Goal: Information Seeking & Learning: Learn about a topic

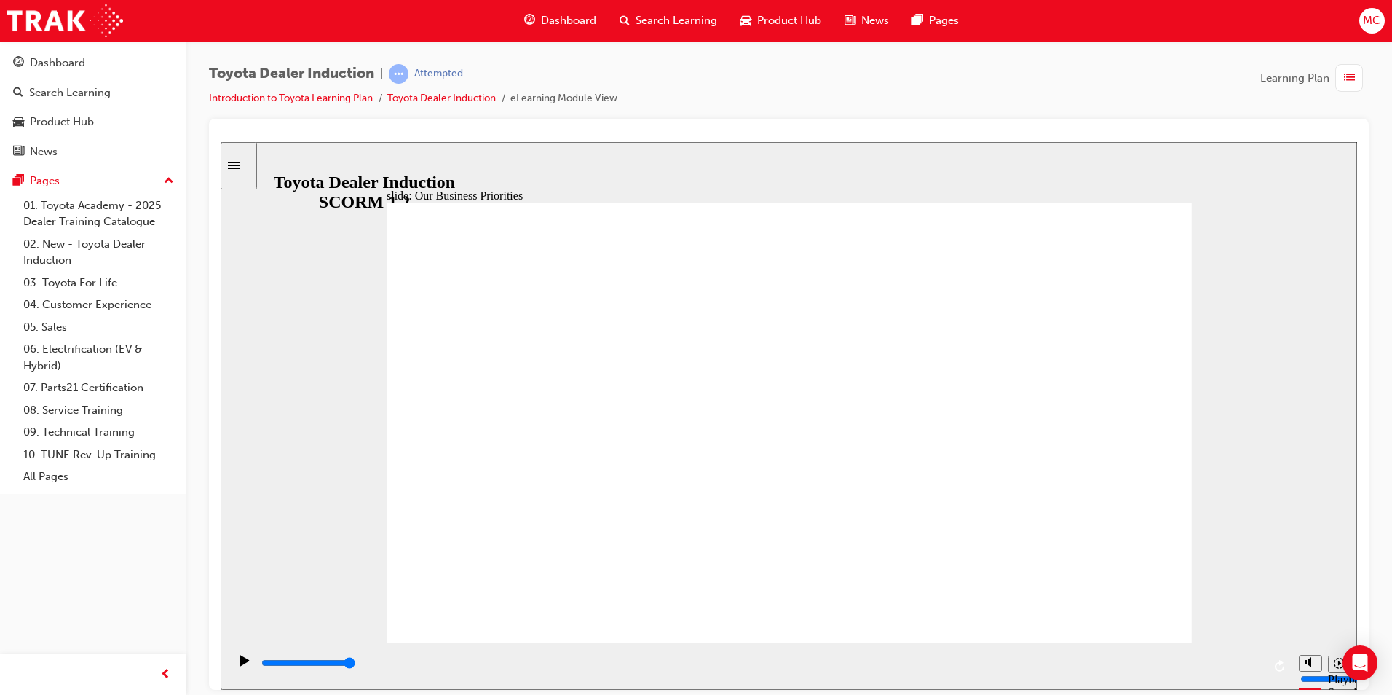
drag, startPoint x: 806, startPoint y: 280, endPoint x: 818, endPoint y: 285, distance: 13.4
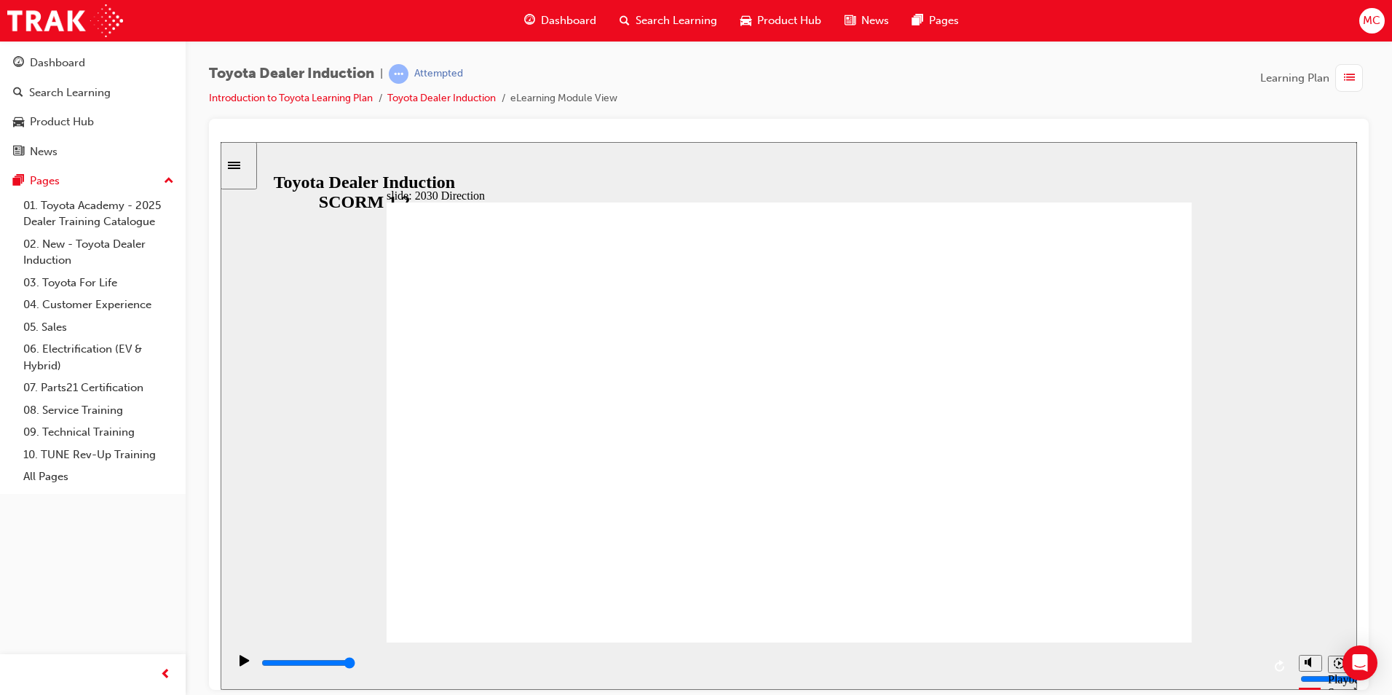
drag, startPoint x: 515, startPoint y: 365, endPoint x: 560, endPoint y: 370, distance: 44.7
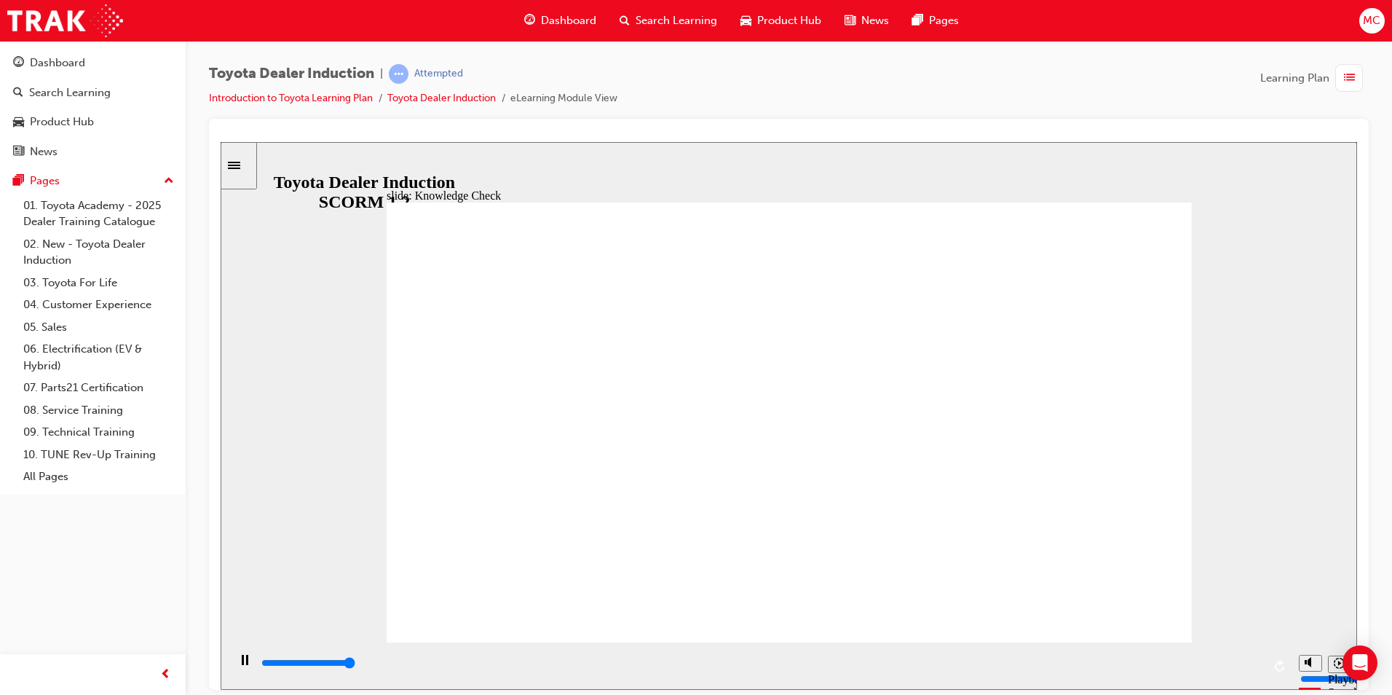
type input "5000"
type input "h"
type input "ha"
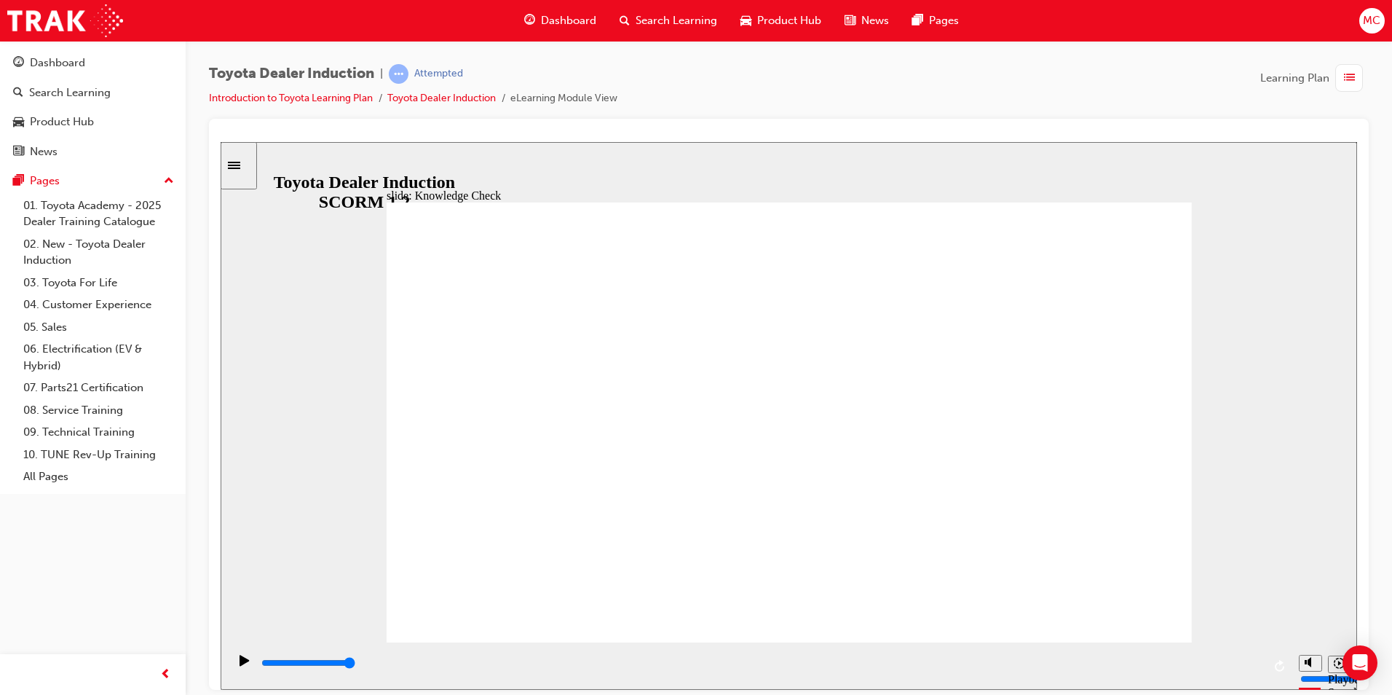
type input "hap"
type input "happ"
type input "happi"
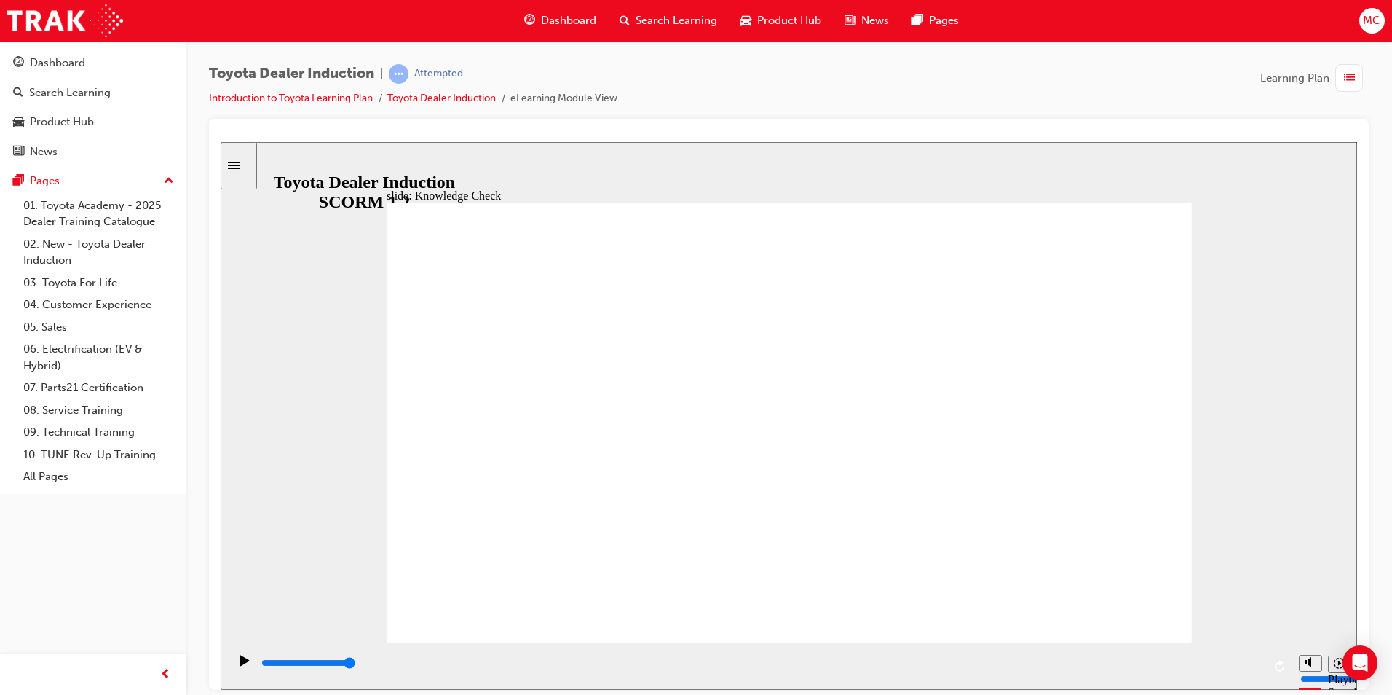
type input "happi"
type input "happin"
type input "happine"
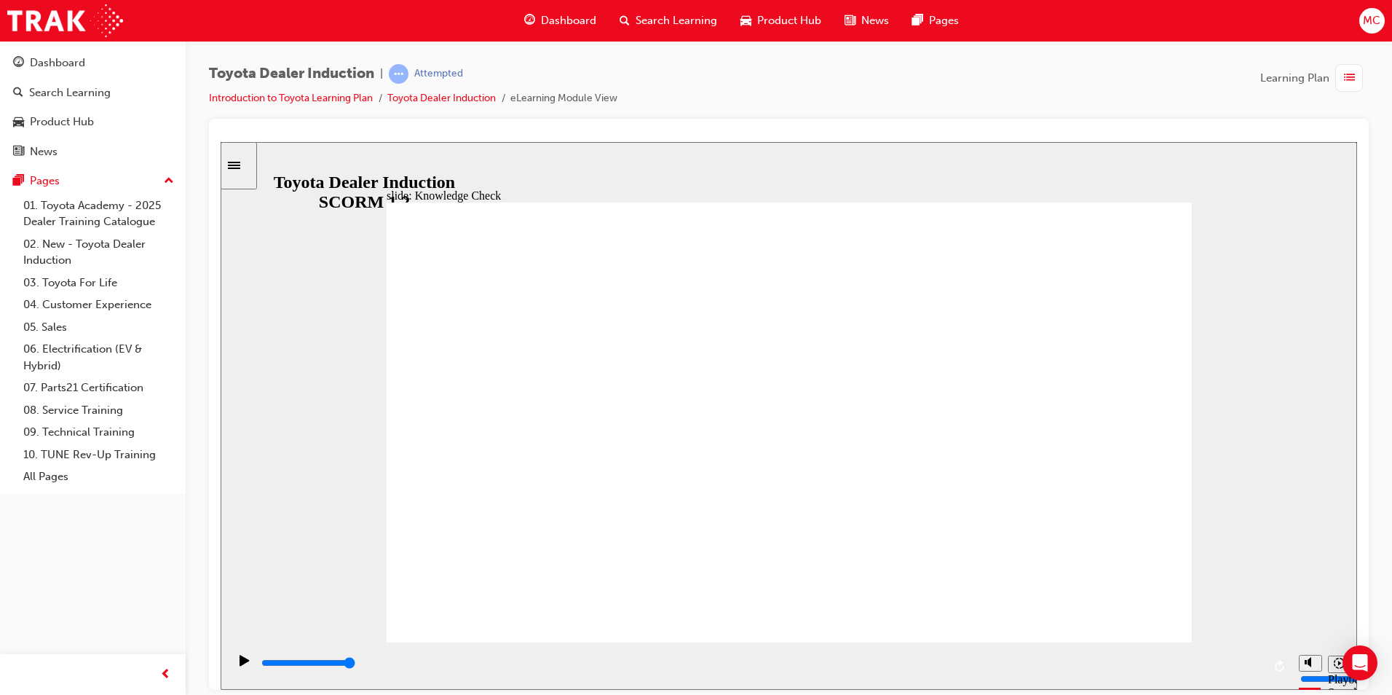
type input "happines"
type input "happiness"
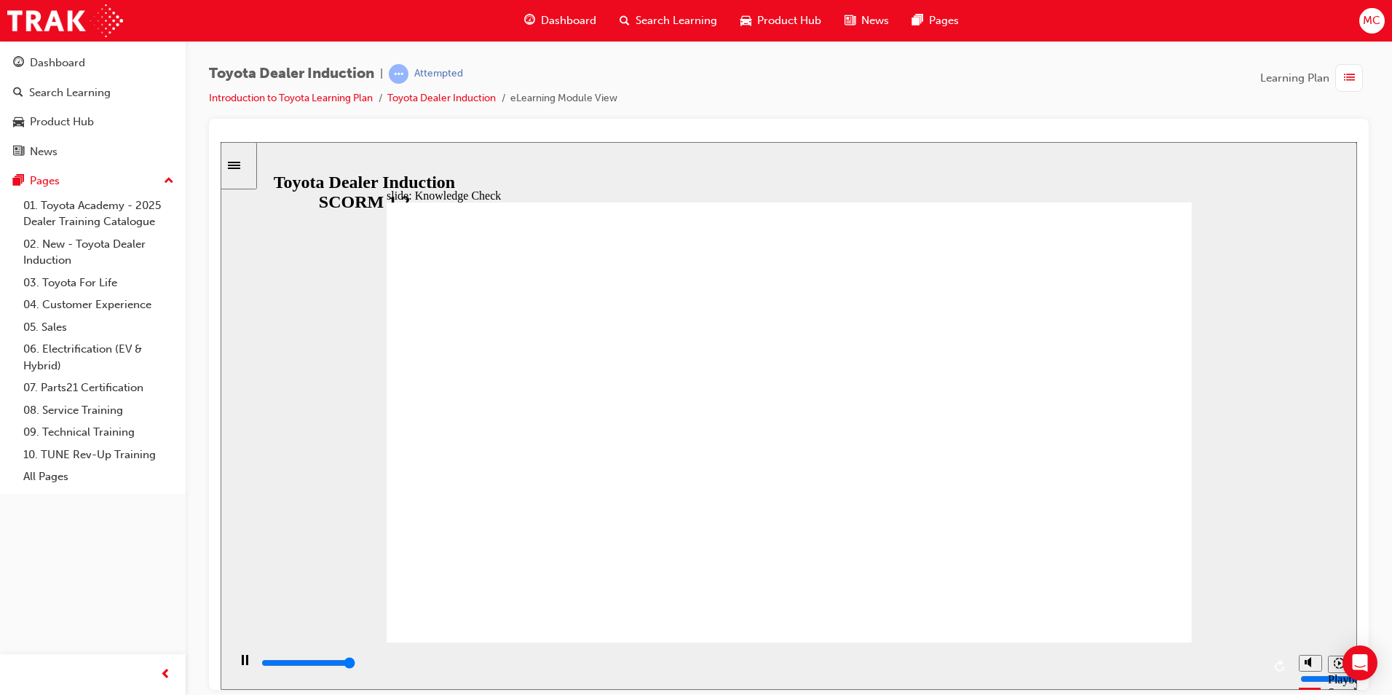
type input "5000"
type input "m"
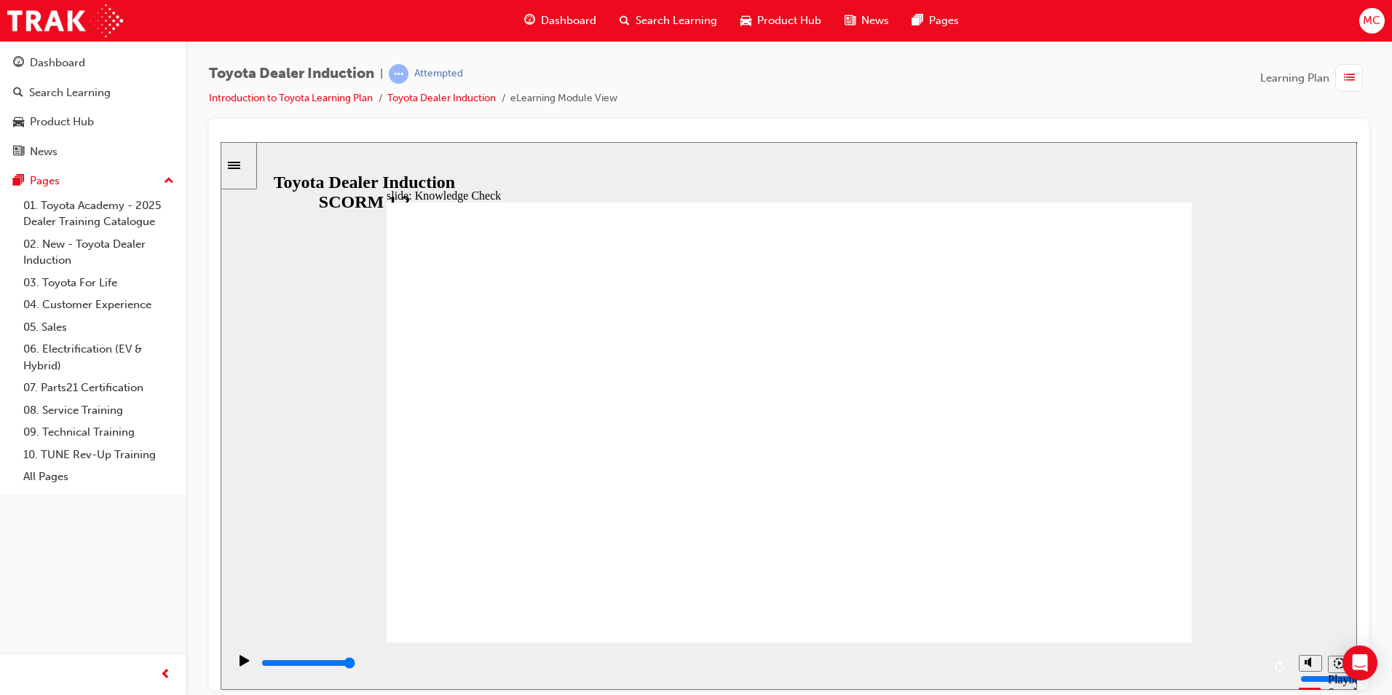
type input "mo"
type input "mov"
type input "movr"
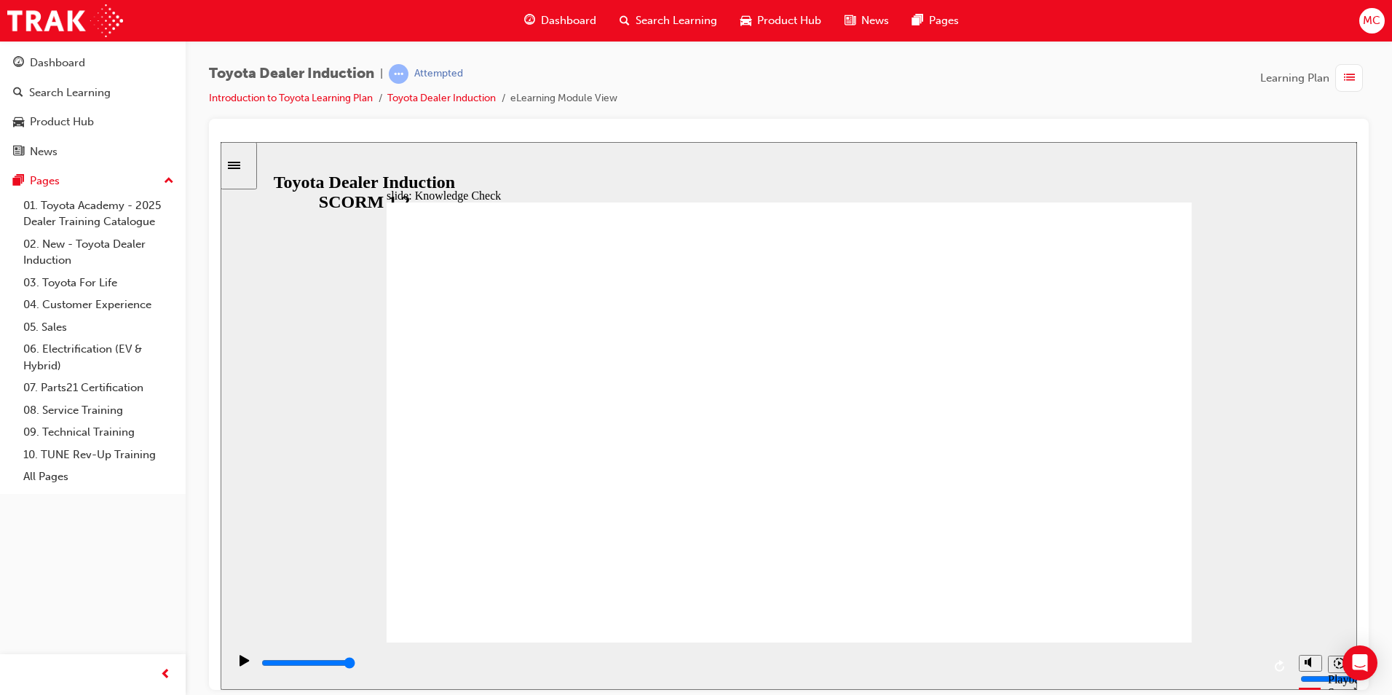
type input "movr"
type input "mov"
type input "move"
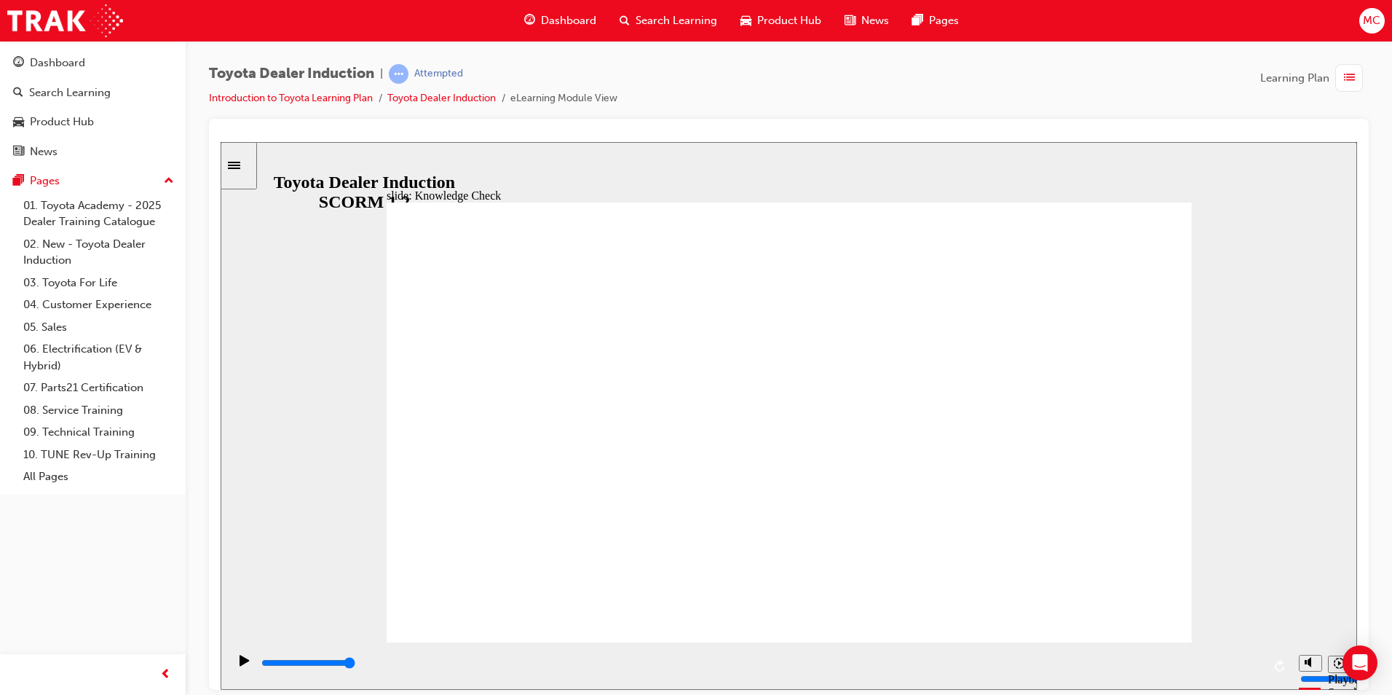
type input "moved"
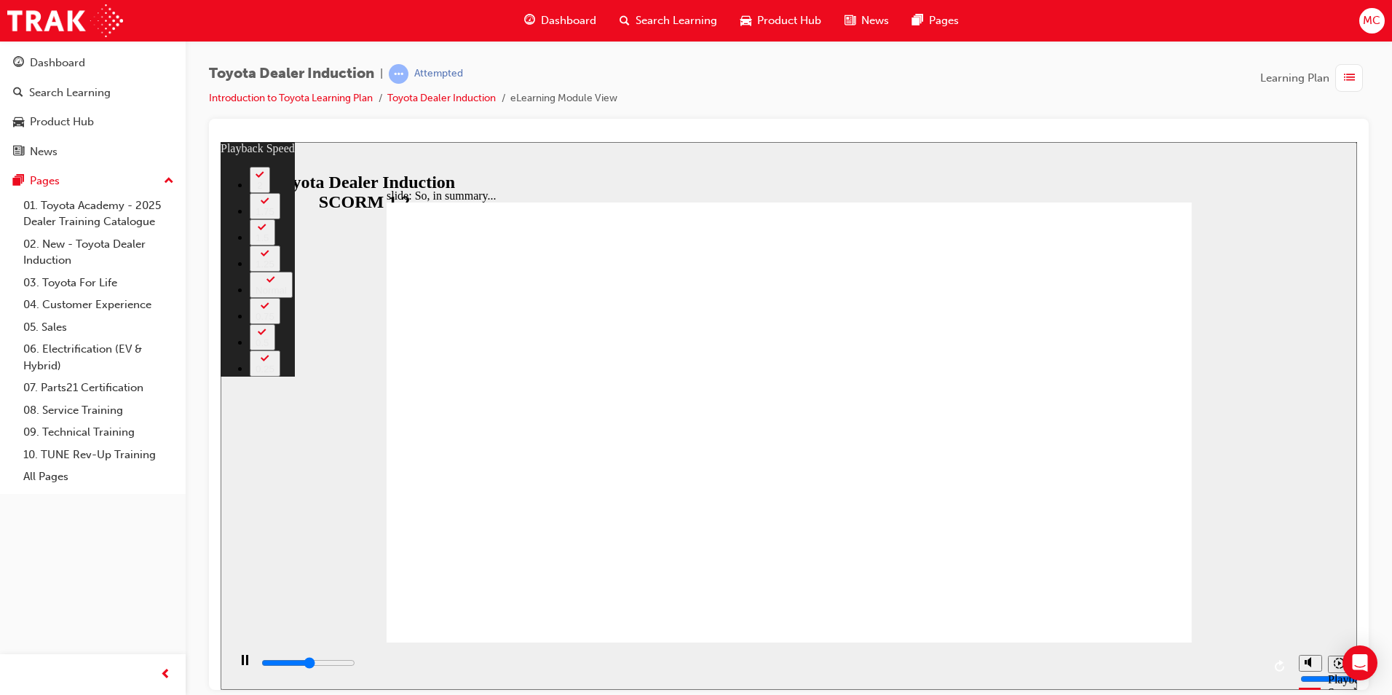
type input "3400"
type input "0"
type input "3600"
type input "0"
type input "3900"
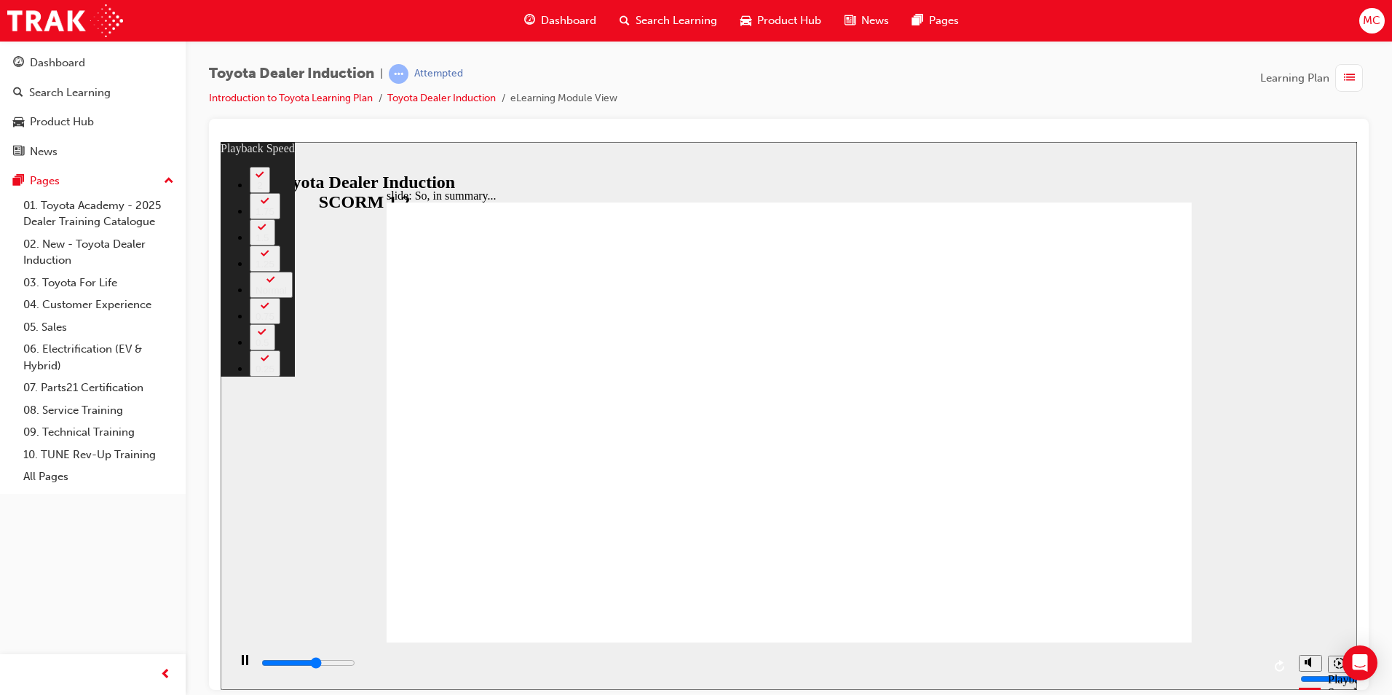
type input "1"
type input "4100"
type input "1"
type input "4400"
type input "1"
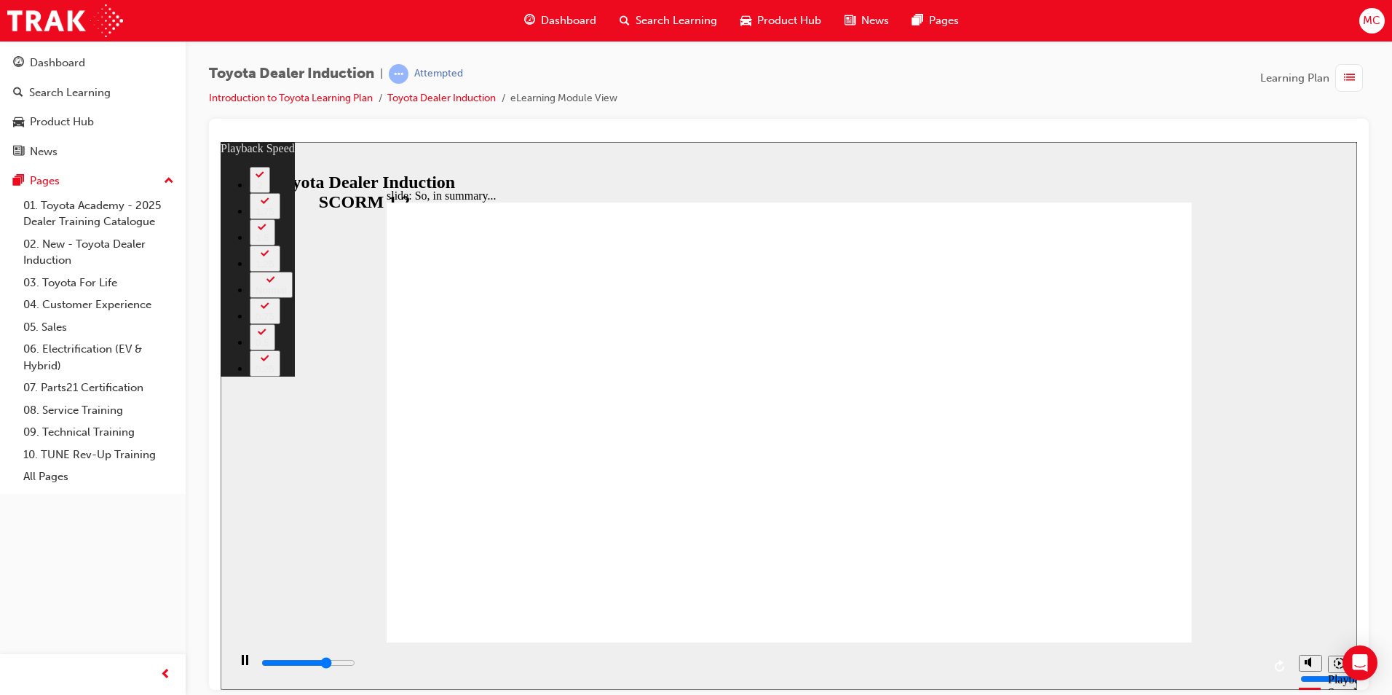
type input "4700"
type input "1"
type input "4900"
type input "2"
type input "5200"
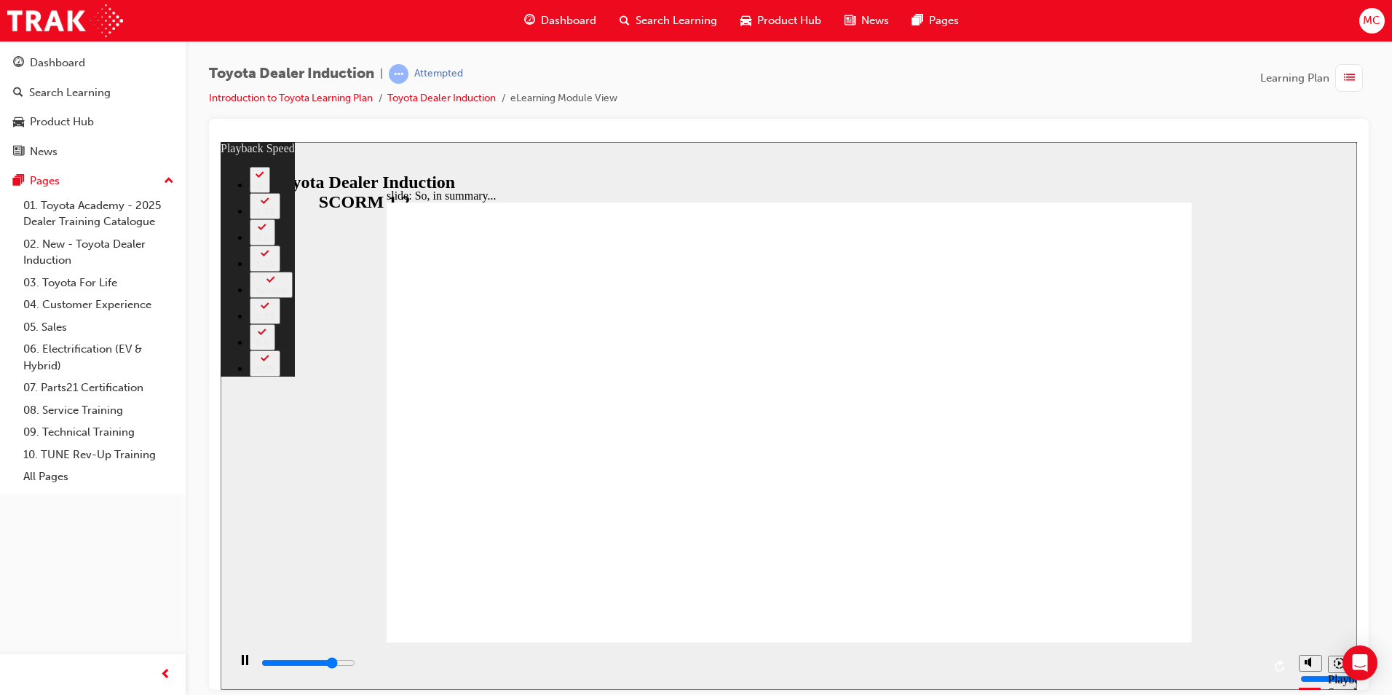
type input "2"
type input "5500"
type input "2"
type input "5700"
type input "2"
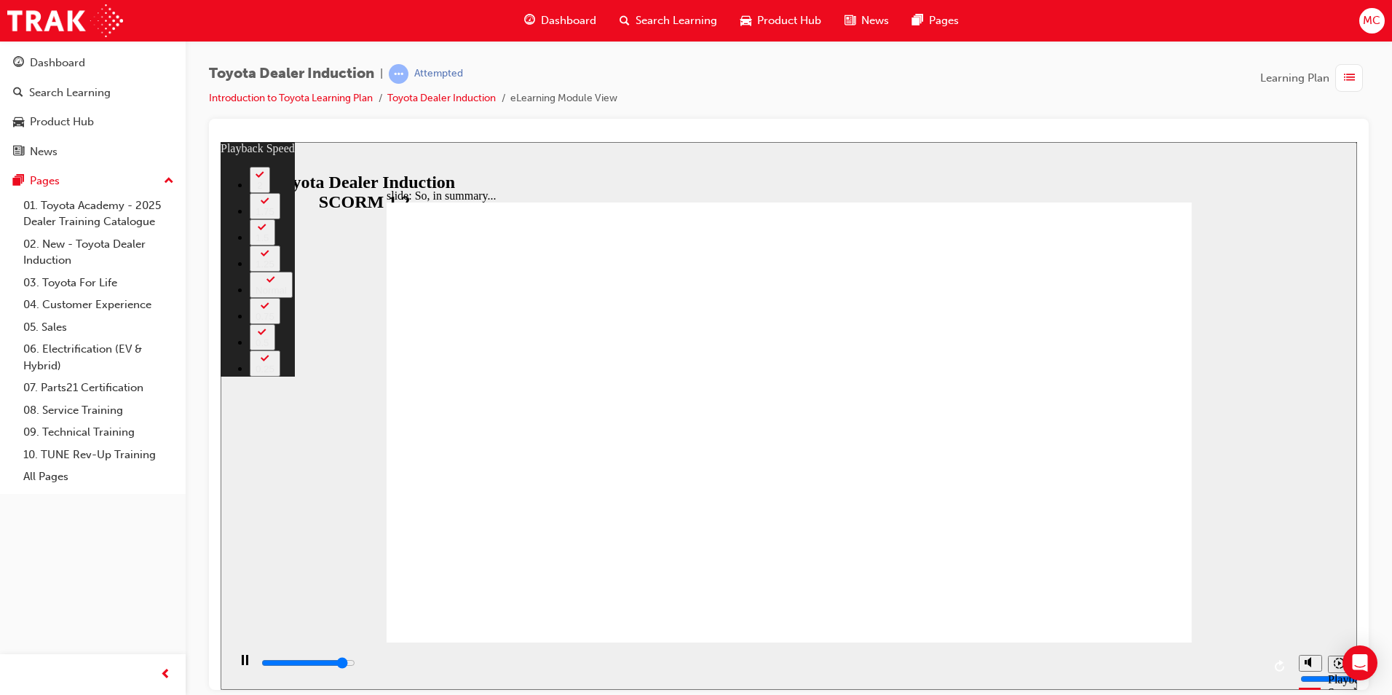
type input "6000"
type input "3"
type input "6300"
type input "3"
type input "6500"
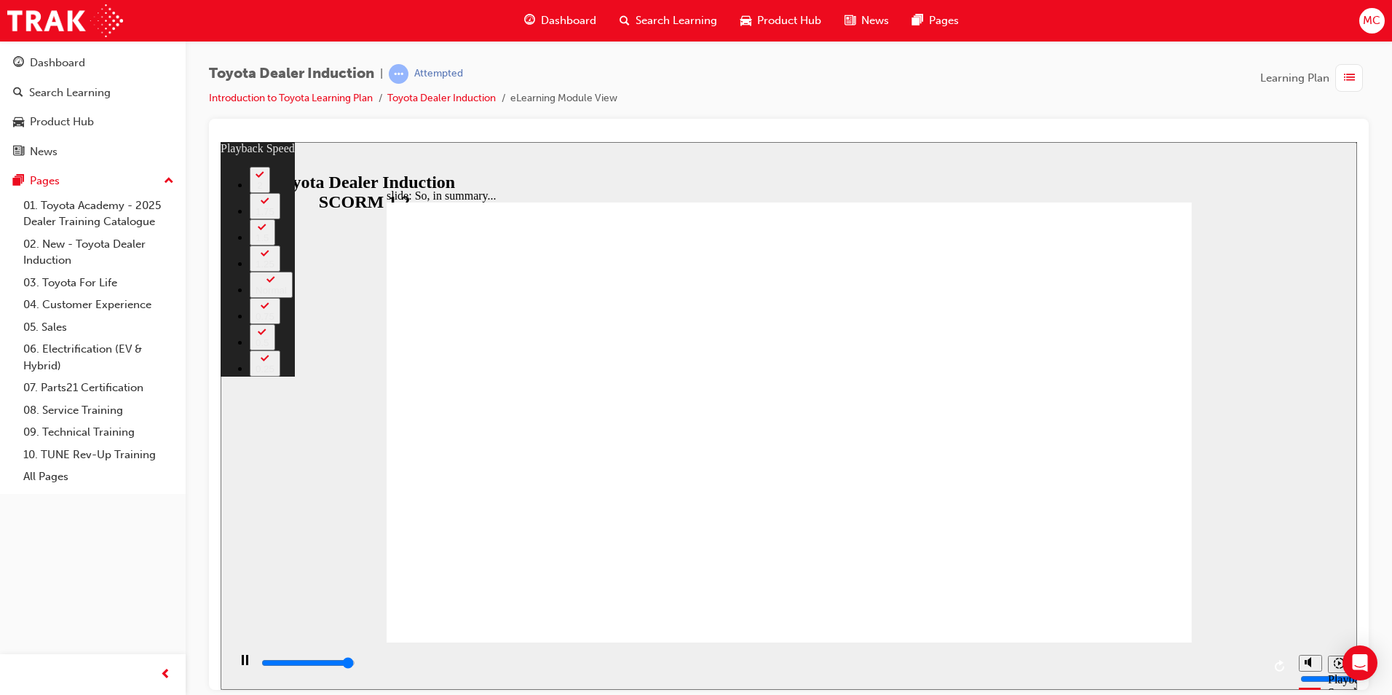
type input "3"
type input "6500"
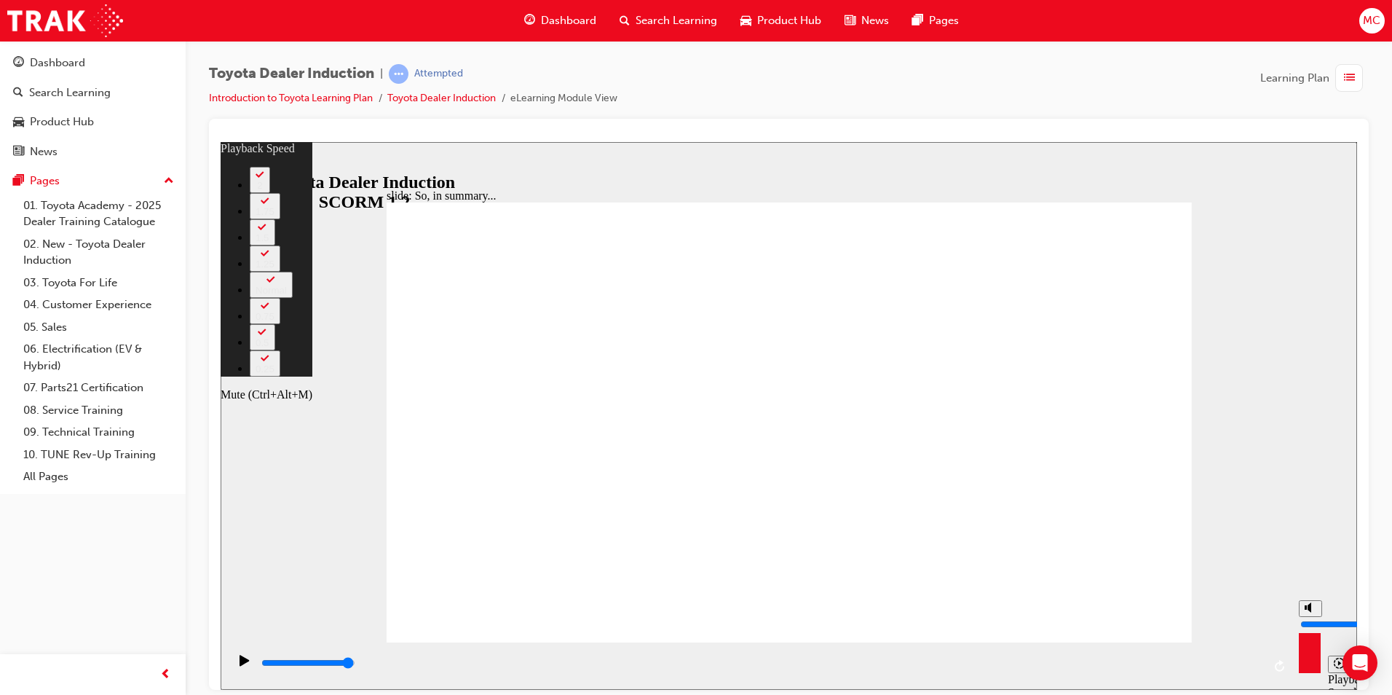
type input "19"
type input "9"
type input "19"
type input "9"
type input "20"
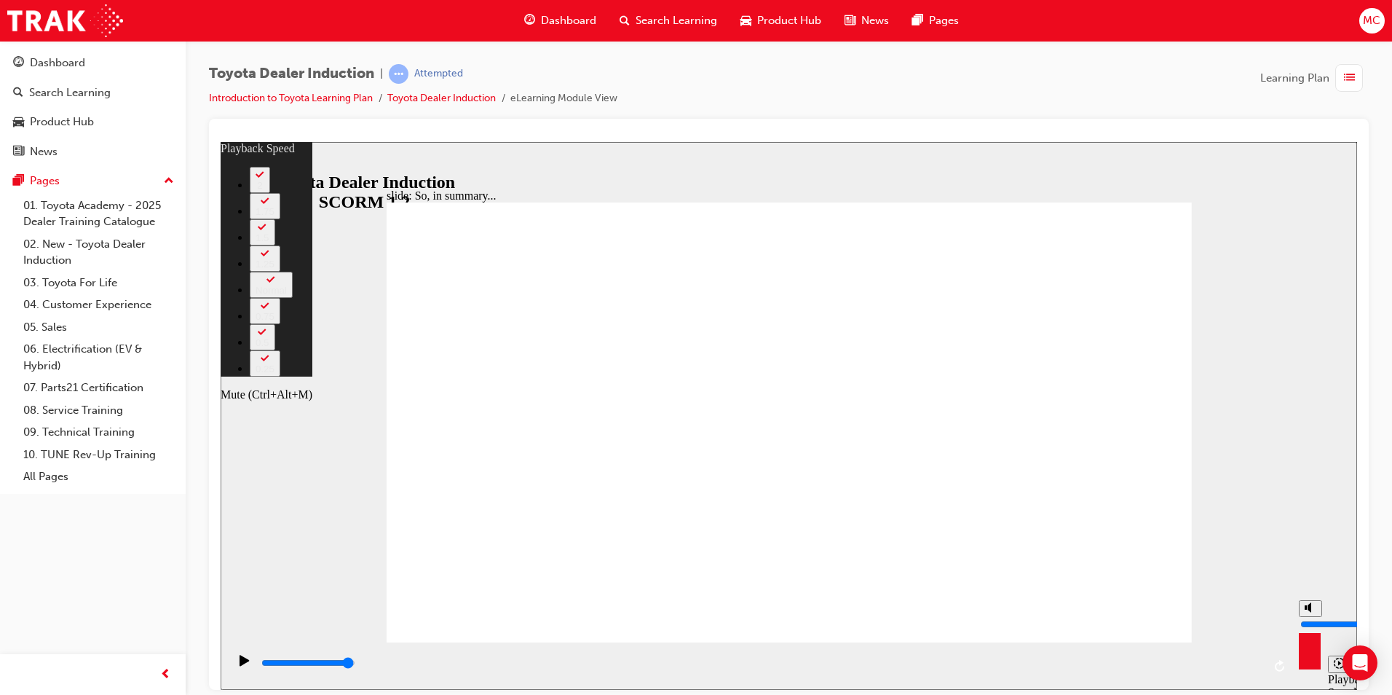
type input "8"
type input "20"
type input "8"
type input "20"
type input "7"
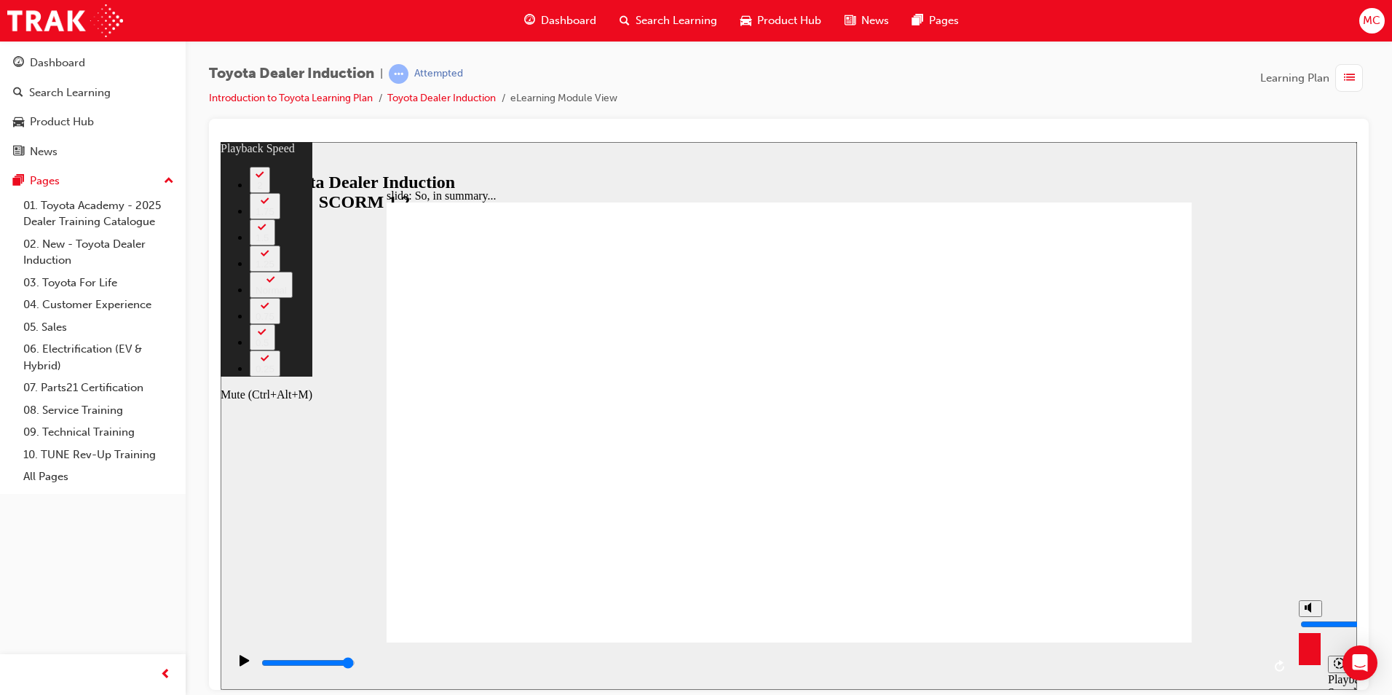
type input "20"
type input "7"
type input "21"
drag, startPoint x: 1308, startPoint y: 601, endPoint x: 1308, endPoint y: 612, distance: 10.9
type input "7"
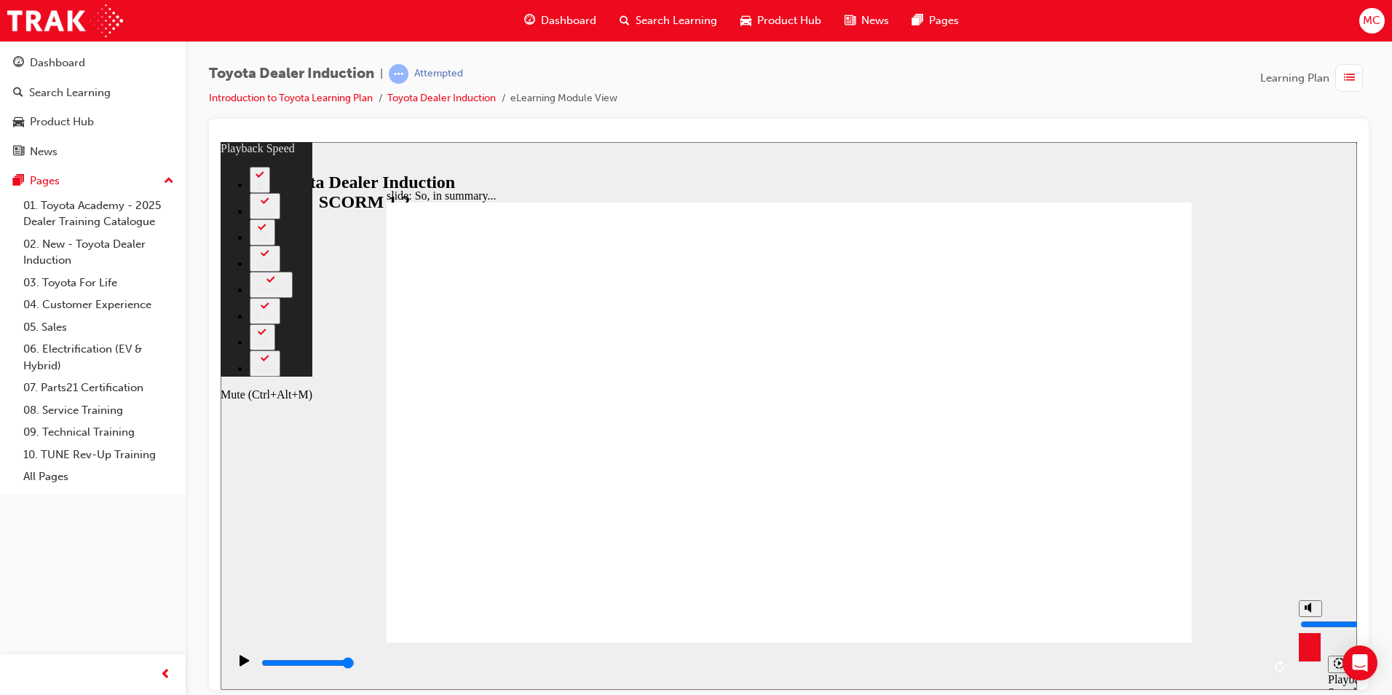
click at [1308, 617] on input "volume" at bounding box center [1347, 623] width 94 height 12
type input "24"
type input "6"
type input "24"
type input "6"
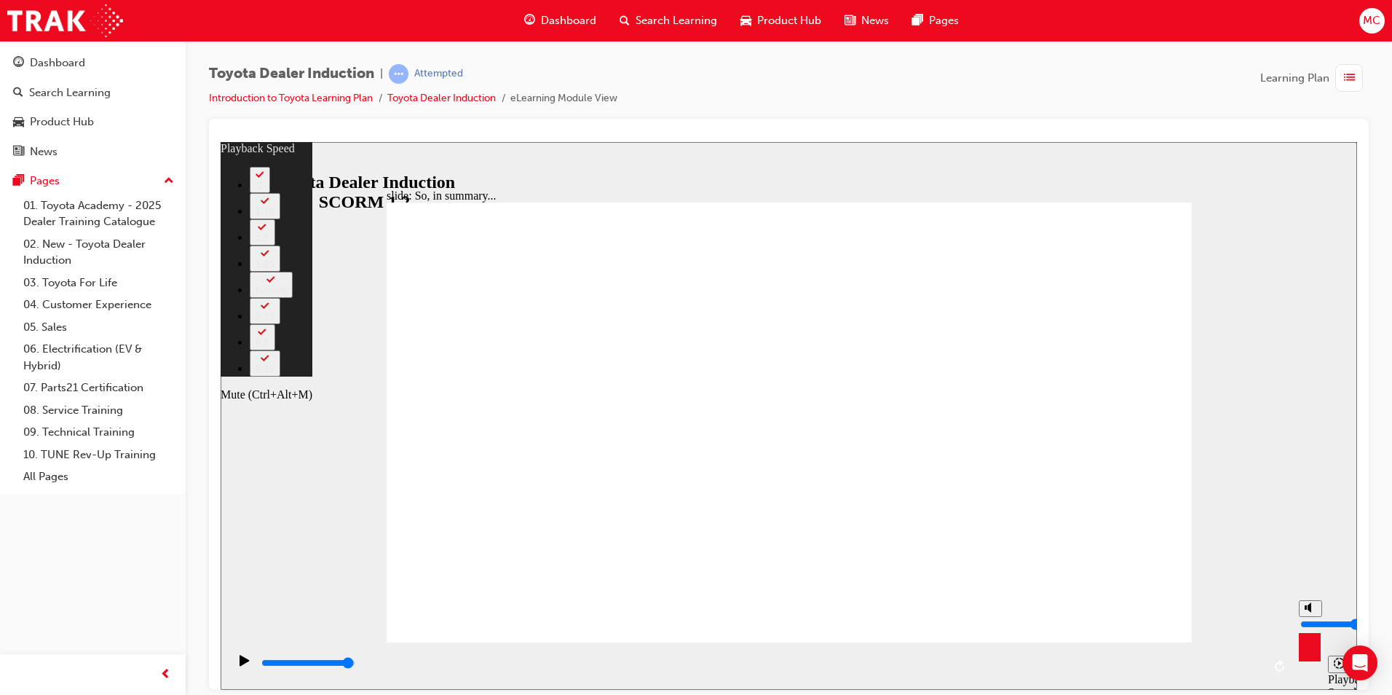
type input "24"
type input "5"
type input "24"
type input "5"
type input "24"
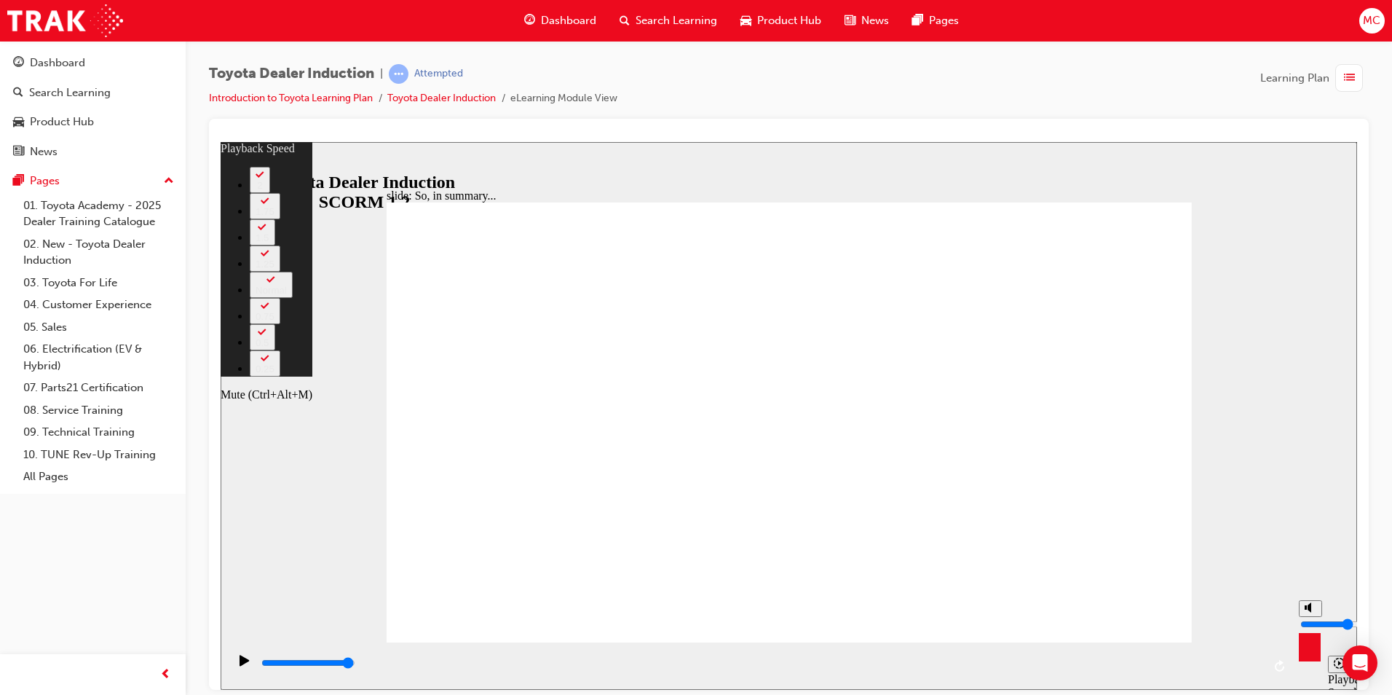
type input "4"
type input "24"
type input "4"
type input "24"
drag, startPoint x: 1308, startPoint y: 612, endPoint x: 1307, endPoint y: 624, distance: 11.7
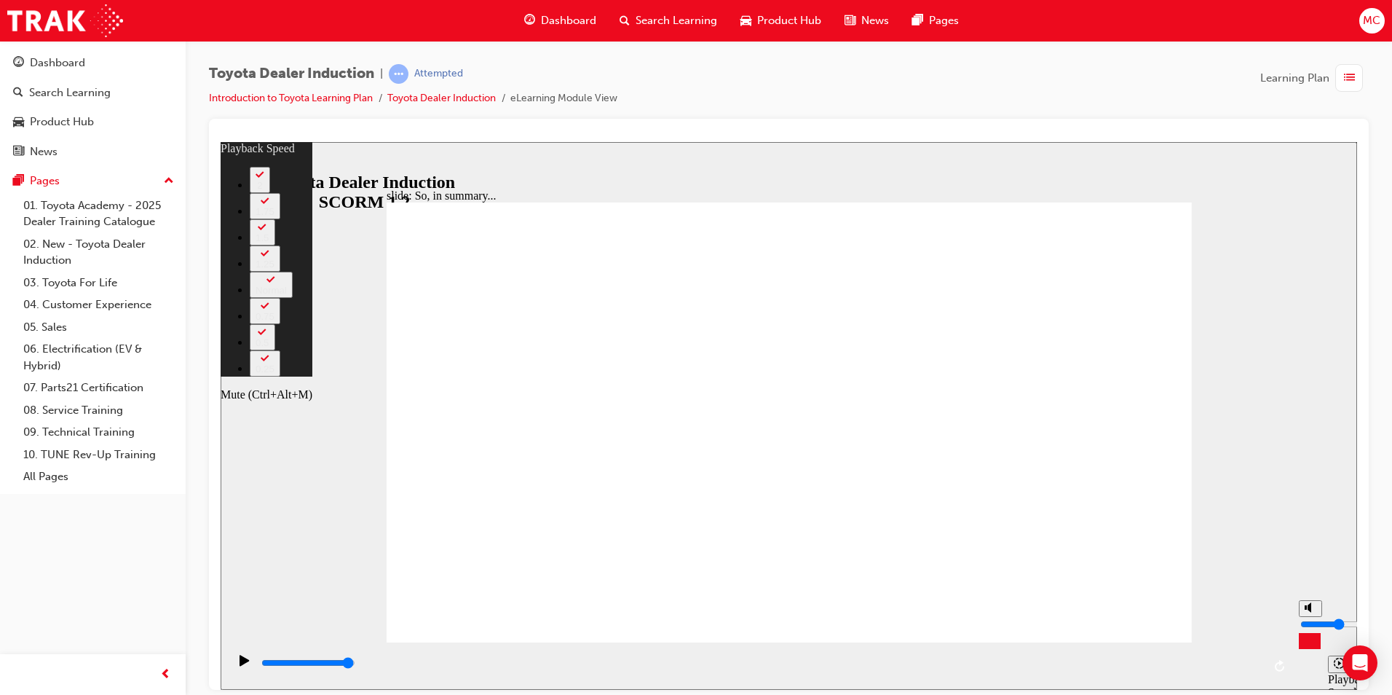
type input "4"
click at [1307, 624] on input "volume" at bounding box center [1347, 623] width 94 height 12
type input "26"
type input "5"
type input "26"
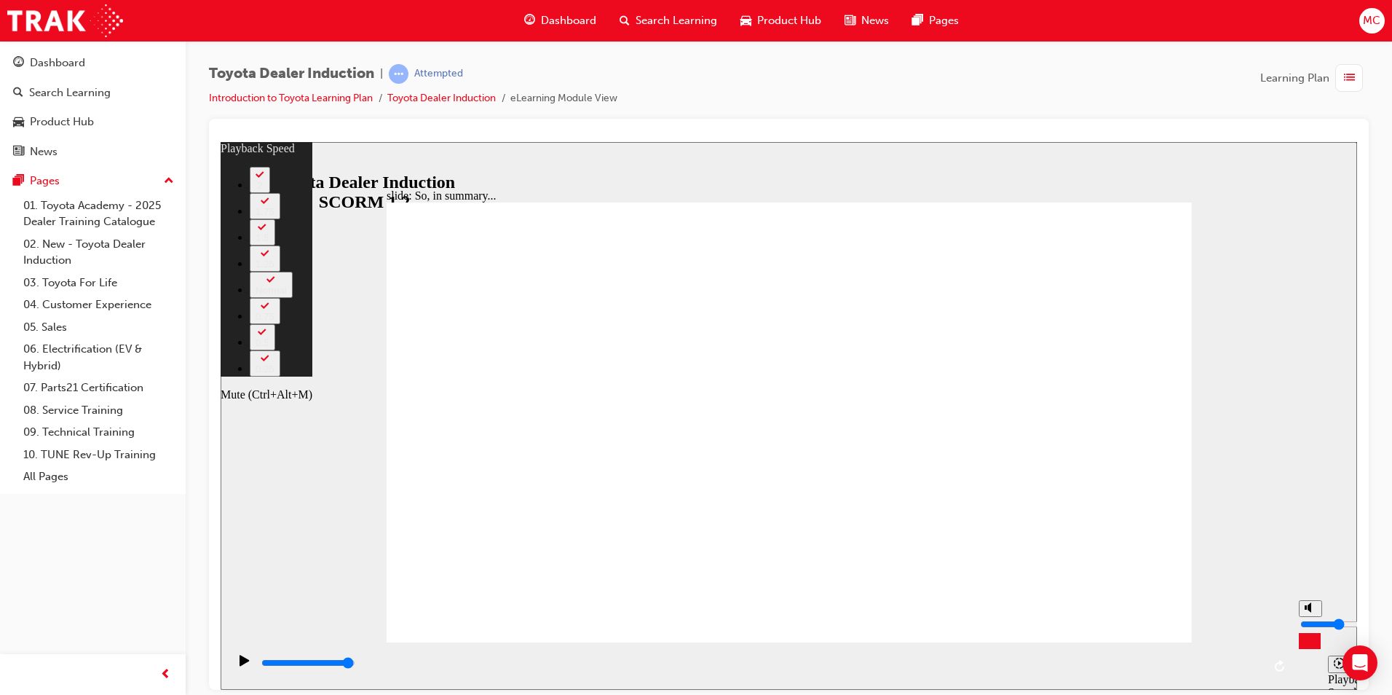
type input "5"
type input "26"
type input "6"
type input "26"
type input "6"
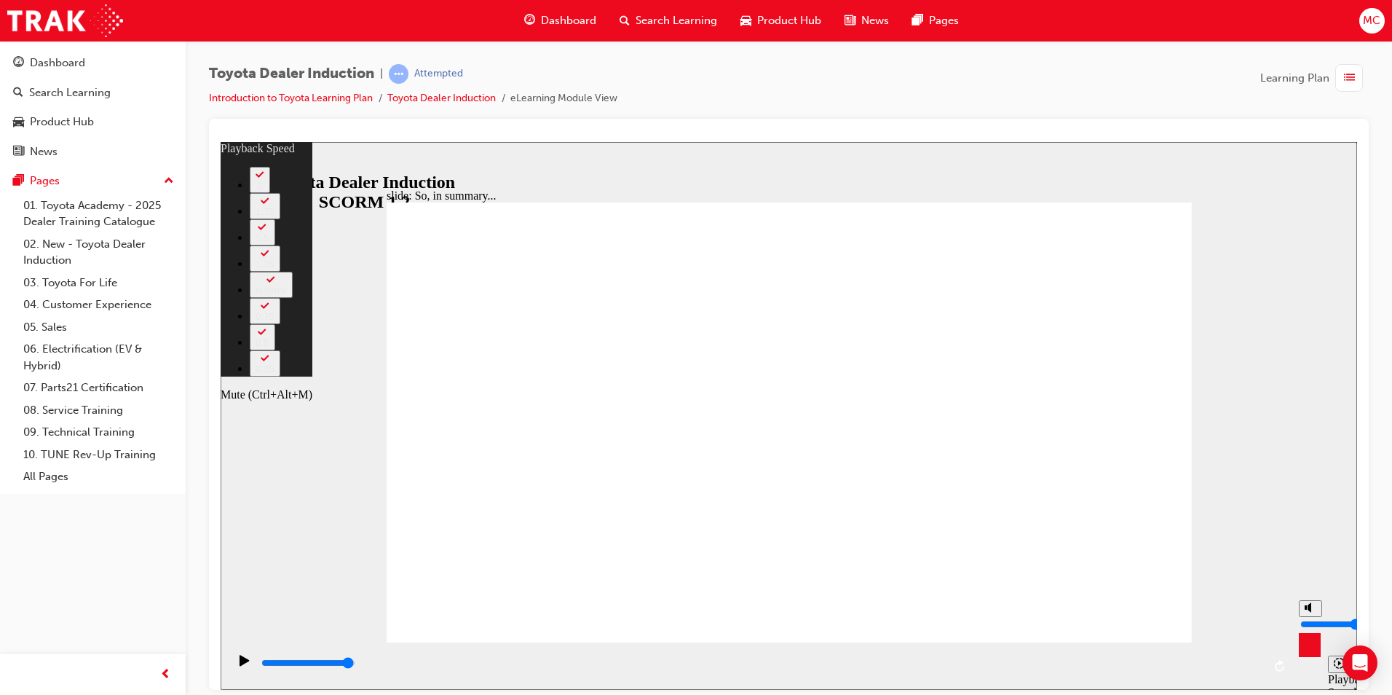
type input "27"
drag, startPoint x: 1306, startPoint y: 624, endPoint x: 1307, endPoint y: 617, distance: 7.3
type input "6"
click at [1307, 617] on input "volume" at bounding box center [1347, 623] width 94 height 12
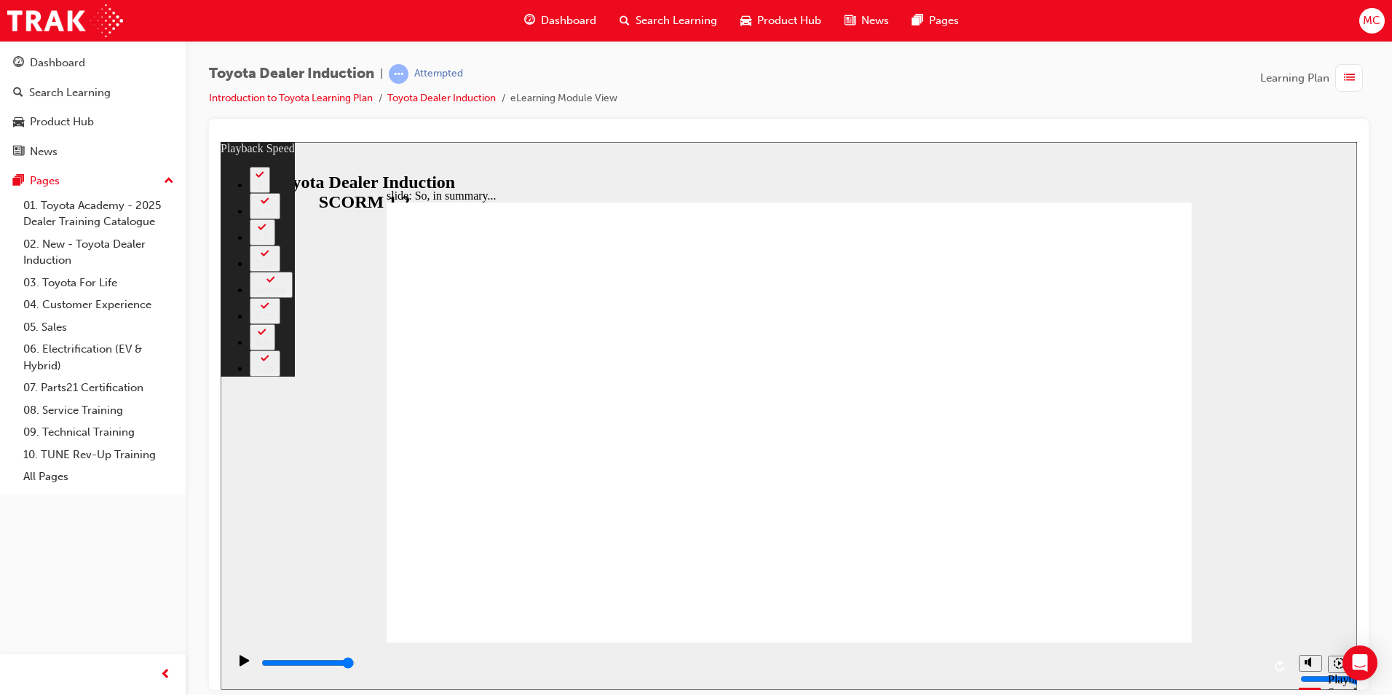
type input "30"
type input "6"
type input "30"
type input "6"
type input "30"
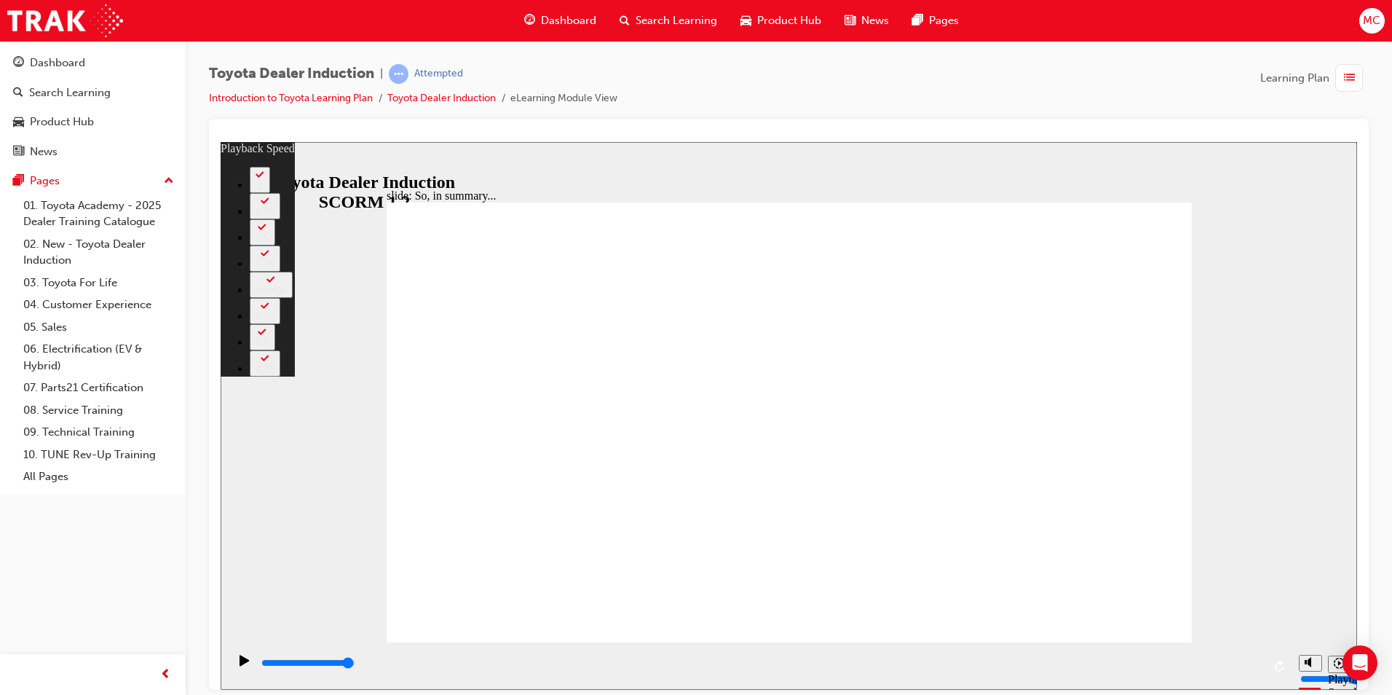
type input "5"
type input "30"
type input "5"
type input "4"
type input "30"
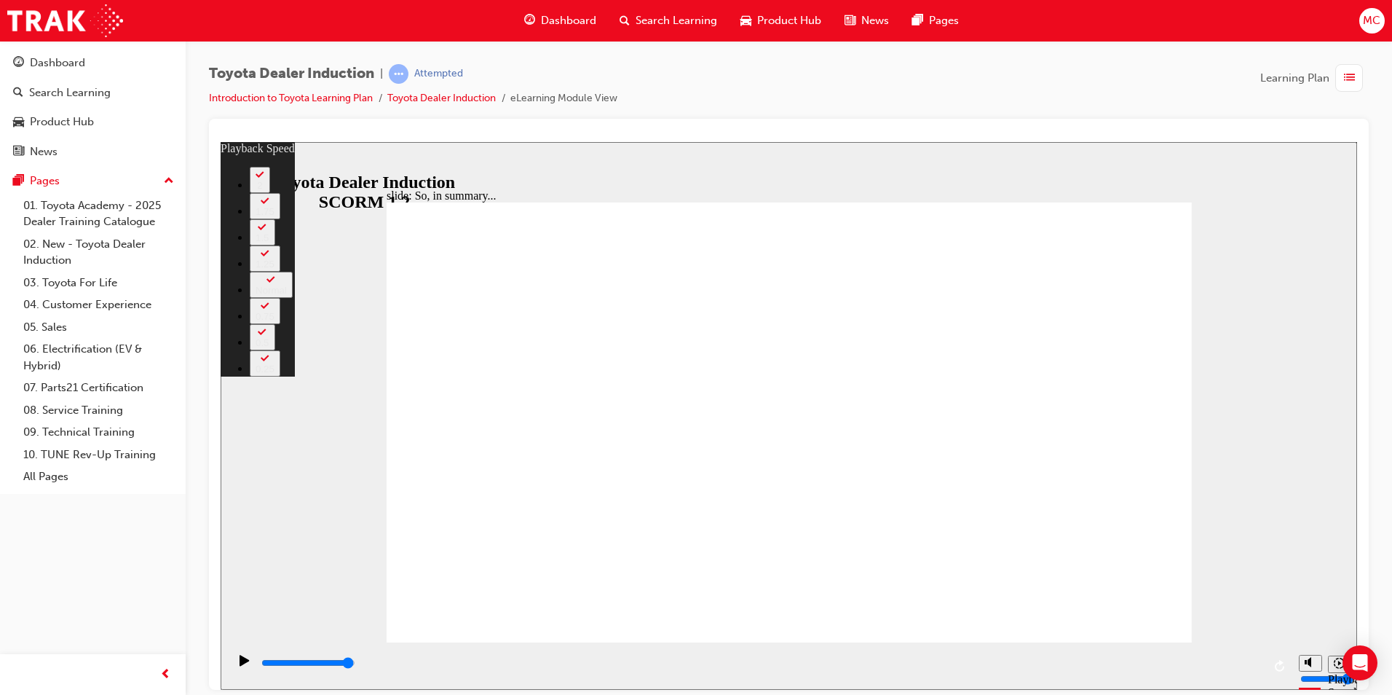
type input "4"
type input "3"
type input "30"
type input "3"
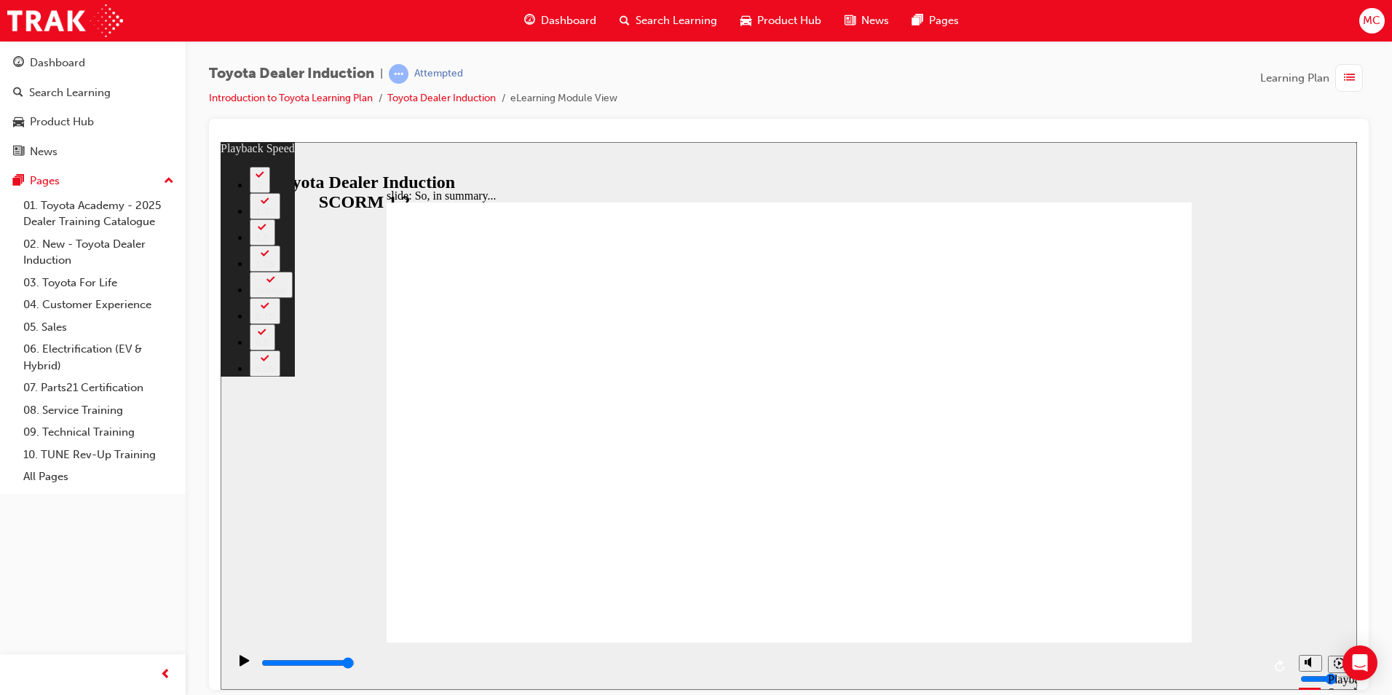
type input "30"
type input "3"
type input "2"
type input "30"
type input "2"
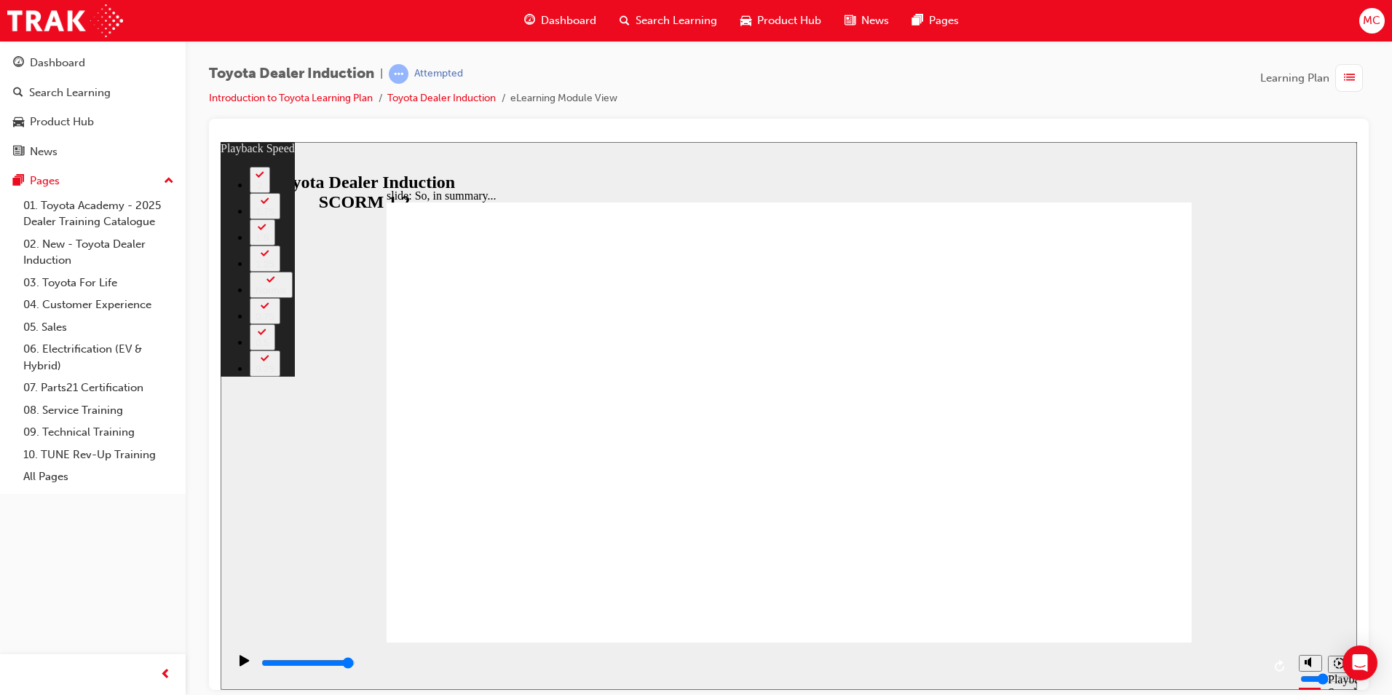
type input "2"
type input "30"
type input "2"
type input "31"
type input "2"
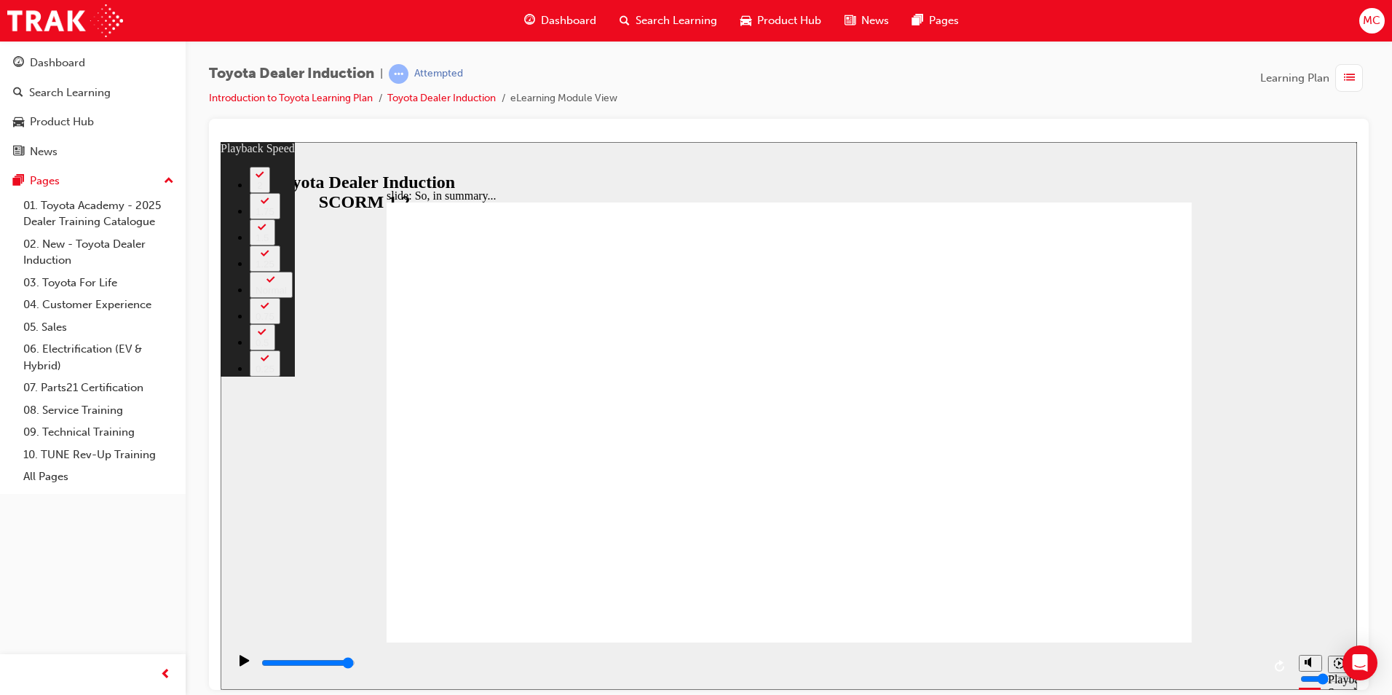
type input "31"
type input "2"
type input "31"
type input "3"
type input "31"
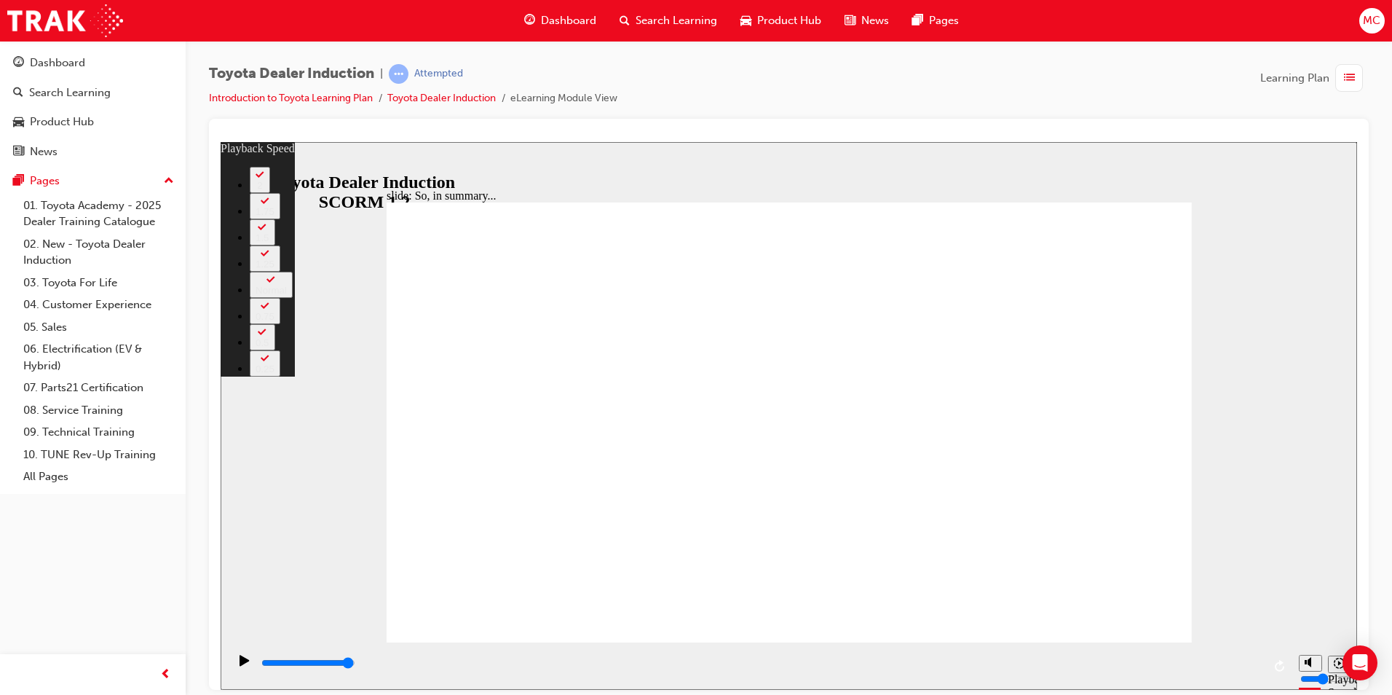
type input "3"
type input "31"
type input "3"
type input "31"
type input "3"
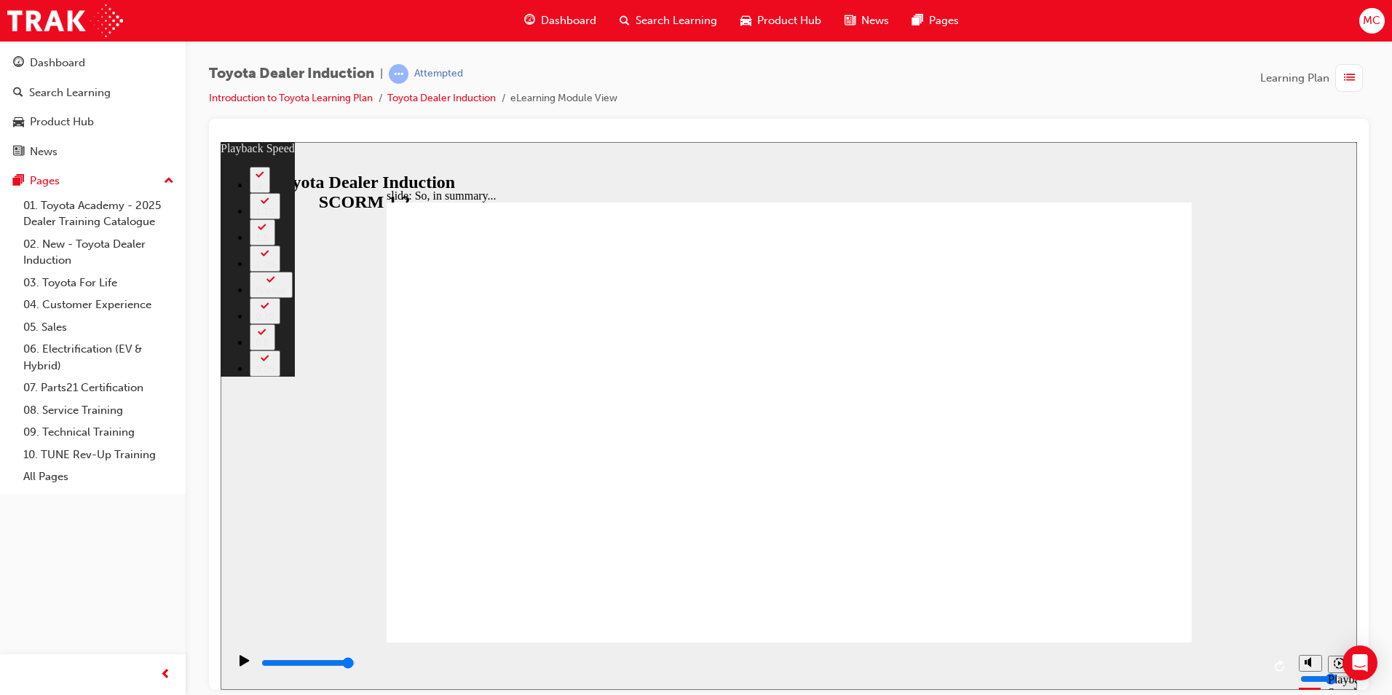
type input "31"
type input "3"
type input "31"
type input "3"
type input "32"
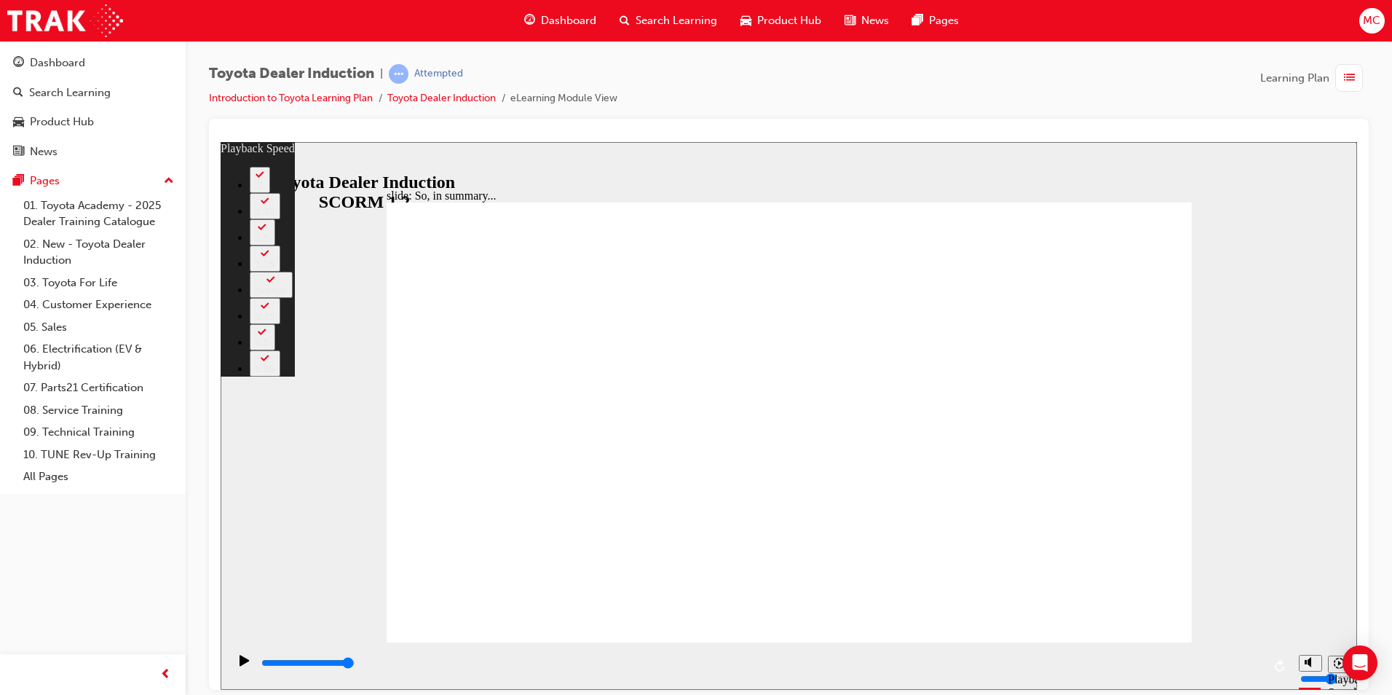
type input "3"
type input "32"
type input "3"
type input "32"
type input "3"
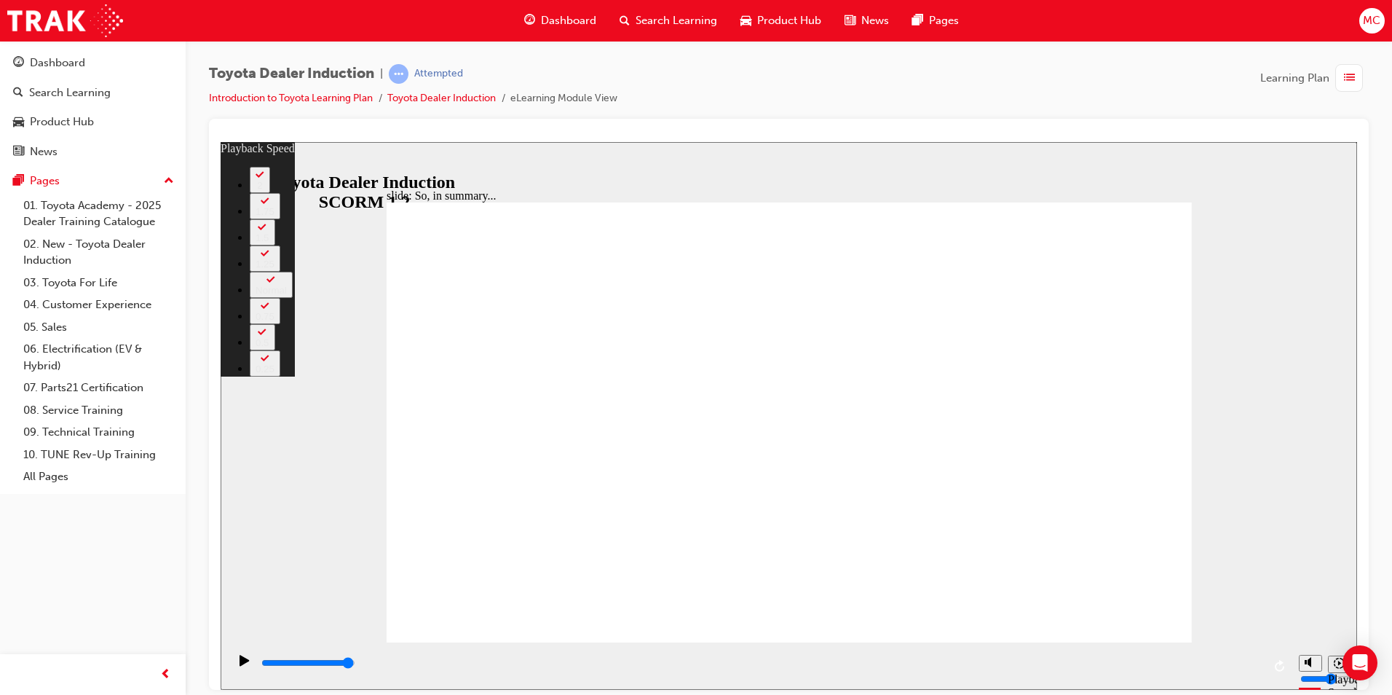
type input "32"
type input "3"
type input "2"
type input "32"
type input "2"
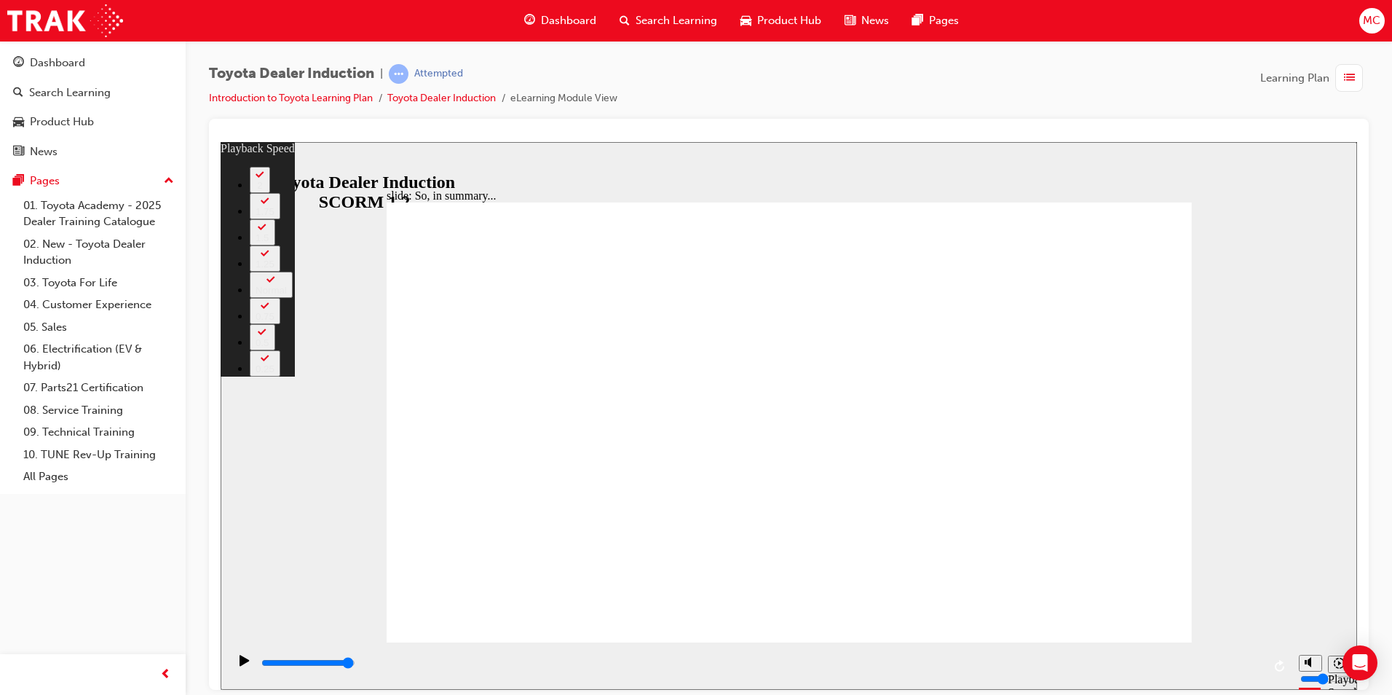
type input "2"
type input "32"
type input "2"
type input "32"
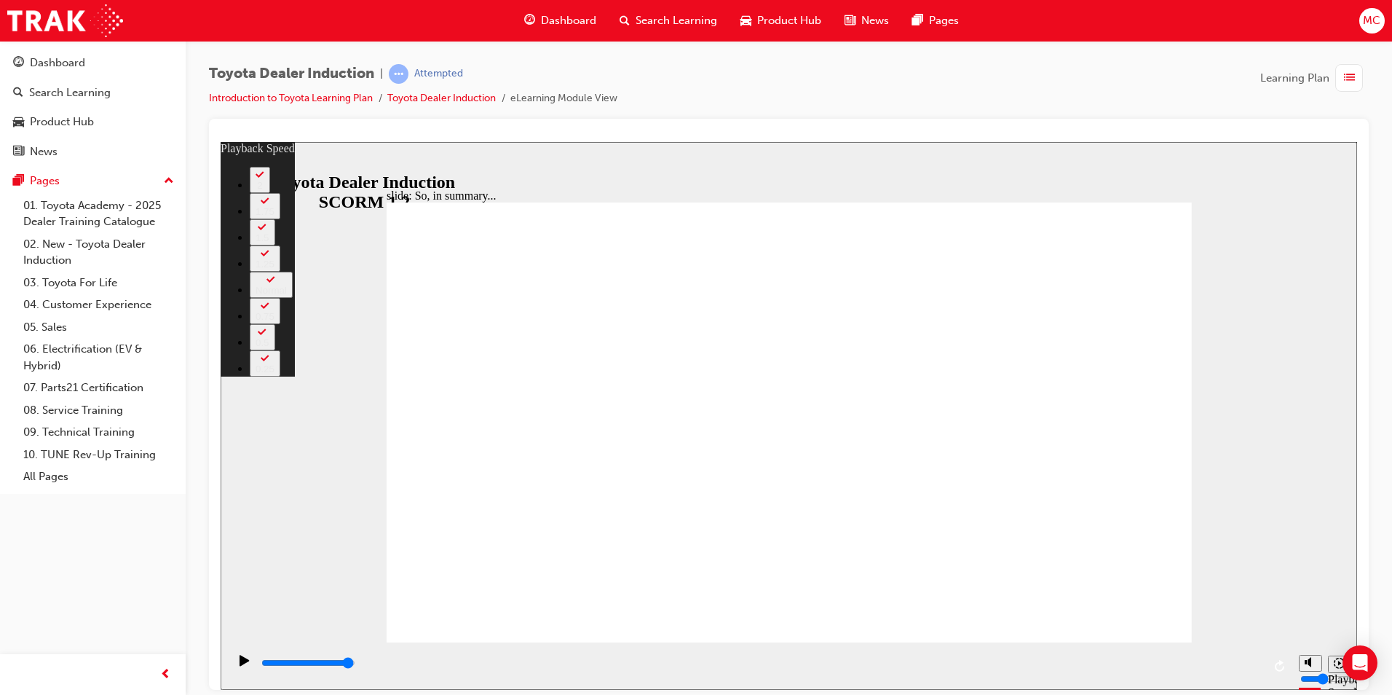
type input "2"
type input "33"
type input "2"
type input "33"
type input "2"
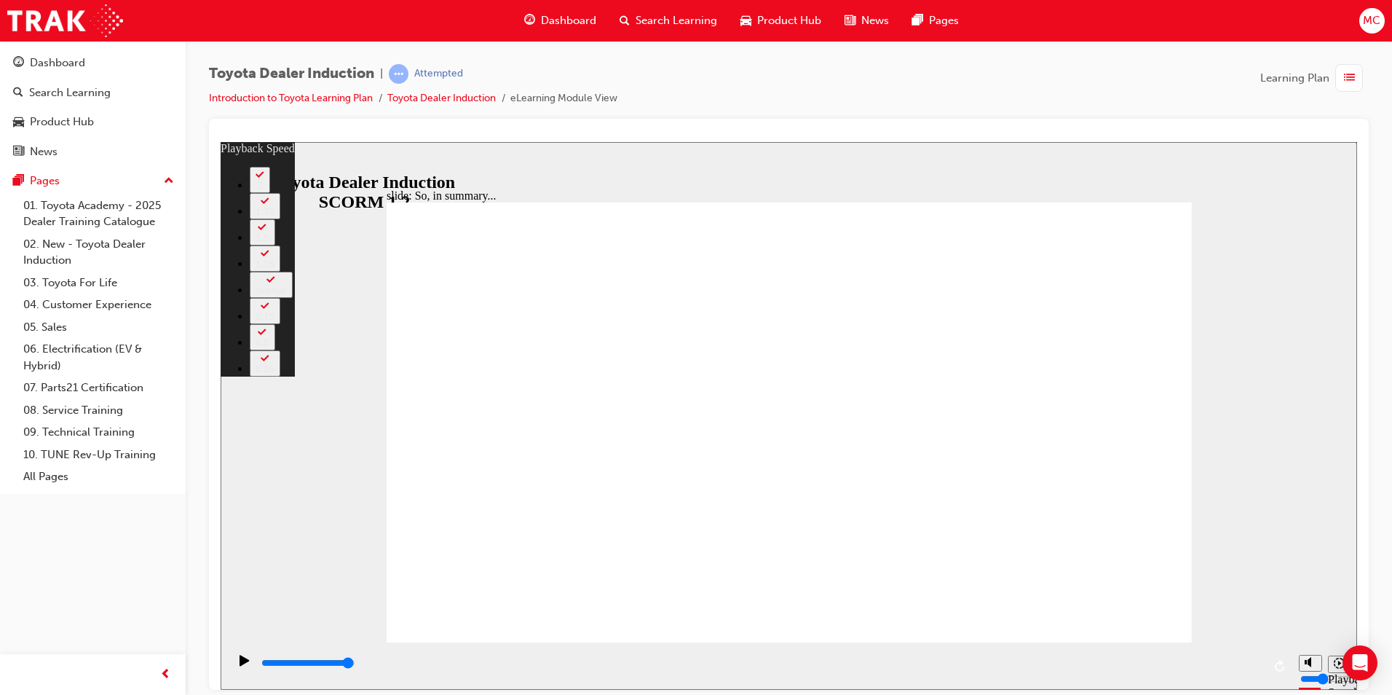
type input "33"
type input "3"
type input "33"
type input "3"
drag, startPoint x: 1067, startPoint y: 580, endPoint x: 1068, endPoint y: 596, distance: 15.4
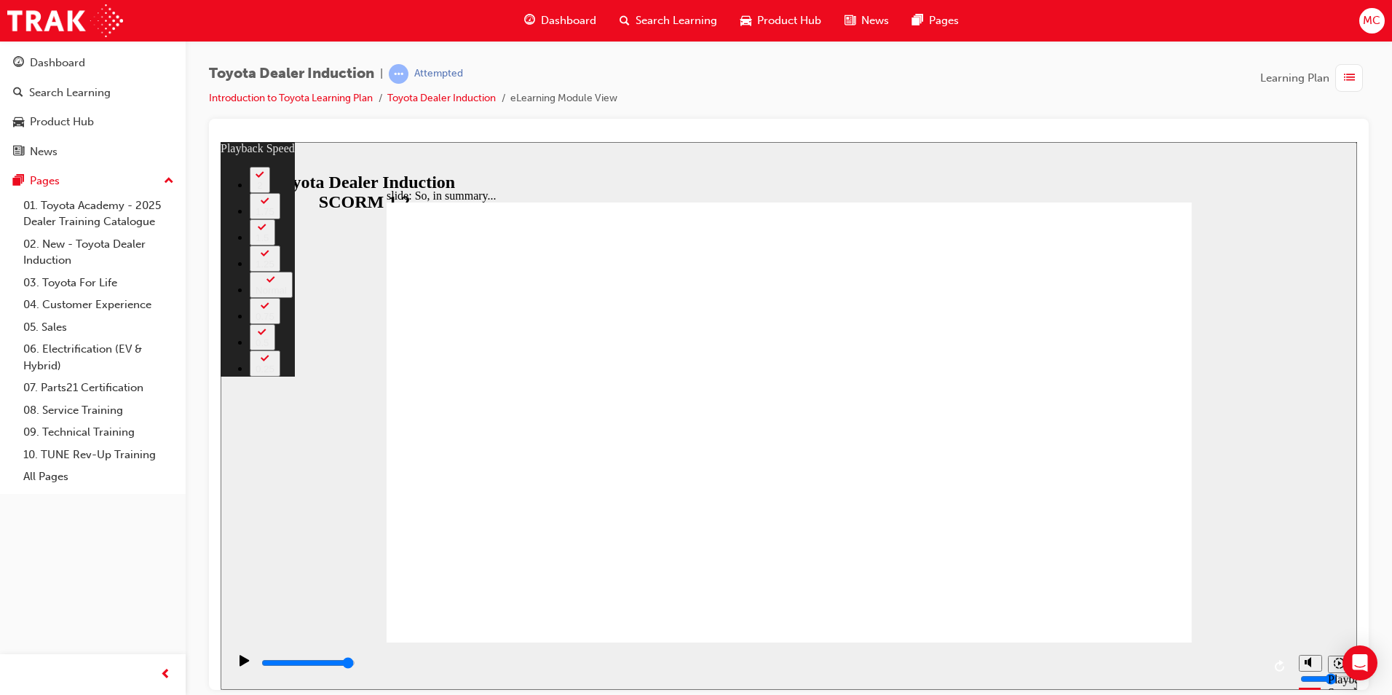
drag, startPoint x: 617, startPoint y: 609, endPoint x: 257, endPoint y: 604, distance: 360.4
click at [229, 617] on div "slide: So, in summary... Rectangle 3 playback speed 2 1.75 1.5 1.25 Normal 0.75…" at bounding box center [789, 414] width 1136 height 547
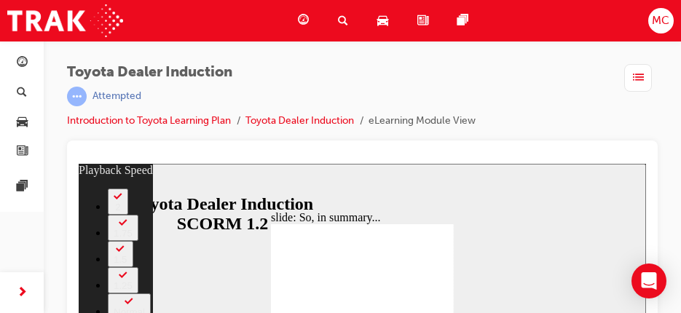
click at [418, 315] on div "slide: So, in summary... Rectangle 3 playback speed 2 1.75 1.5 1.25 Normal 0.75…" at bounding box center [362, 262] width 567 height 197
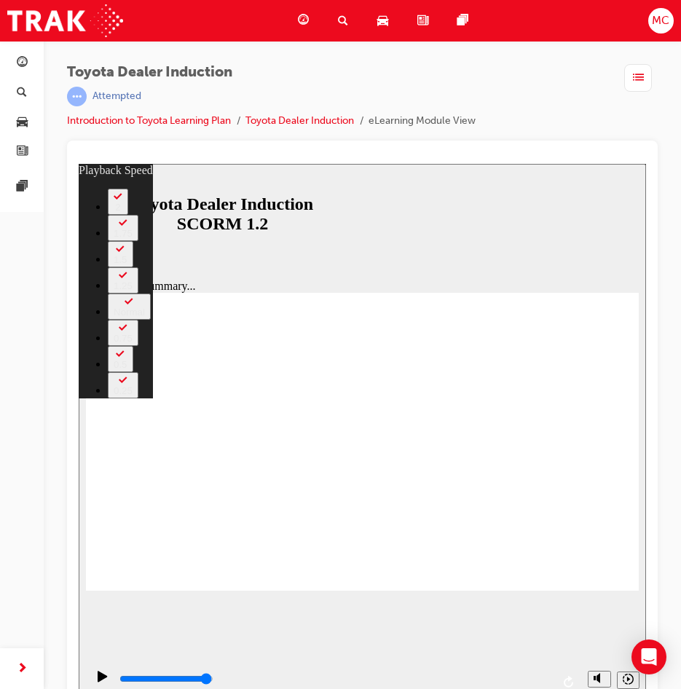
drag, startPoint x: 304, startPoint y: 563, endPoint x: 71, endPoint y: 575, distance: 233.3
click at [79, 575] on html "slide: So, in summary... Rectangle 3 playback speed 2 1.75 1.5 1.25 Normal 0.75…" at bounding box center [362, 435] width 567 height 542
click at [64, 576] on div "Toyota Dealer Induction | Attempted Introduction to Toyota Learning Plan Toyota…" at bounding box center [362, 347] width 637 height 612
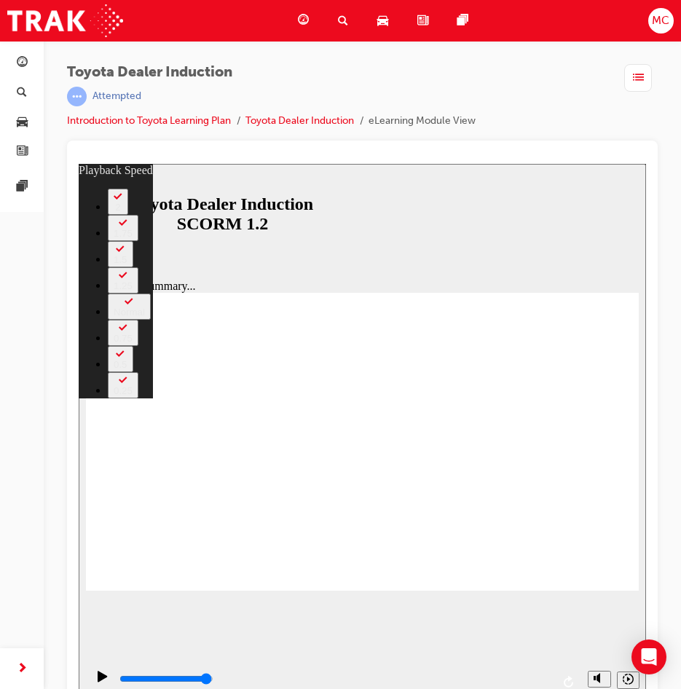
click at [84, 564] on div "slide: So, in summary... Rectangle 3 playback speed 2 1.75 1.5 1.25 Normal 0.75…" at bounding box center [362, 435] width 567 height 542
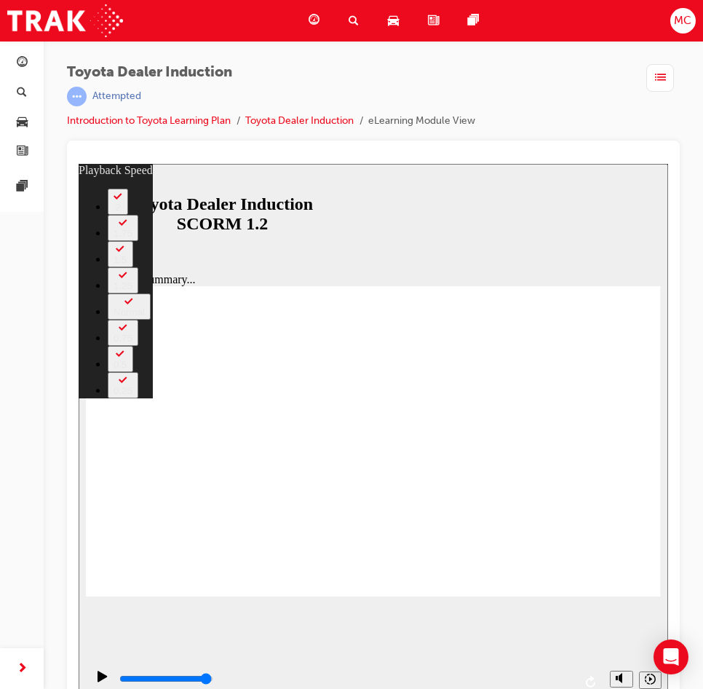
click at [205, 107] on div "Toyota Dealer Induction | Attempted Introduction to Toyota Learning Plan Toyota…" at bounding box center [271, 96] width 408 height 65
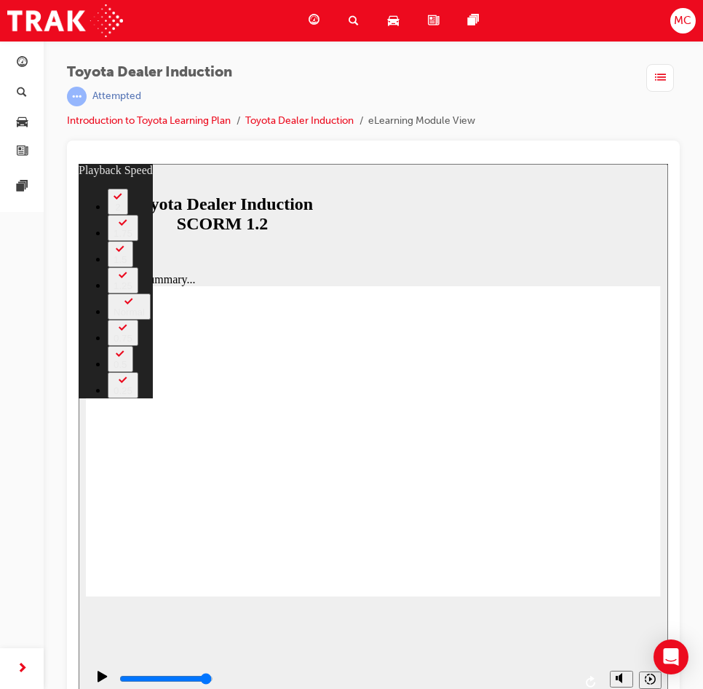
drag, startPoint x: 149, startPoint y: 569, endPoint x: 105, endPoint y: 740, distance: 176.1
click at [79, 576] on html "slide: So, in summary... Rectangle 3 playback speed 2 1.75 1.5 1.25 Normal 0.75…" at bounding box center [374, 435] width 590 height 542
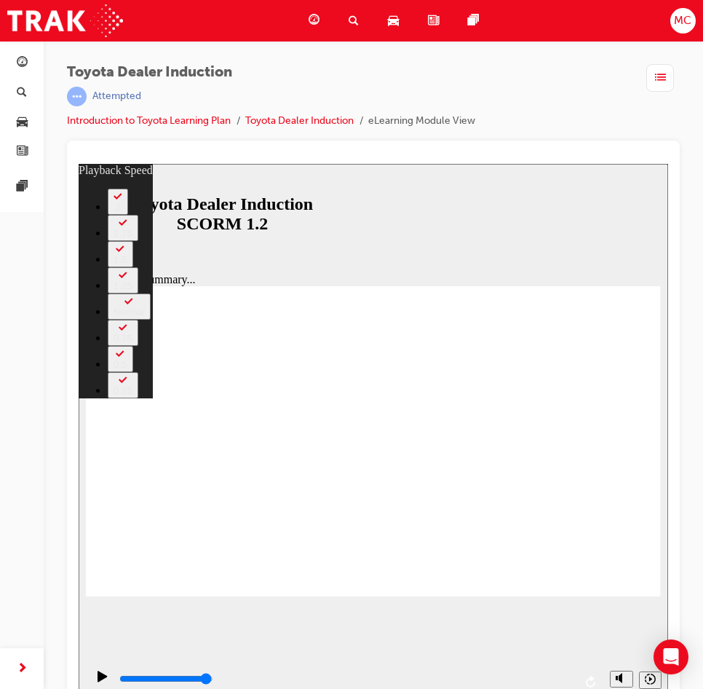
drag, startPoint x: 130, startPoint y: 562, endPoint x: 4, endPoint y: 569, distance: 126.1
click at [79, 569] on html "slide: So, in summary... Rectangle 3 playback speed 2 1.75 1.5 1.25 Normal 0.75…" at bounding box center [374, 435] width 590 height 542
drag, startPoint x: 320, startPoint y: 95, endPoint x: 293, endPoint y: 101, distance: 27.0
click at [315, 96] on div "Attempted" at bounding box center [271, 97] width 408 height 20
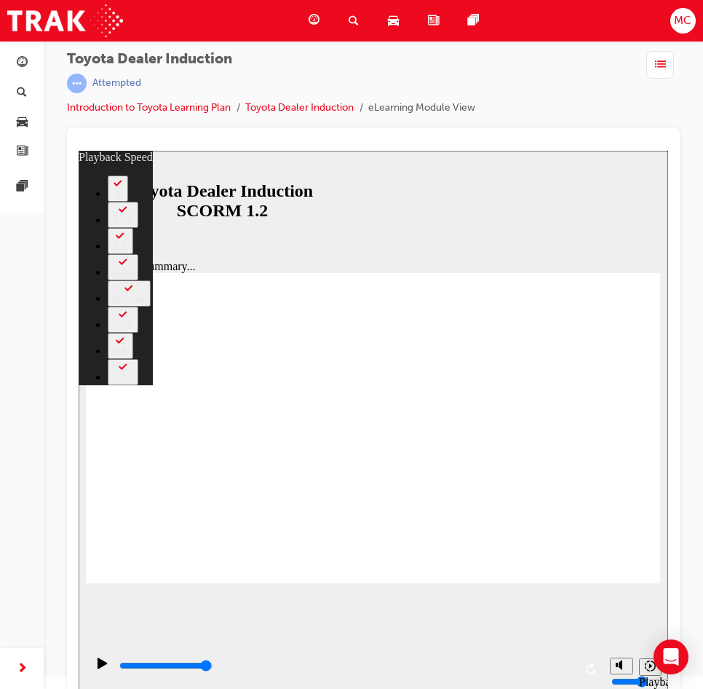
scroll to position [17, 0]
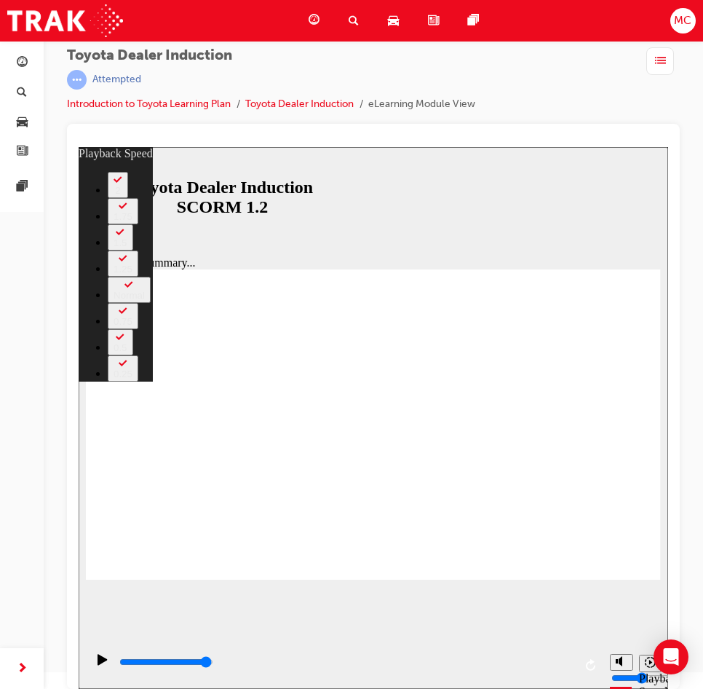
type input "35"
click at [102, 665] on div "Play (Ctrl+Alt+P)" at bounding box center [102, 666] width 25 height 25
type input "6500"
type input "35"
click at [98, 662] on icon "Play (Ctrl+Alt+P)" at bounding box center [102, 659] width 9 height 11
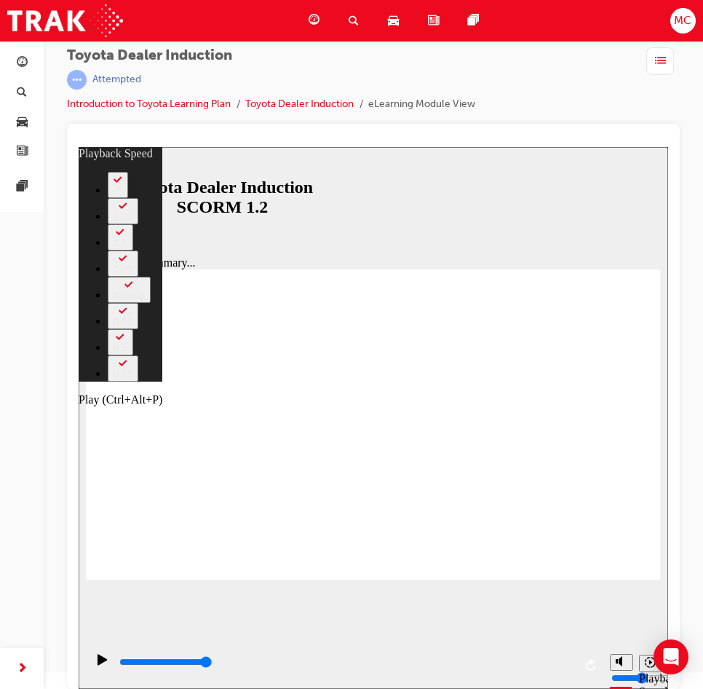
type input "6500"
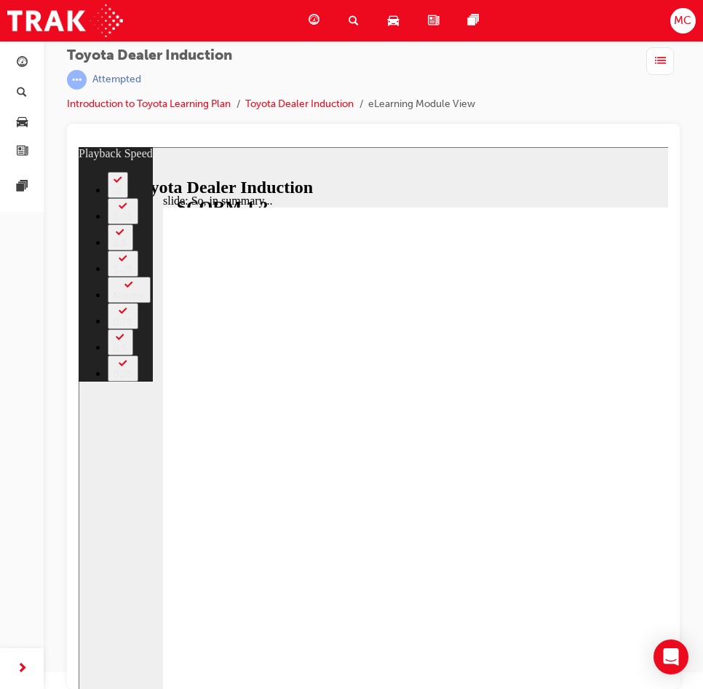
scroll to position [0, 0]
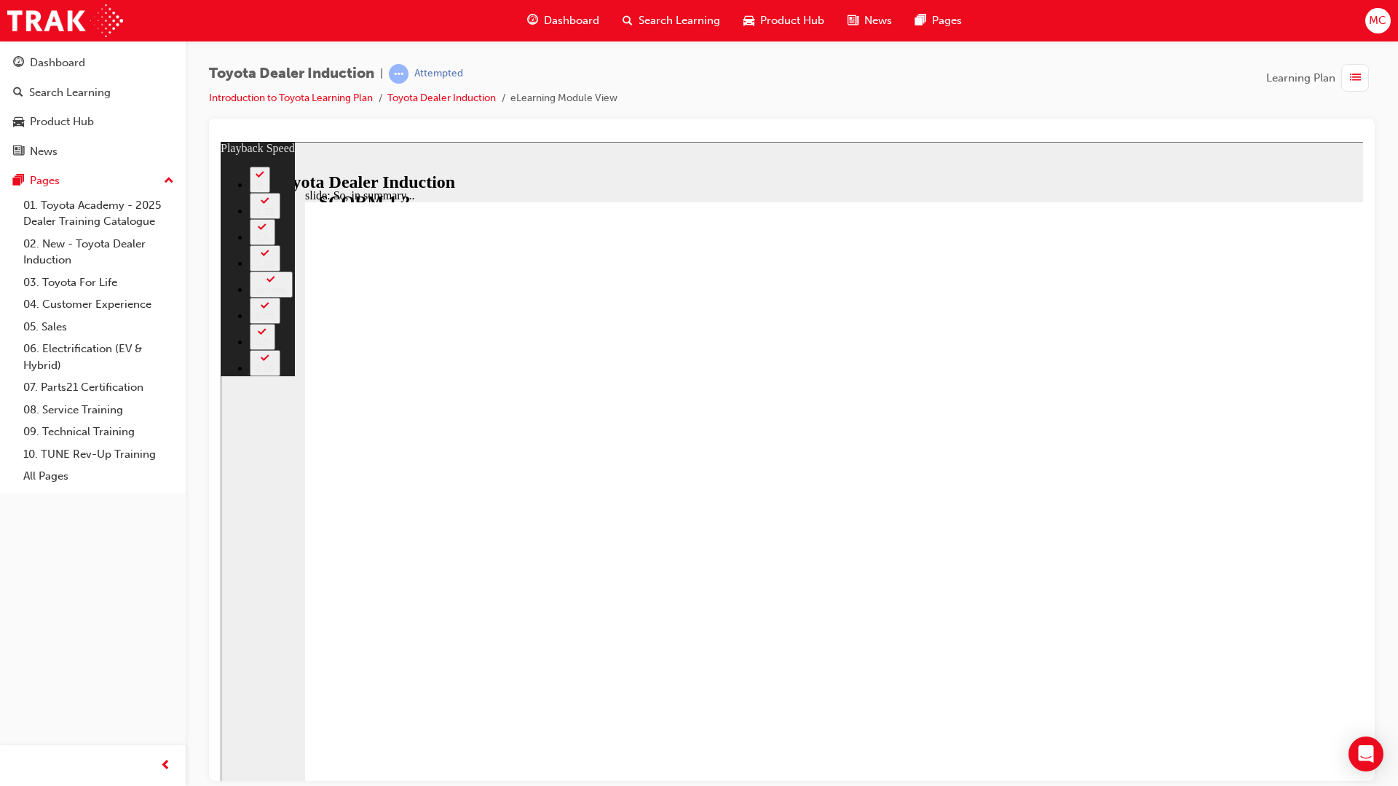
drag, startPoint x: 1190, startPoint y: 784, endPoint x: 1070, endPoint y: 770, distance: 120.9
drag, startPoint x: 566, startPoint y: 882, endPoint x: 567, endPoint y: 901, distance: 18.2
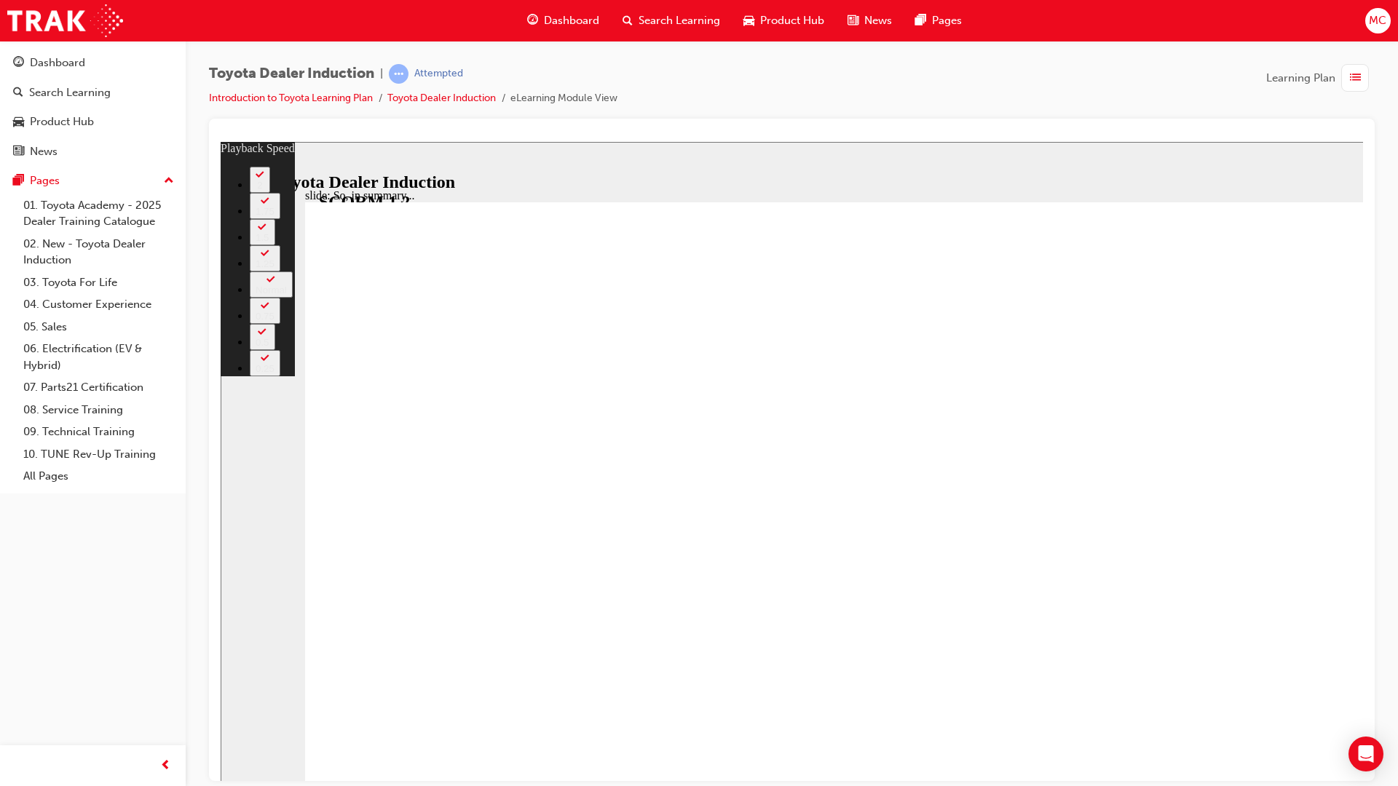
drag, startPoint x: 547, startPoint y: 894, endPoint x: 221, endPoint y: 861, distance: 328.5
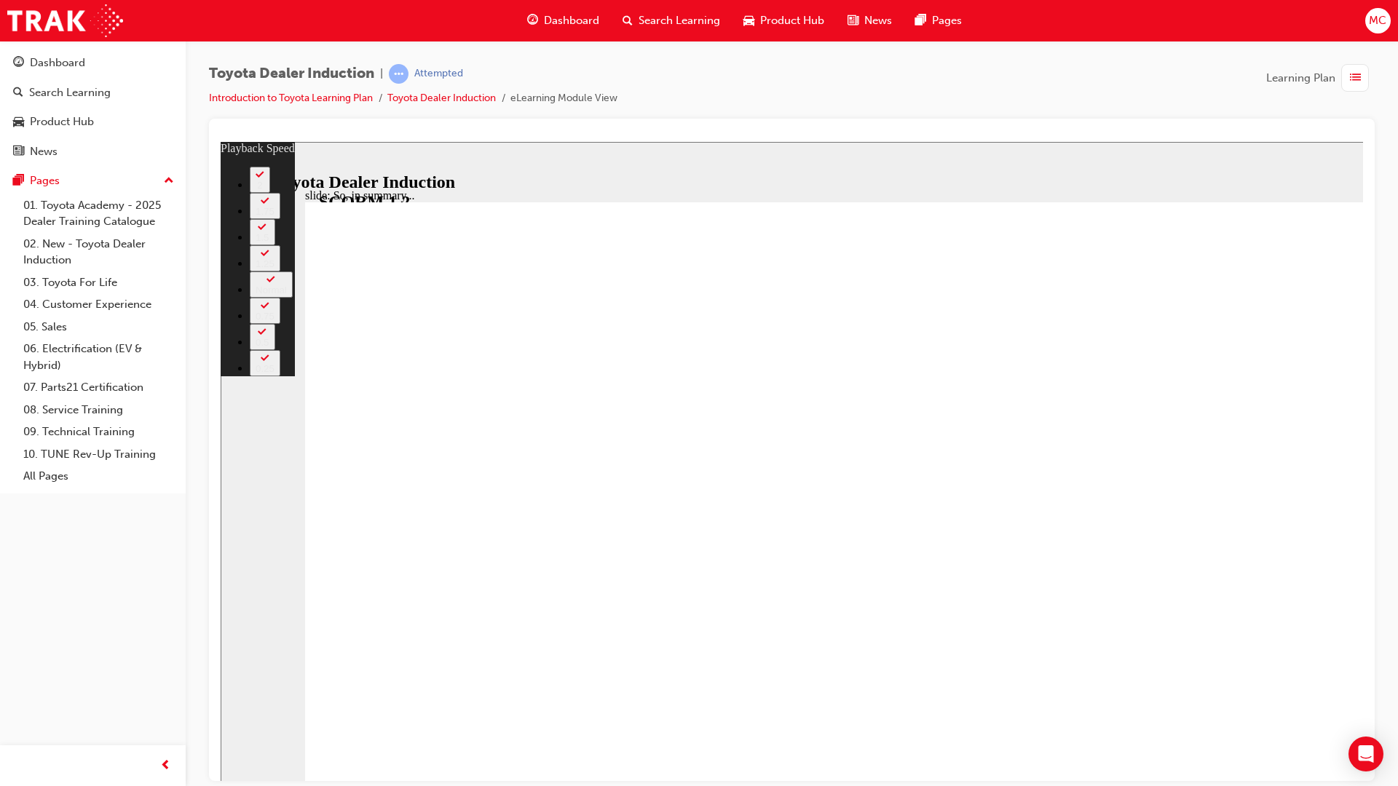
type input "0"
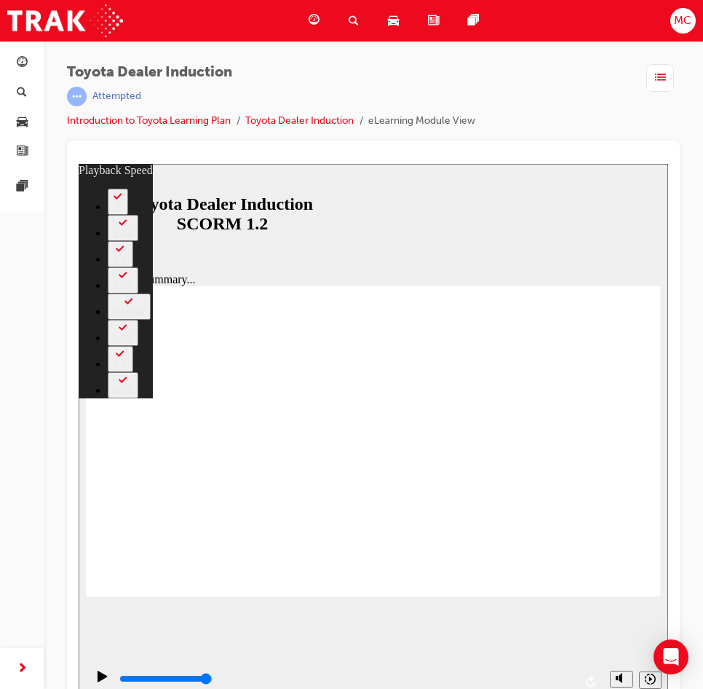
scroll to position [17, 0]
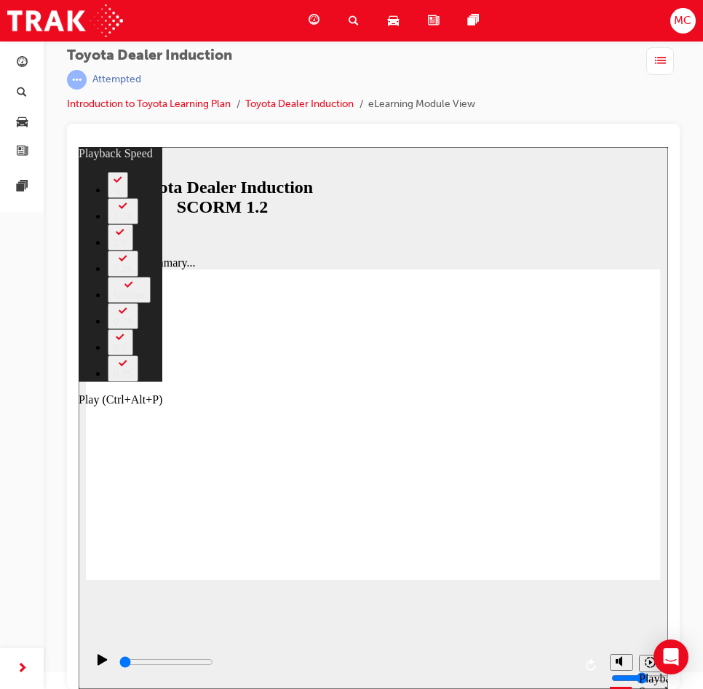
drag, startPoint x: 566, startPoint y: 662, endPoint x: 32, endPoint y: 670, distance: 534.4
click at [79, 670] on html "slide: So, in summary... Rectangle 3 playback speed 2 1.75 1.5 1.25 Normal 0.75…" at bounding box center [374, 418] width 590 height 542
click at [100, 665] on icon "Play (Ctrl+Alt+P)" at bounding box center [102, 659] width 9 height 11
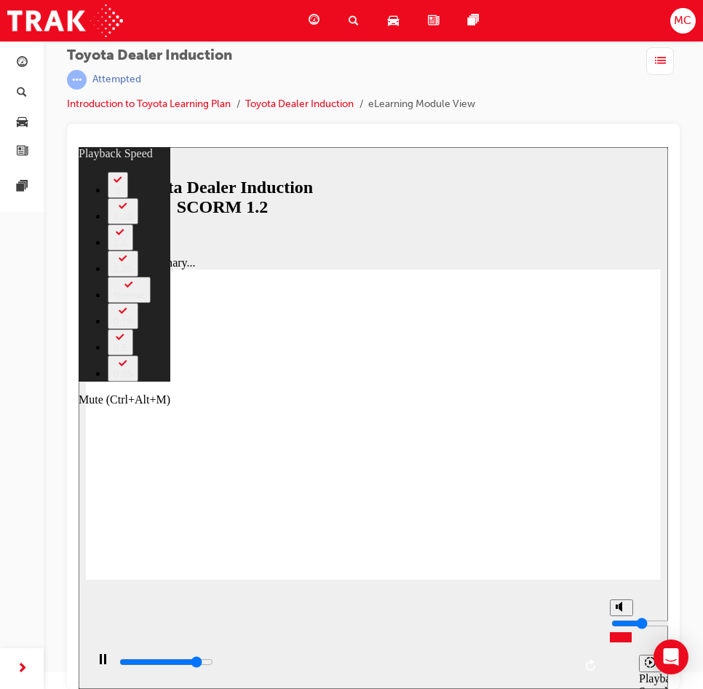
type input "5800"
type input "4"
type input "5800"
type input "5"
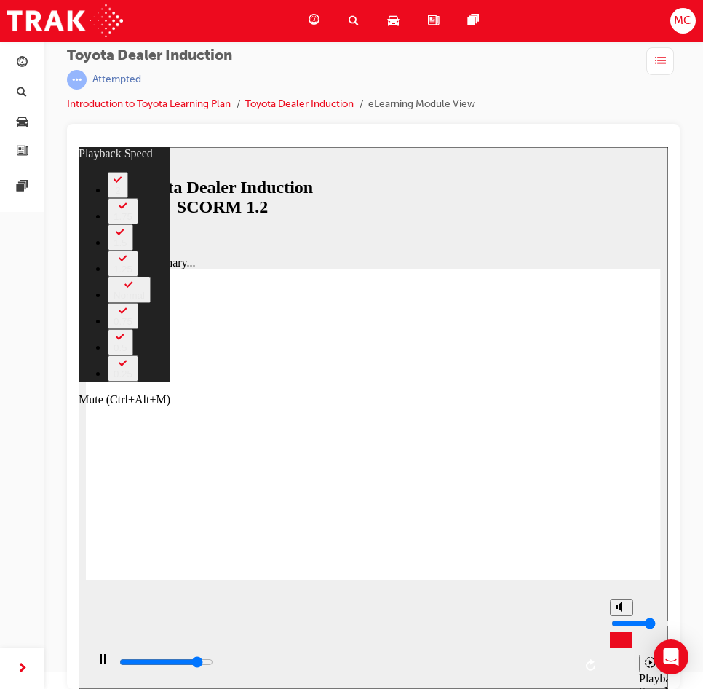
type input "5"
type input "5800"
type input "6"
type input "6100"
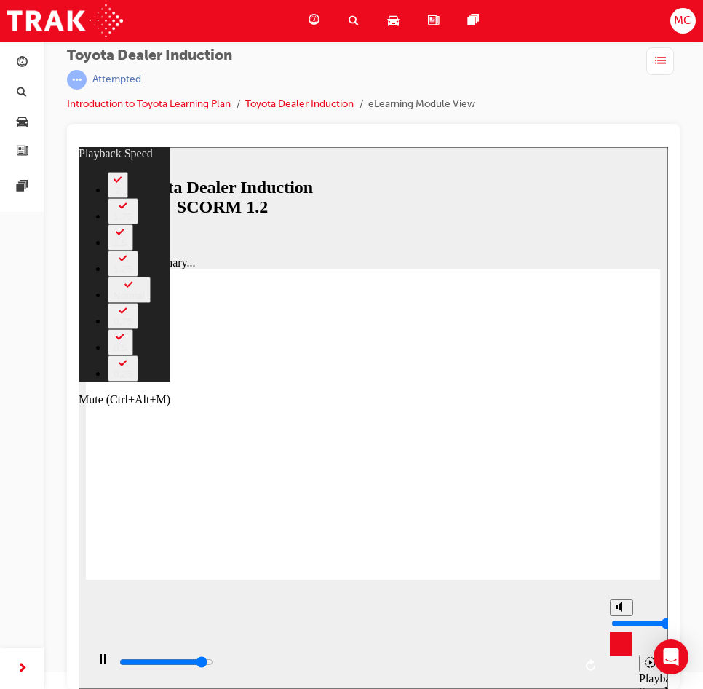
drag, startPoint x: 622, startPoint y: 625, endPoint x: 622, endPoint y: 615, distance: 10.2
type input "6"
click at [622, 617] on input "volume" at bounding box center [659, 623] width 94 height 12
type input "6500"
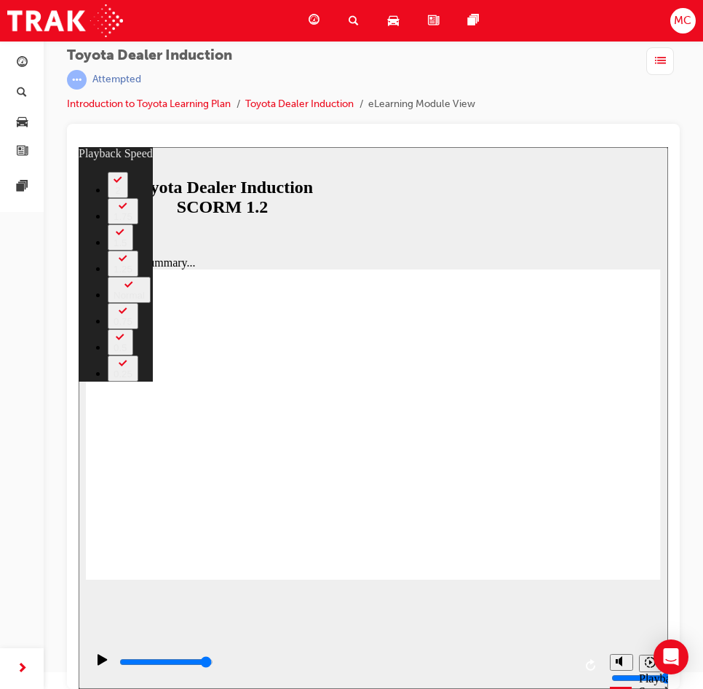
type input "20"
type input "6"
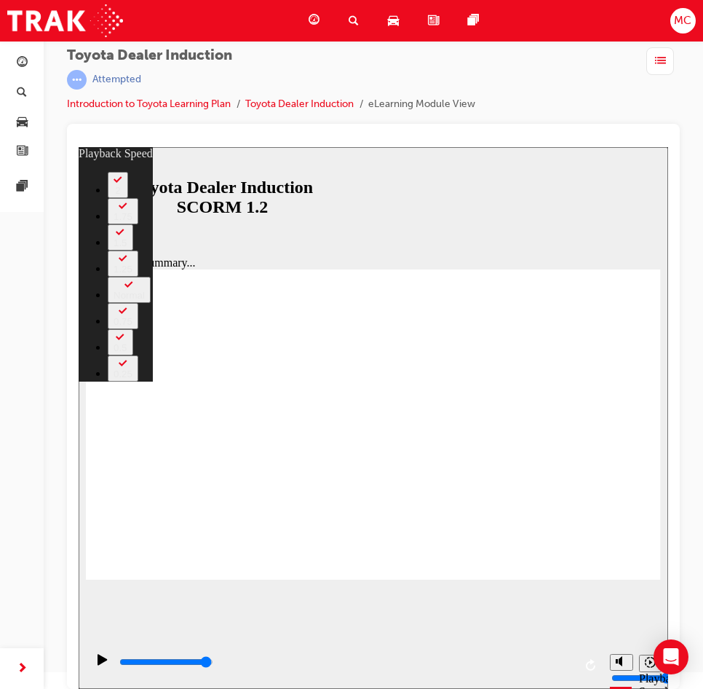
type input "20"
type input "6"
type input "20"
type input "6"
type input "20"
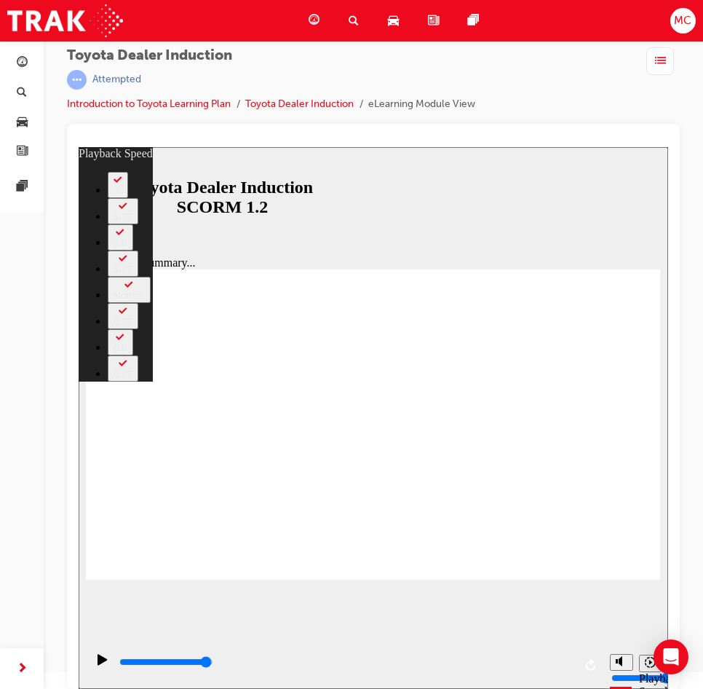
type input "6"
type input "5"
type input "20"
type input "5"
type input "4"
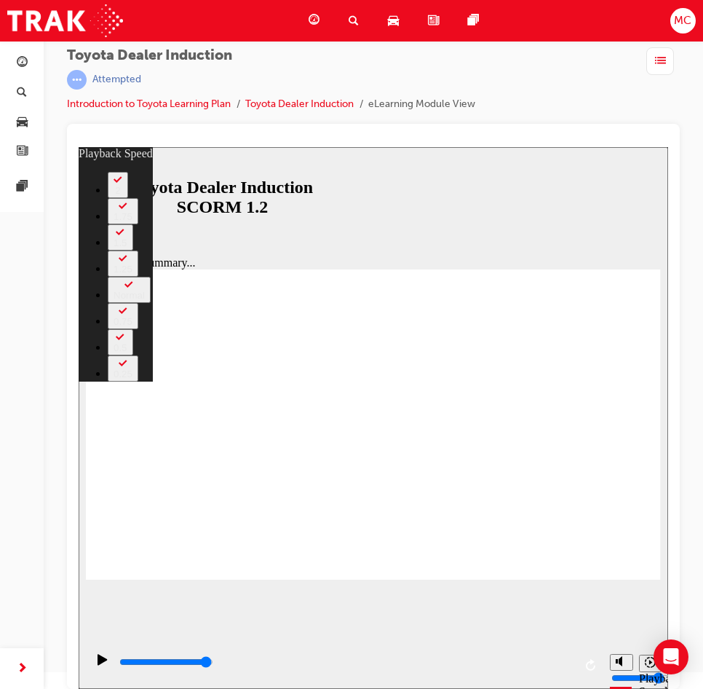
type input "20"
type input "4"
type input "20"
type input "4"
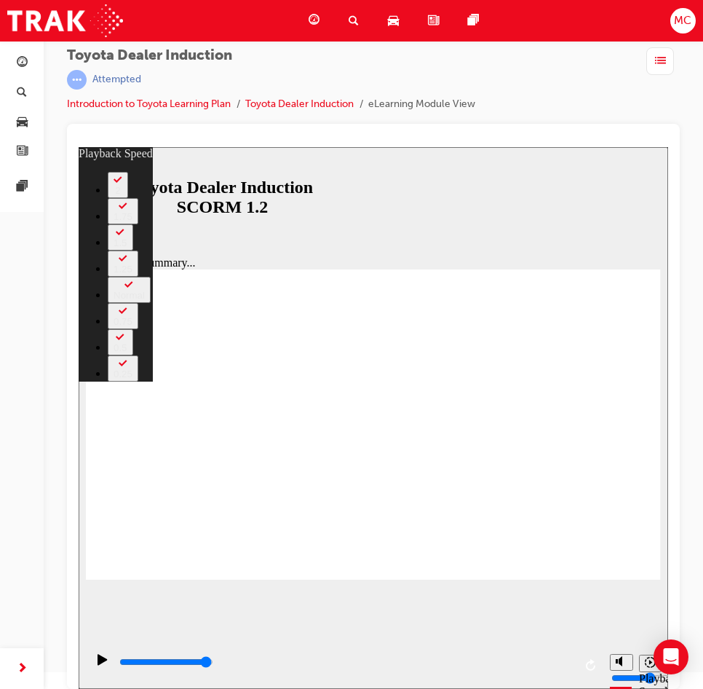
drag, startPoint x: 536, startPoint y: 518, endPoint x: 535, endPoint y: 527, distance: 8.8
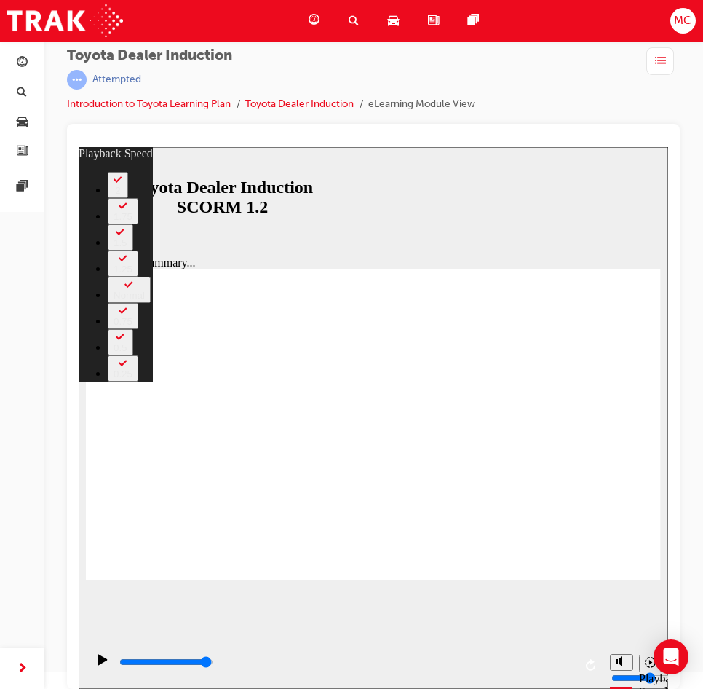
type input "103"
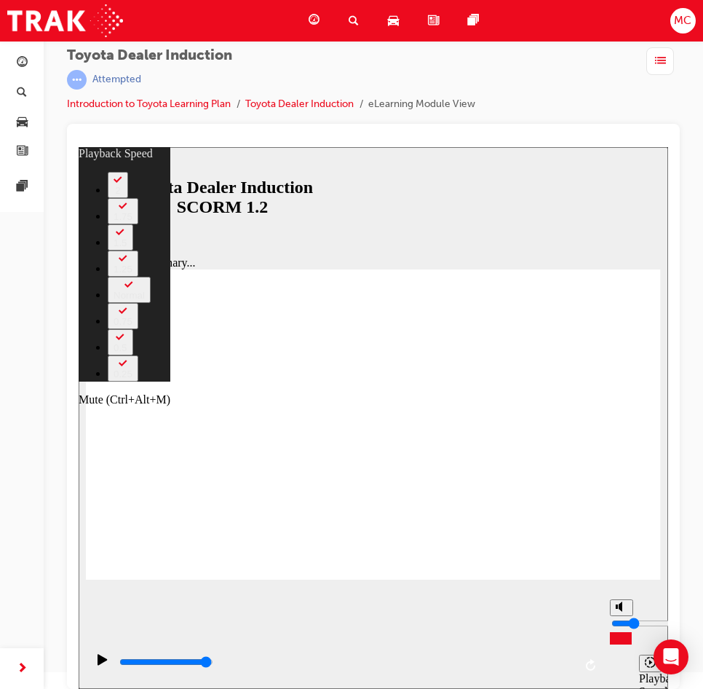
click at [624, 629] on input "volume" at bounding box center [659, 623] width 94 height 12
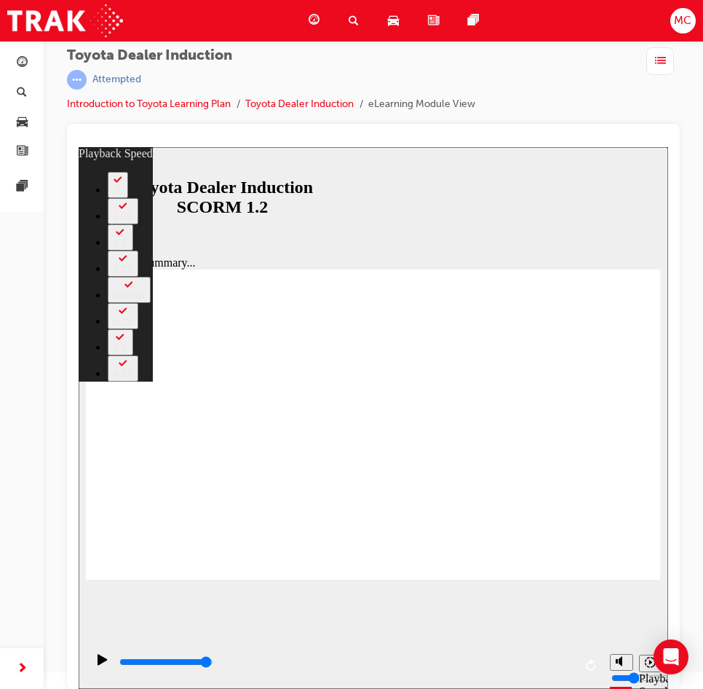
drag, startPoint x: 633, startPoint y: 270, endPoint x: 621, endPoint y: 272, distance: 11.9
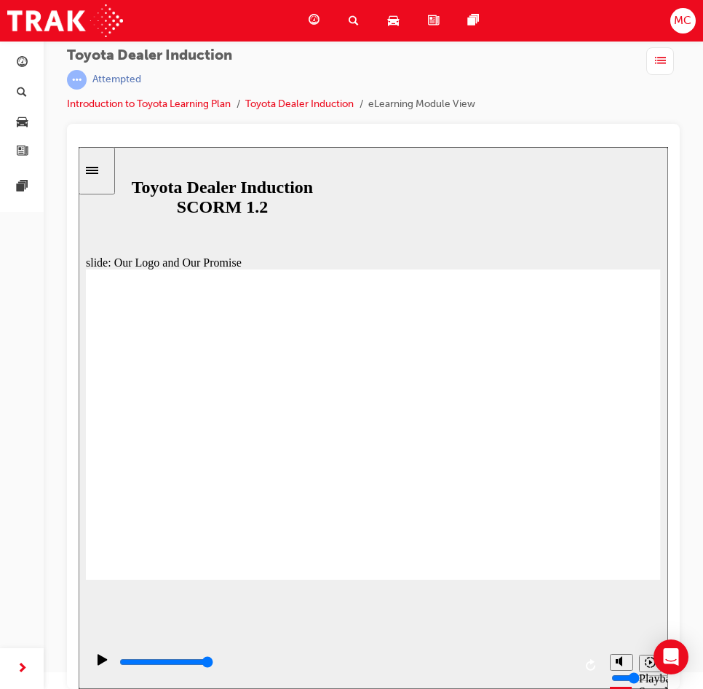
drag, startPoint x: 297, startPoint y: 344, endPoint x: 285, endPoint y: 351, distance: 13.7
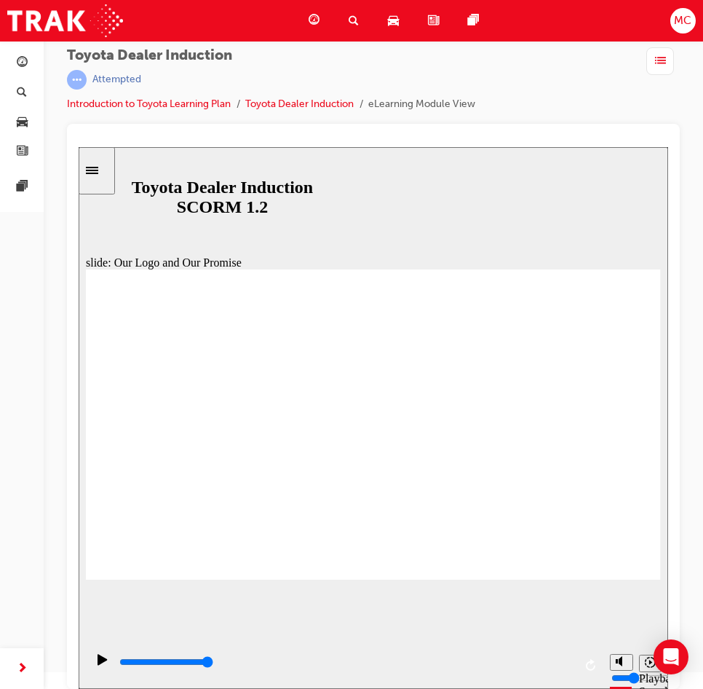
drag, startPoint x: 310, startPoint y: 313, endPoint x: 464, endPoint y: 324, distance: 154.0
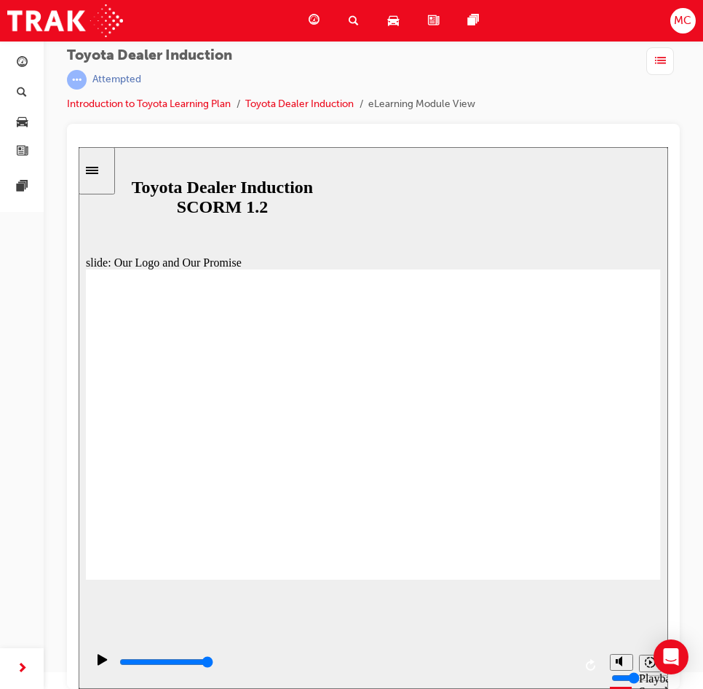
drag, startPoint x: 143, startPoint y: 427, endPoint x: 167, endPoint y: 427, distance: 24.0
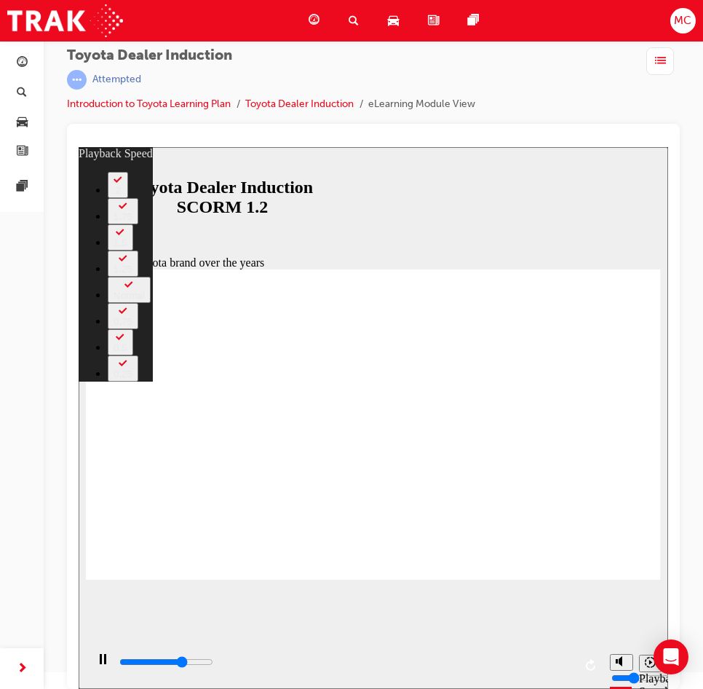
drag, startPoint x: 102, startPoint y: 547, endPoint x: 277, endPoint y: 564, distance: 175.6
drag, startPoint x: 277, startPoint y: 561, endPoint x: 288, endPoint y: 552, distance: 13.9
drag, startPoint x: 284, startPoint y: 550, endPoint x: 717, endPoint y: 526, distance: 433.9
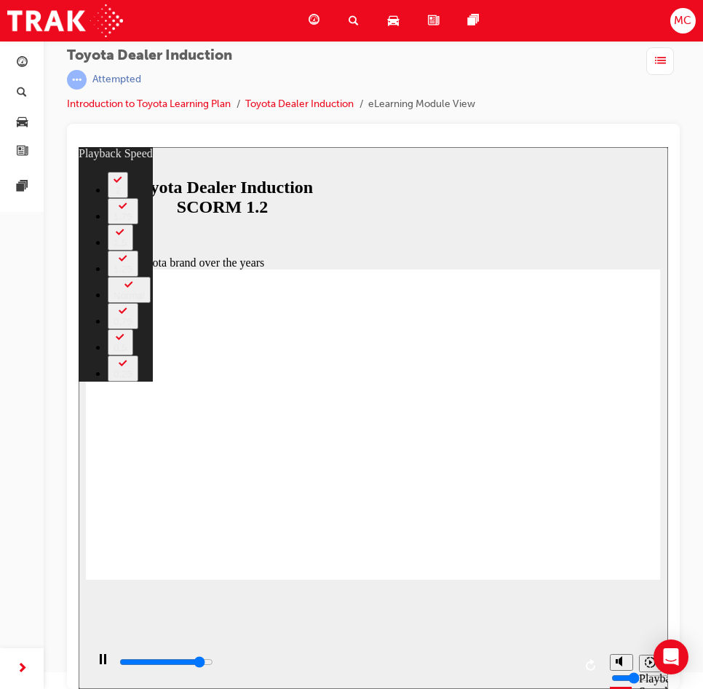
click at [668, 526] on html "slide: The Toyota brand over the years Rectangle 2 playback speed 2 1.75 1.5 1.…" at bounding box center [374, 418] width 590 height 542
drag, startPoint x: 609, startPoint y: 547, endPoint x: 676, endPoint y: 539, distance: 66.7
click at [668, 539] on html "slide: The Toyota brand over the years Rectangle 2 playback speed 2 1.75 1.5 1.…" at bounding box center [374, 418] width 590 height 542
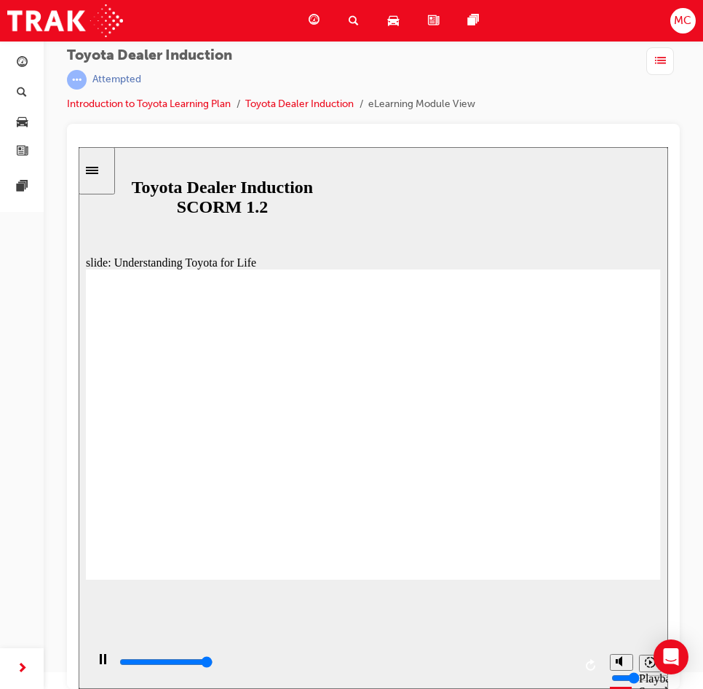
drag, startPoint x: 383, startPoint y: 360, endPoint x: 407, endPoint y: 363, distance: 24.1
drag, startPoint x: 502, startPoint y: 469, endPoint x: 510, endPoint y: 461, distance: 11.3
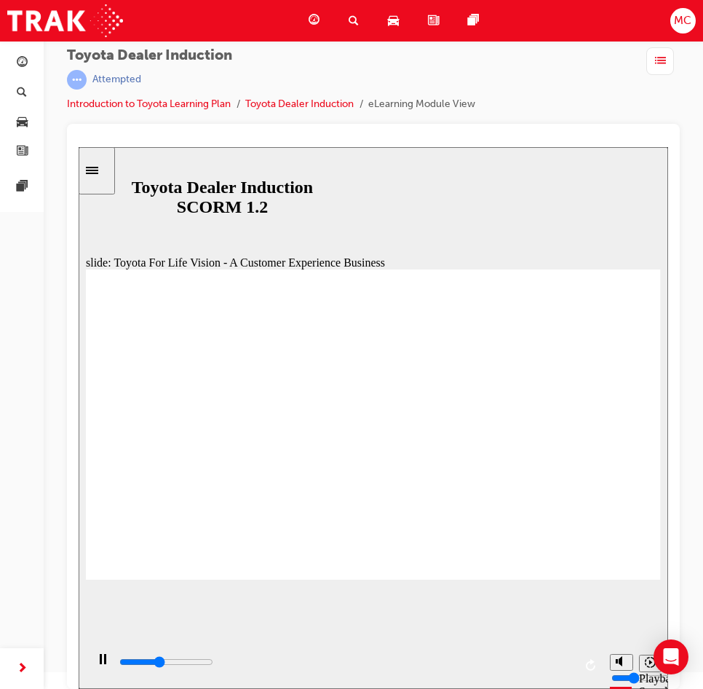
drag, startPoint x: 550, startPoint y: 664, endPoint x: 596, endPoint y: 652, distance: 46.8
click at [590, 660] on div "playback controls" at bounding box center [344, 664] width 517 height 47
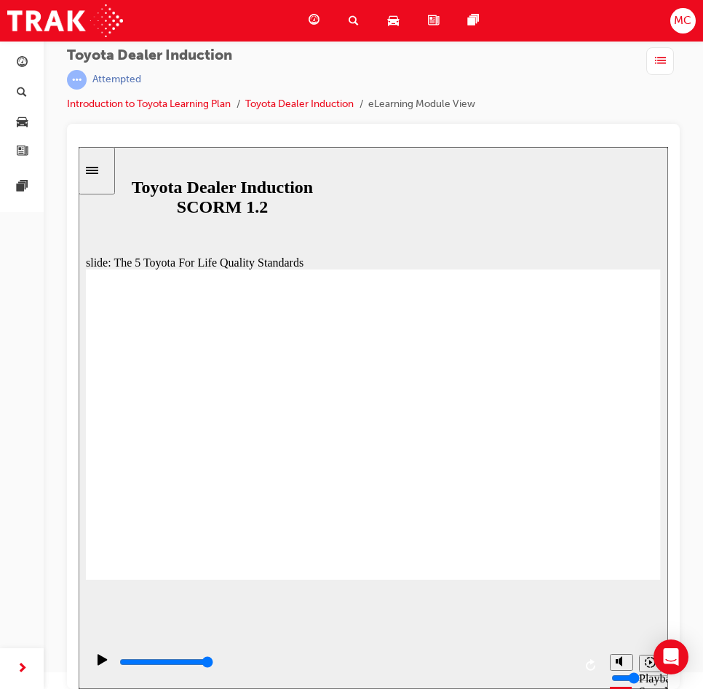
drag, startPoint x: 334, startPoint y: 539, endPoint x: 347, endPoint y: 538, distance: 12.4
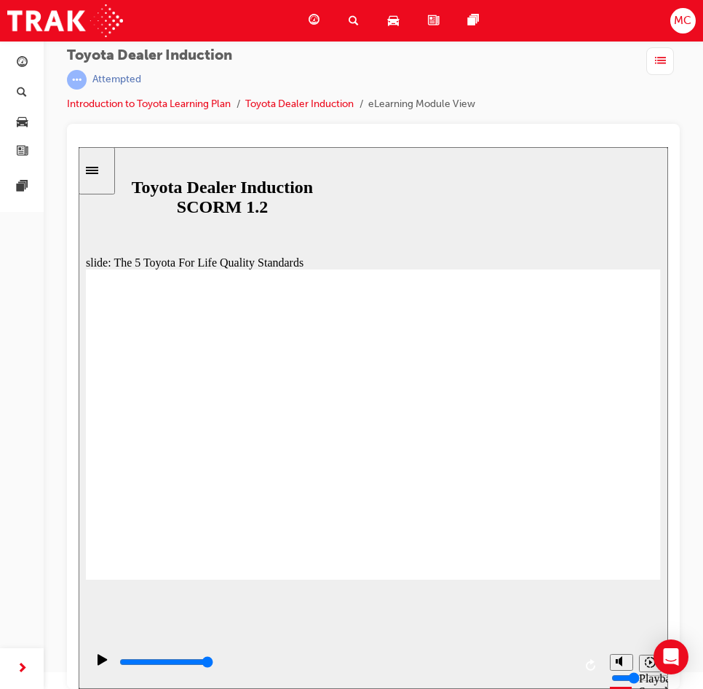
drag, startPoint x: 386, startPoint y: 553, endPoint x: 397, endPoint y: 550, distance: 12.0
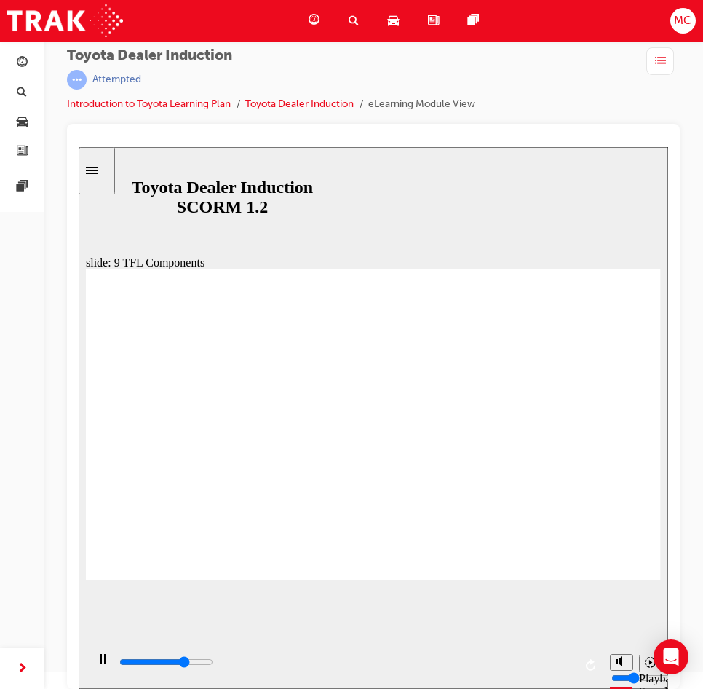
drag, startPoint x: 244, startPoint y: 520, endPoint x: 269, endPoint y: 523, distance: 24.9
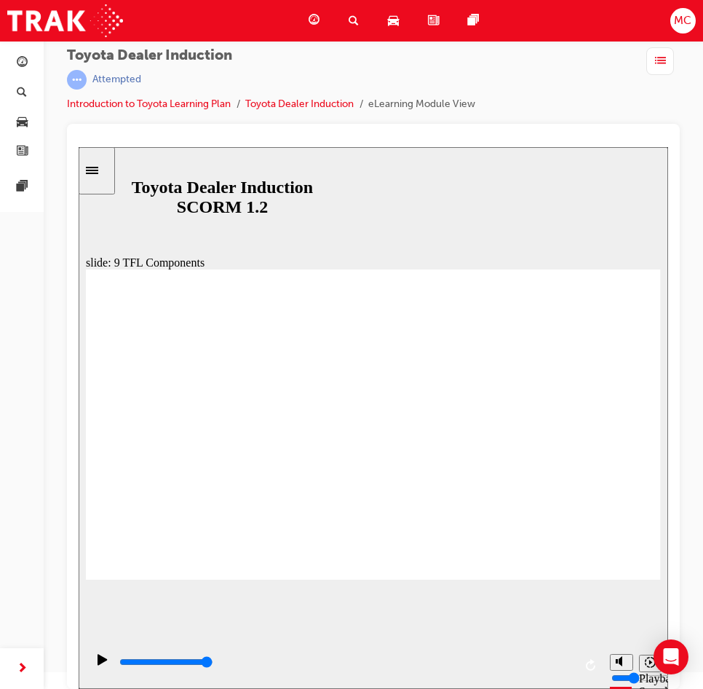
drag, startPoint x: 307, startPoint y: 507, endPoint x: 619, endPoint y: 563, distance: 316.5
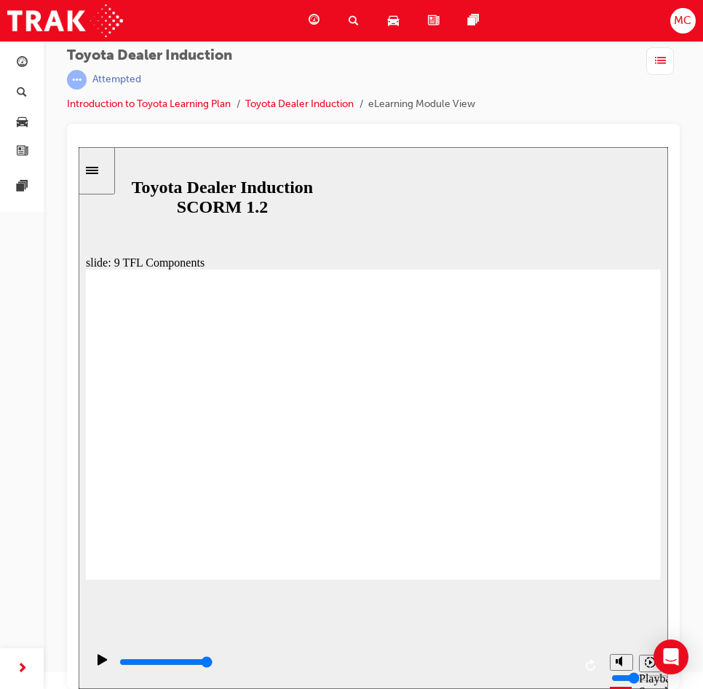
drag, startPoint x: 413, startPoint y: 449, endPoint x: 422, endPoint y: 451, distance: 9.0
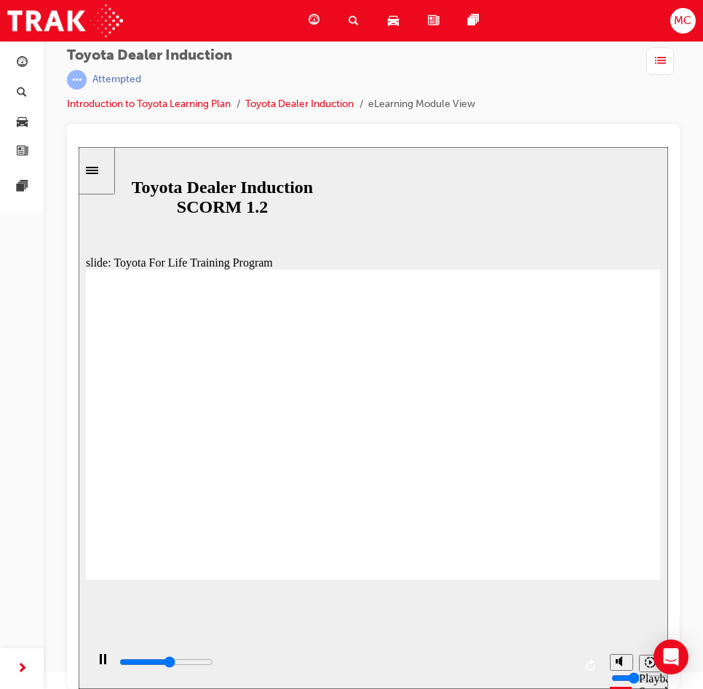
drag, startPoint x: 583, startPoint y: 454, endPoint x: 583, endPoint y: 462, distance: 8.0
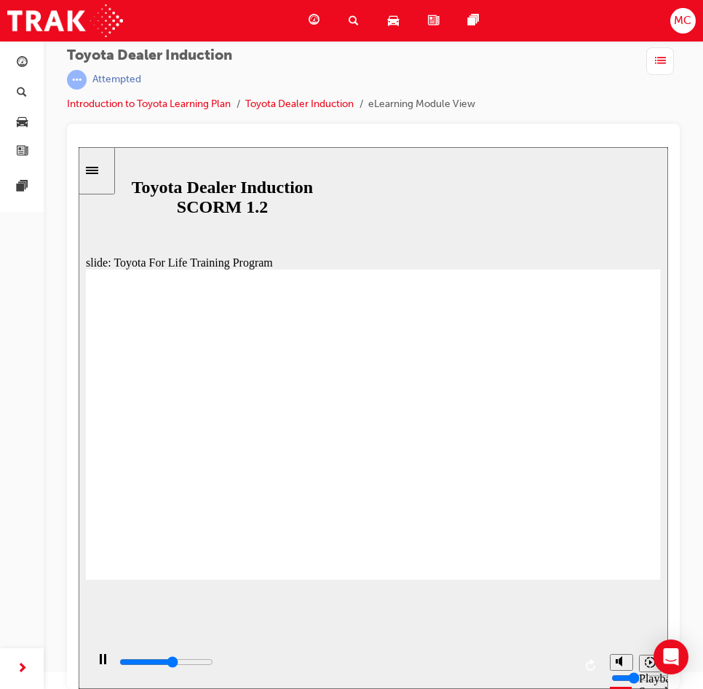
drag, startPoint x: 496, startPoint y: 494, endPoint x: 296, endPoint y: 469, distance: 201.8
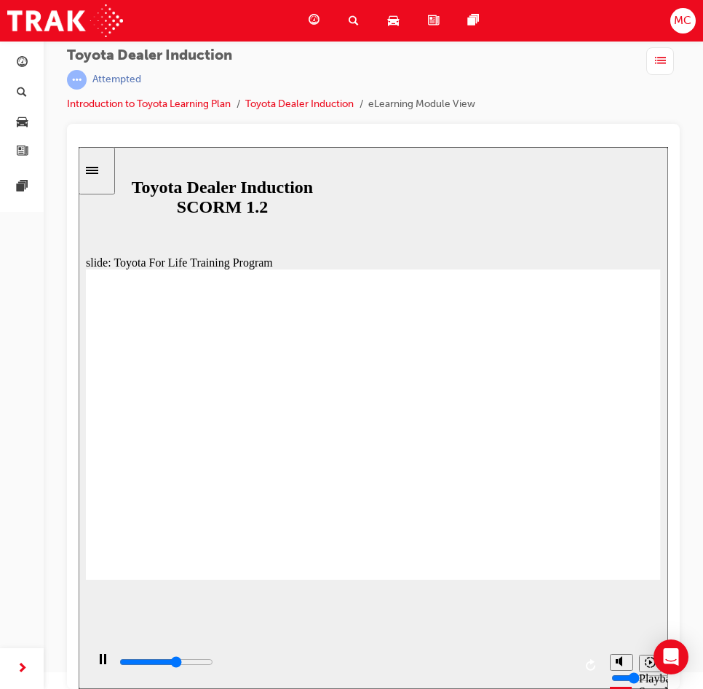
drag, startPoint x: 432, startPoint y: 669, endPoint x: 644, endPoint y: 654, distance: 212.4
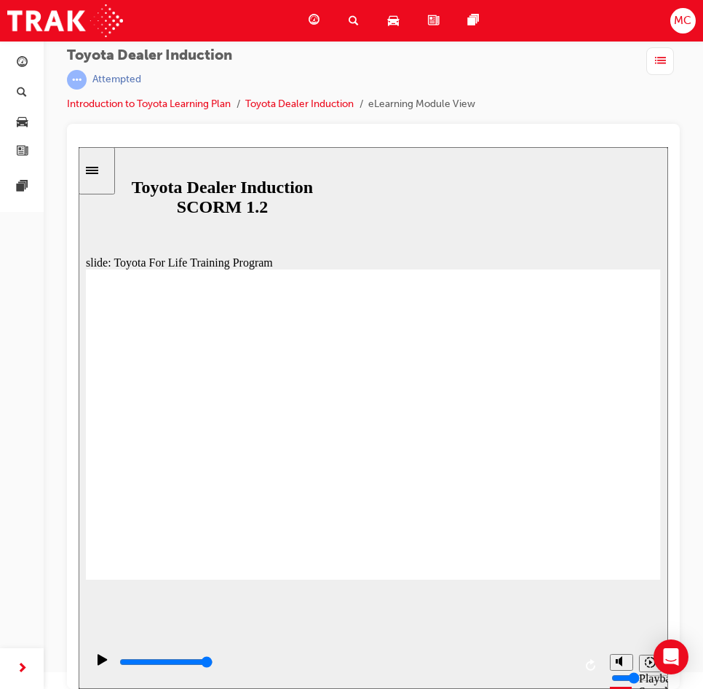
click at [620, 654] on section "Playback Speed 2 1.75 1.5 1.25" at bounding box center [374, 664] width 590 height 47
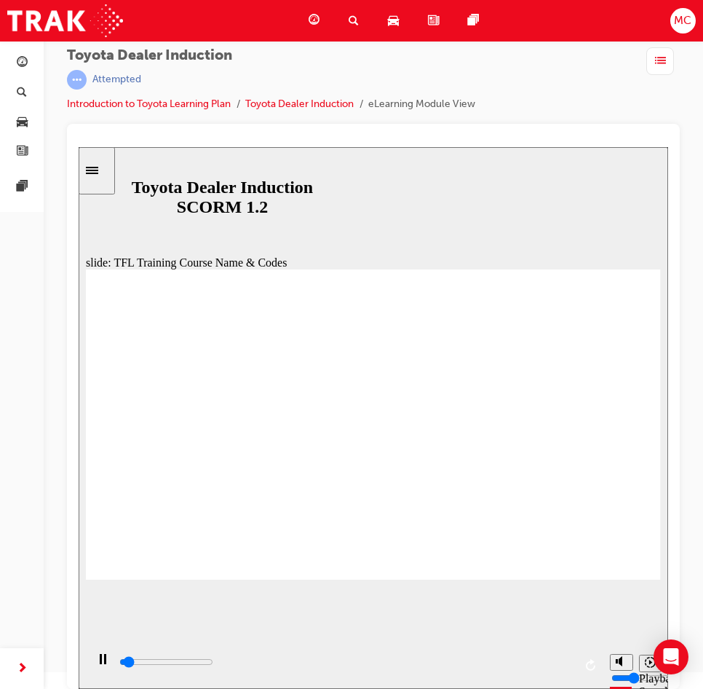
drag, startPoint x: 269, startPoint y: 660, endPoint x: 658, endPoint y: 631, distance: 390.6
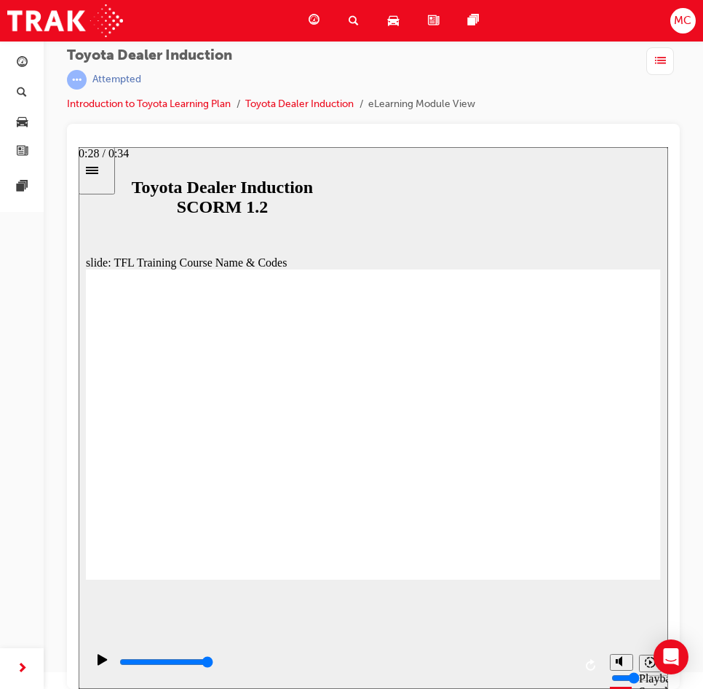
click at [657, 638] on div "slide: TFL Training Course Name & Codes TFL Resources Each Region has a dedicat…" at bounding box center [374, 418] width 590 height 542
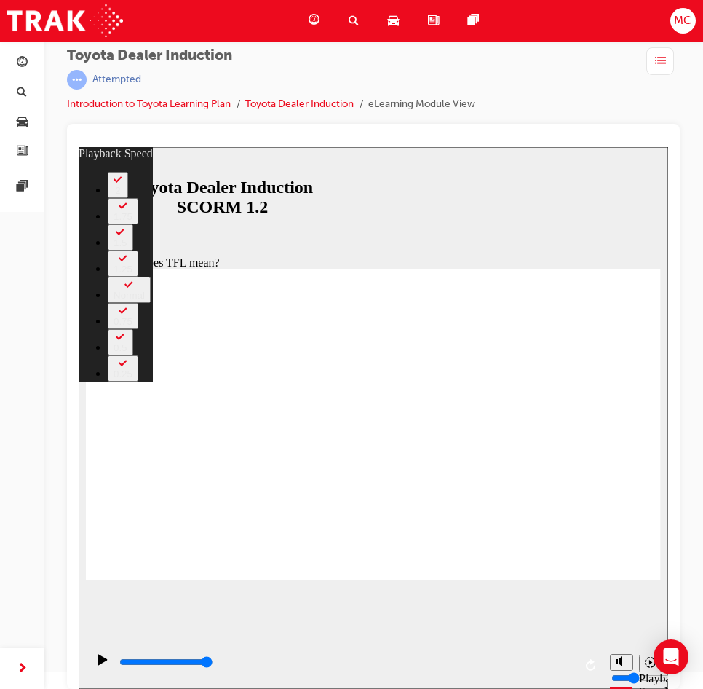
drag, startPoint x: 619, startPoint y: 550, endPoint x: 632, endPoint y: 545, distance: 14.1
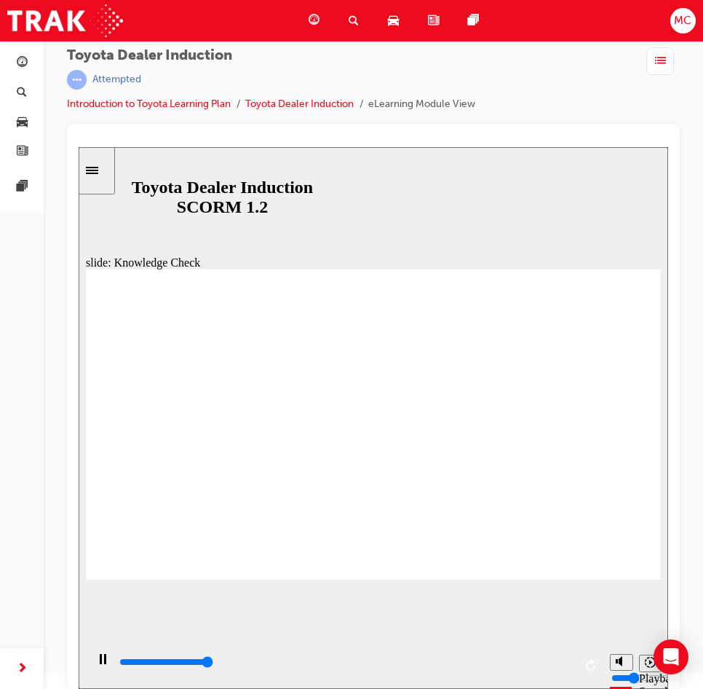
type input "5000"
radio input "true"
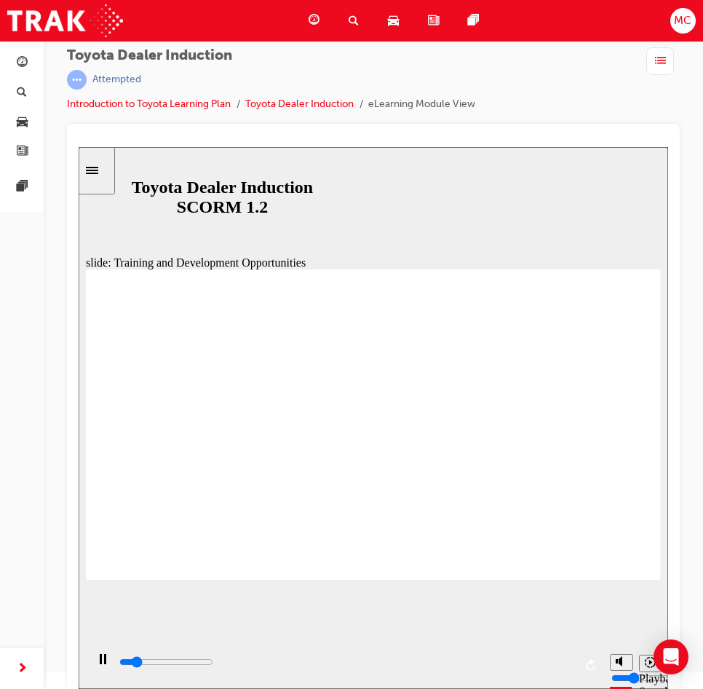
drag, startPoint x: 472, startPoint y: 429, endPoint x: 448, endPoint y: 433, distance: 23.7
drag, startPoint x: 315, startPoint y: 666, endPoint x: 397, endPoint y: 652, distance: 83.5
click at [396, 652] on div "playback controls" at bounding box center [344, 664] width 517 height 47
click at [445, 662] on div "playback controls" at bounding box center [346, 662] width 456 height 16
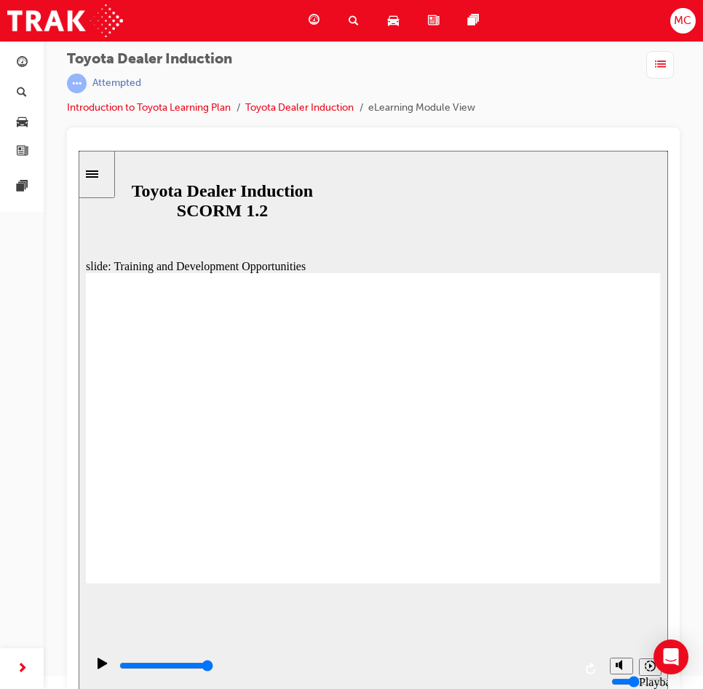
scroll to position [17, 0]
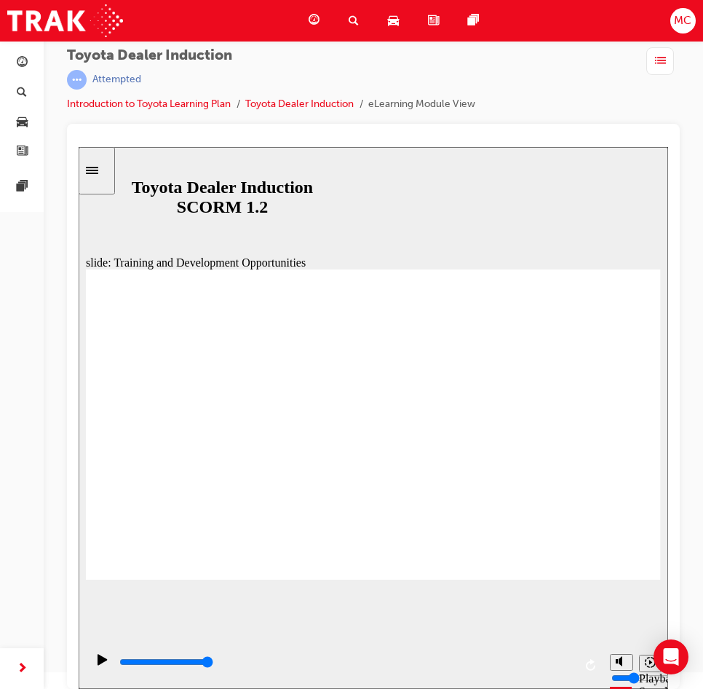
drag, startPoint x: 613, startPoint y: 331, endPoint x: 678, endPoint y: 341, distance: 65.6
click at [668, 341] on html "slide: Training and Development Opportunities Group 1 Round Single Corner Recta…" at bounding box center [374, 418] width 590 height 542
drag, startPoint x: 630, startPoint y: 329, endPoint x: 637, endPoint y: 335, distance: 9.3
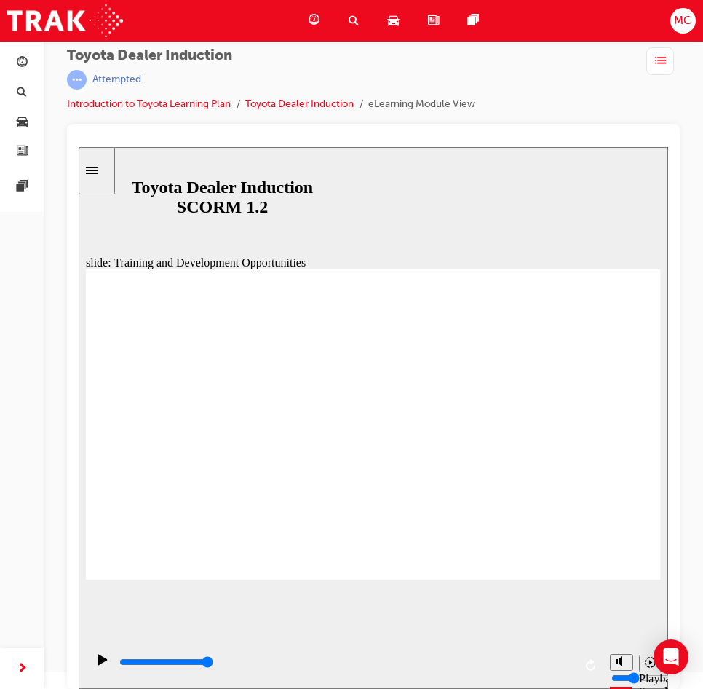
drag, startPoint x: 597, startPoint y: 331, endPoint x: 616, endPoint y: 333, distance: 19.0
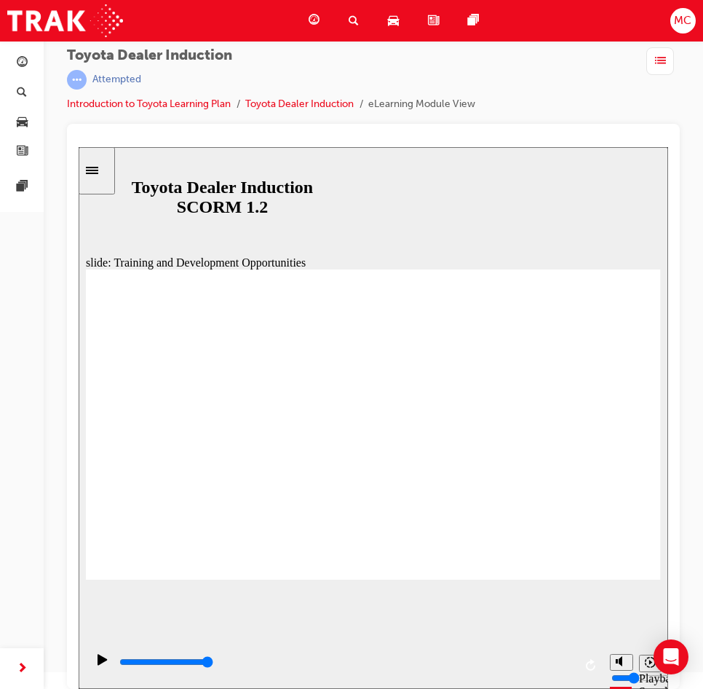
drag, startPoint x: 703, startPoint y: 219, endPoint x: 708, endPoint y: 230, distance: 12.1
click at [703, 225] on html "Your version of Internet Explorer is outdated and not supported. Please upgrade…" at bounding box center [351, 327] width 703 height 689
drag, startPoint x: 631, startPoint y: 338, endPoint x: 630, endPoint y: 330, distance: 8.0
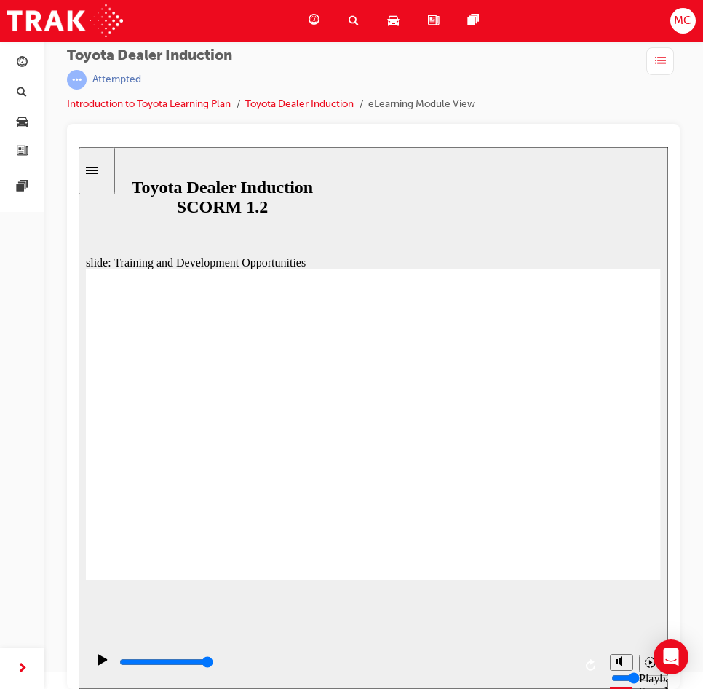
drag, startPoint x: 602, startPoint y: 360, endPoint x: 611, endPoint y: 341, distance: 20.8
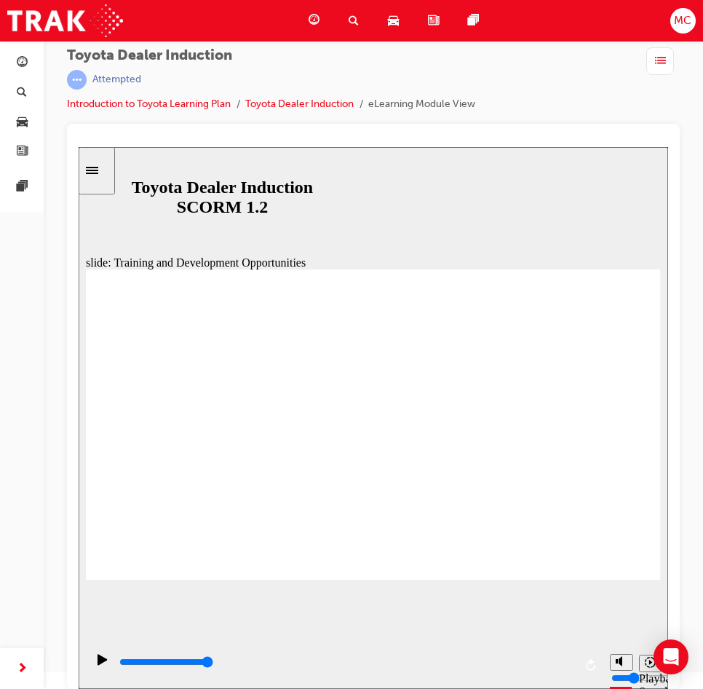
drag, startPoint x: 566, startPoint y: 356, endPoint x: 583, endPoint y: 351, distance: 18.2
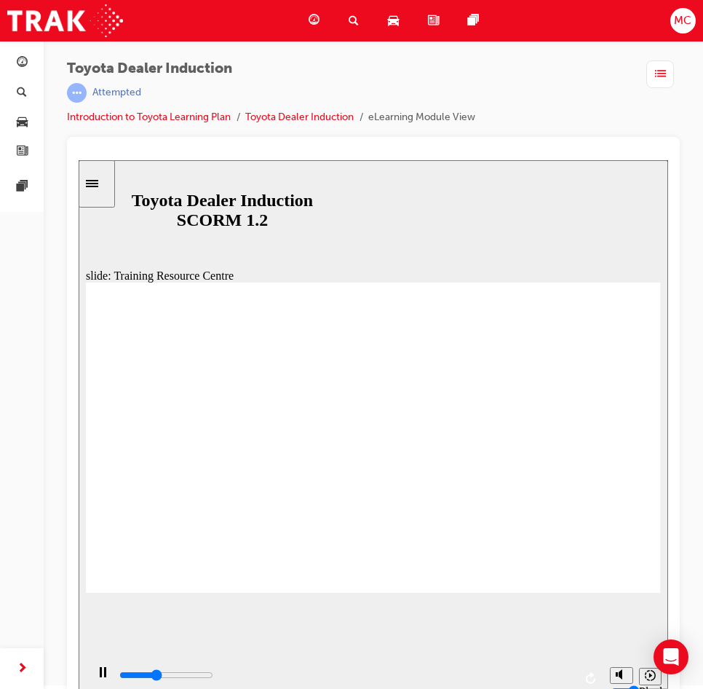
scroll to position [0, 0]
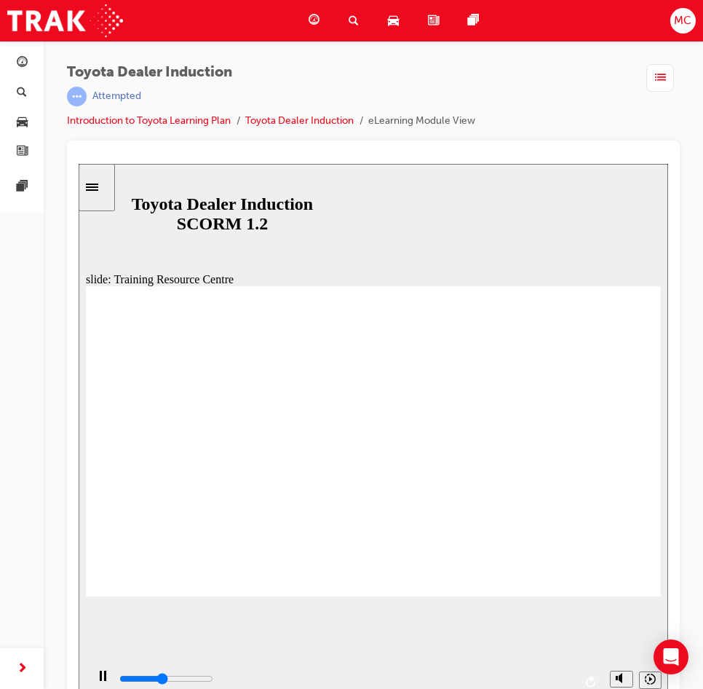
drag, startPoint x: 558, startPoint y: 363, endPoint x: 550, endPoint y: 363, distance: 8.0
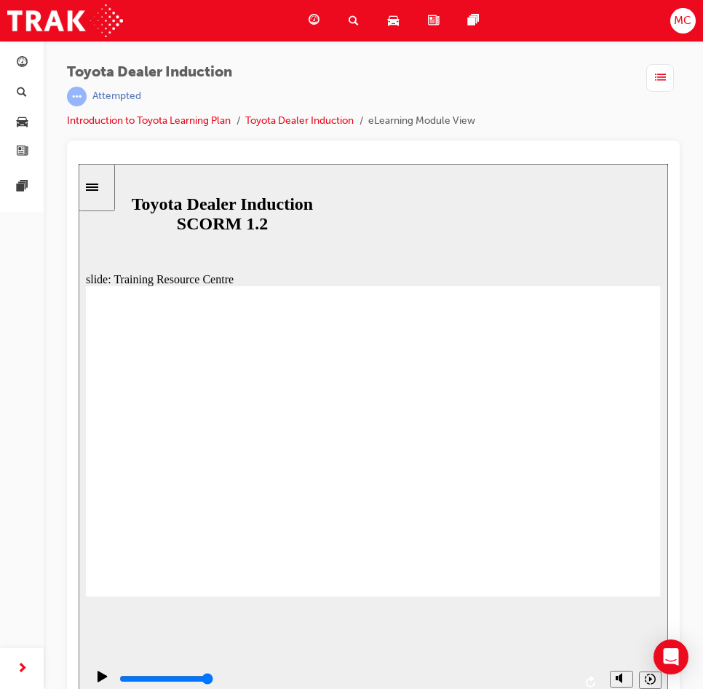
type input "5000"
radio input "true"
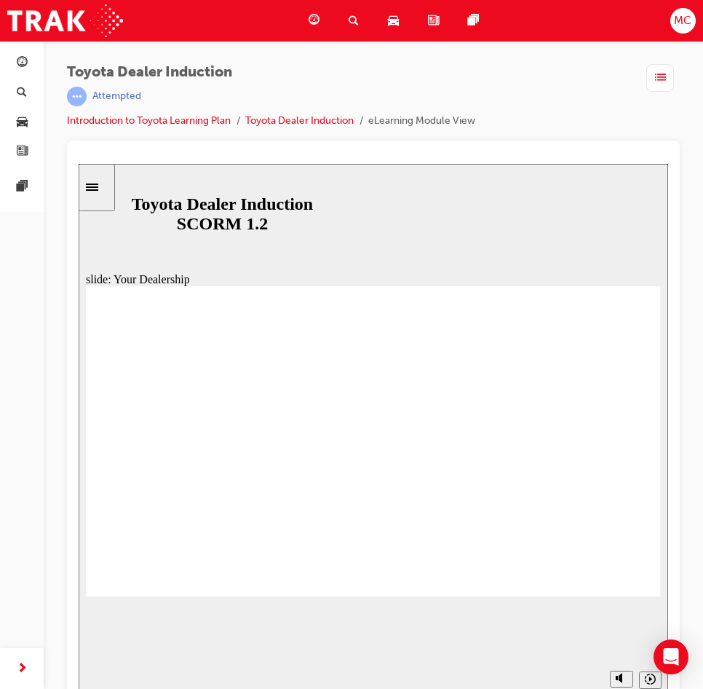
drag, startPoint x: 510, startPoint y: 421, endPoint x: 525, endPoint y: 414, distance: 16.9
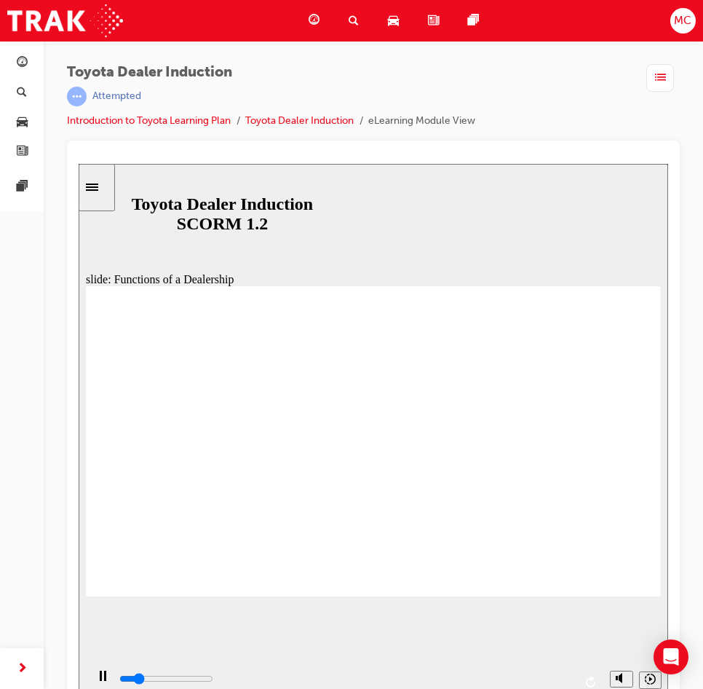
drag, startPoint x: 533, startPoint y: 472, endPoint x: 539, endPoint y: 463, distance: 10.9
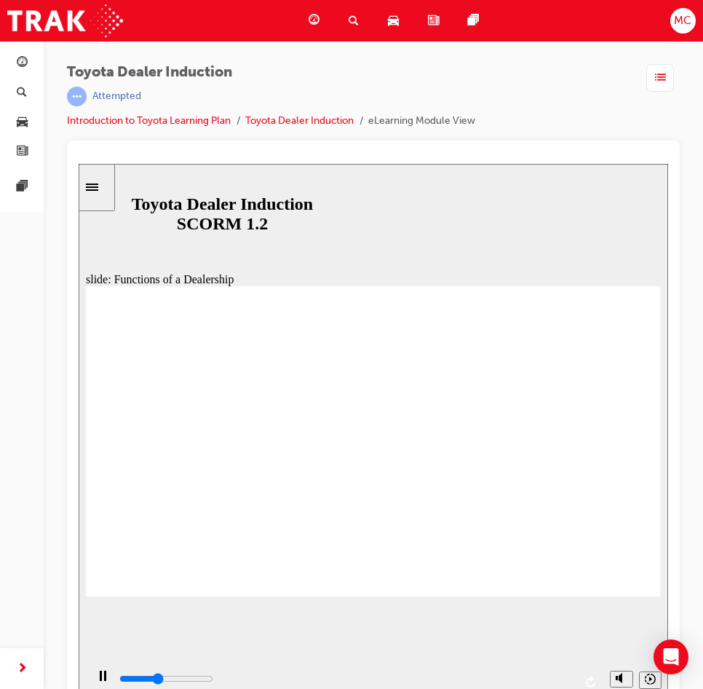
drag, startPoint x: 311, startPoint y: 675, endPoint x: 587, endPoint y: 641, distance: 277.9
click at [604, 655] on div "slide: Functions of a Dealership Rectangle 1 Rectangle 2 Functions of a Dealers…" at bounding box center [374, 435] width 590 height 542
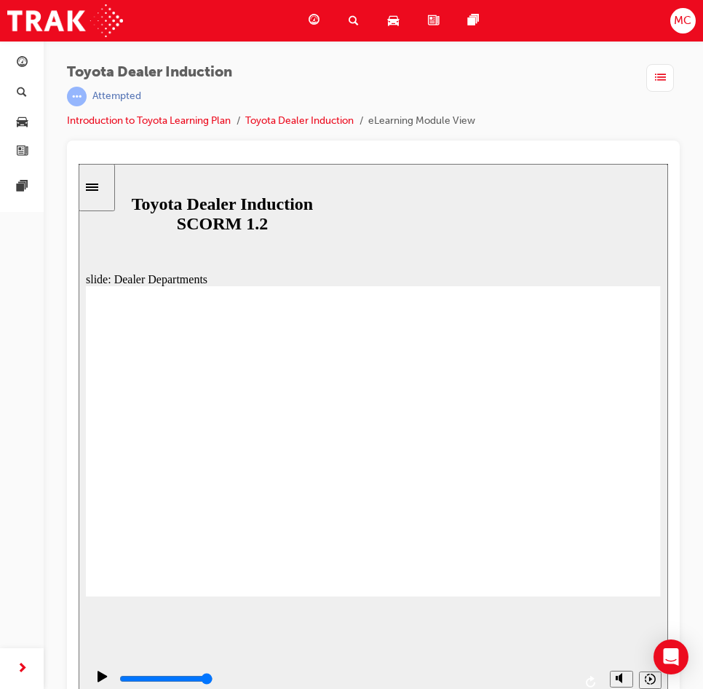
drag, startPoint x: 384, startPoint y: 679, endPoint x: 709, endPoint y: 671, distance: 325.5
click at [668, 671] on html "slide: Value Chain Ecosystem BACK BACK NEXT NEXT Value Chain Ecosystem TCPO and…" at bounding box center [374, 435] width 590 height 542
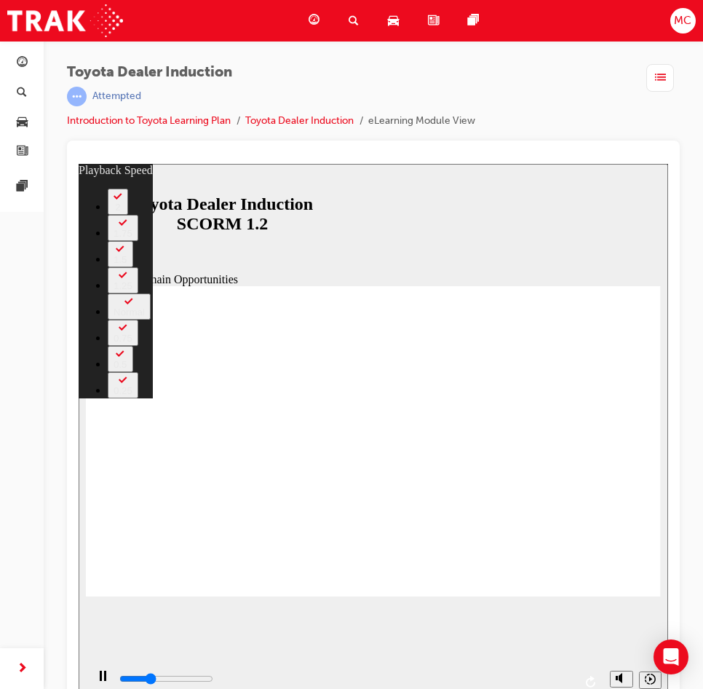
type input "3500"
type input "0"
type input "3700"
type input "0"
type input "4000"
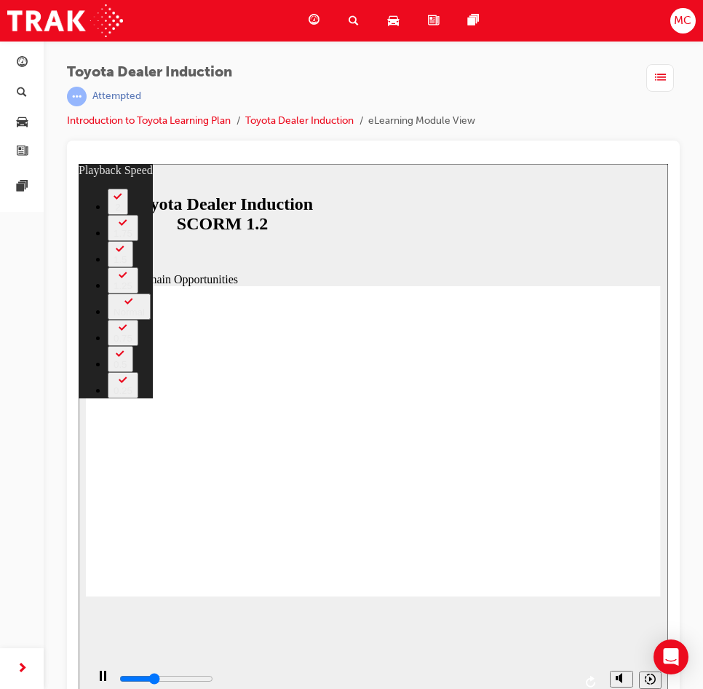
type input "1"
type input "4300"
type input "1"
type input "4600"
type input "1"
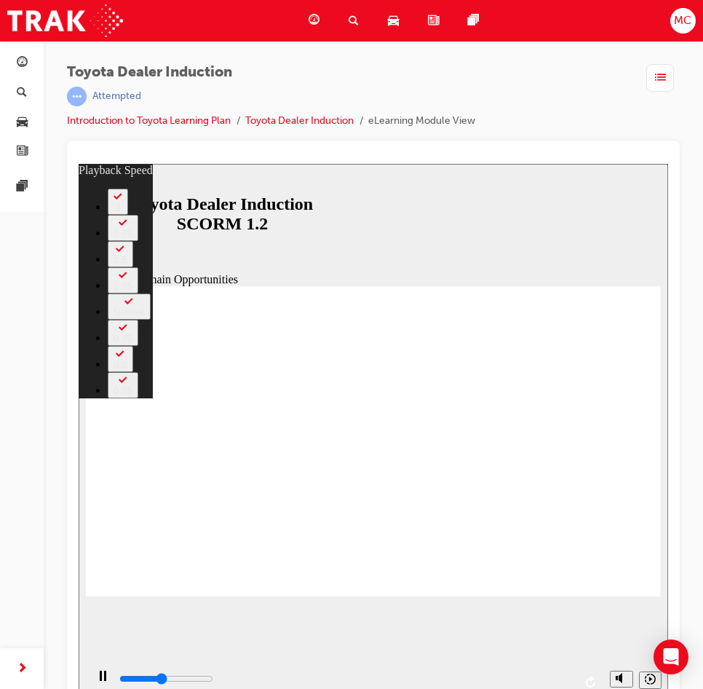
type input "5000"
type input "2"
type input "5200"
type input "2"
type input "5500"
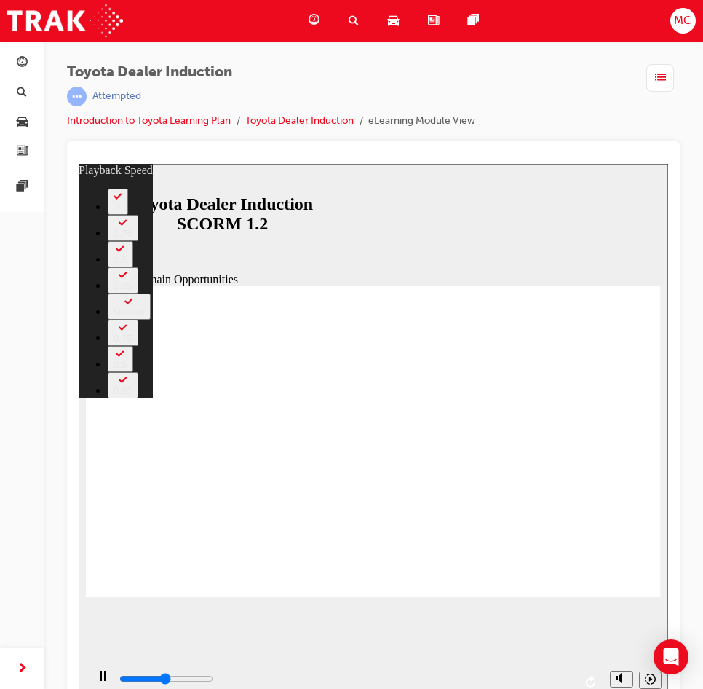
type input "2"
type input "5700"
type input "2"
type input "6000"
type input "3"
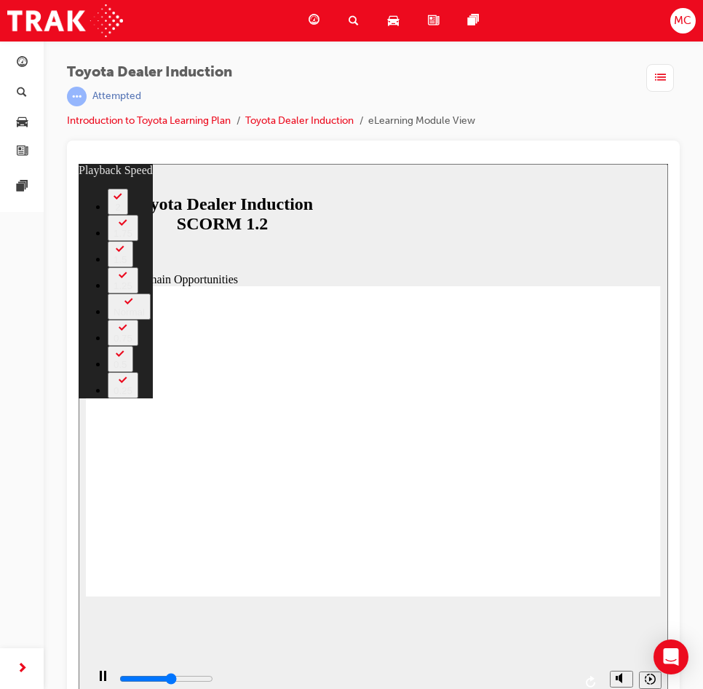
type input "6300"
type input "3"
type input "6500"
type input "3"
type input "6800"
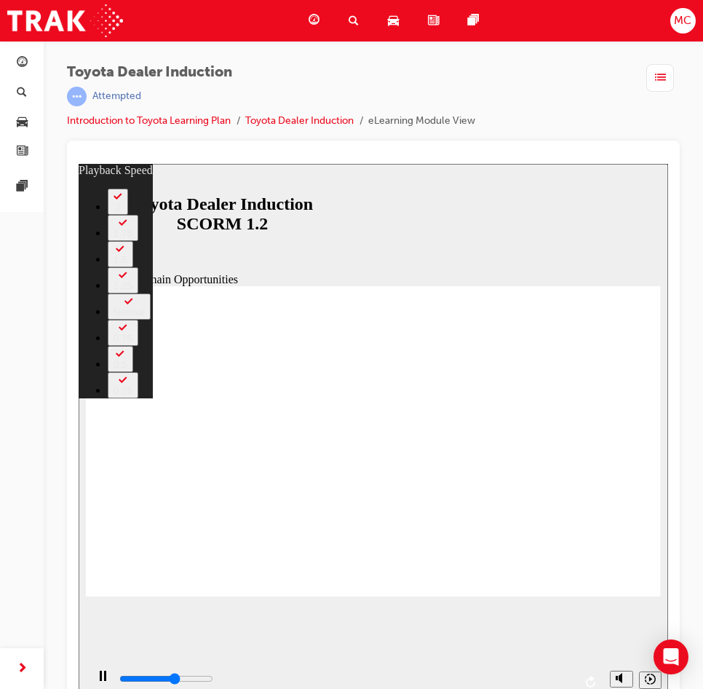
type input "3"
type input "7100"
type input "4"
type input "7300"
type input "4"
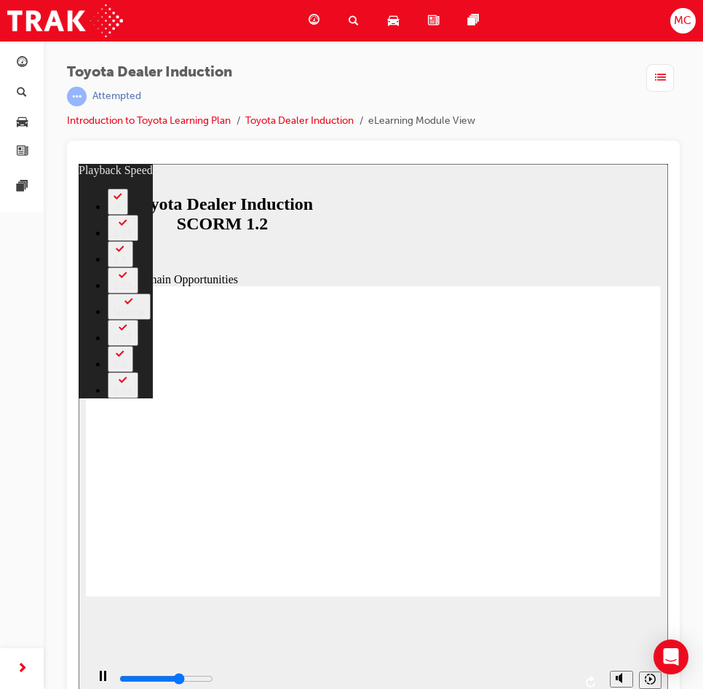
type input "7400"
type input "3"
type input "7400"
type input "3"
type input "7600"
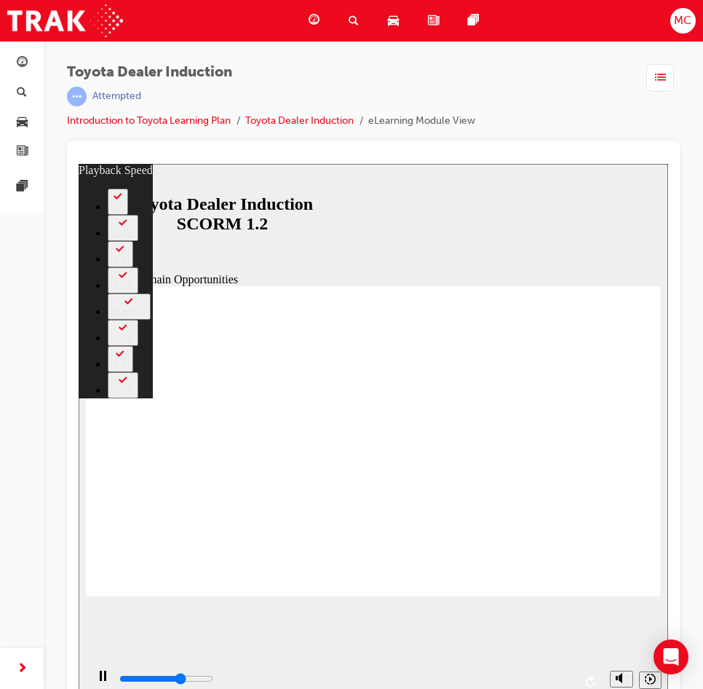
type input "4"
type input "7600"
type input "16"
type input "7700"
type input "60"
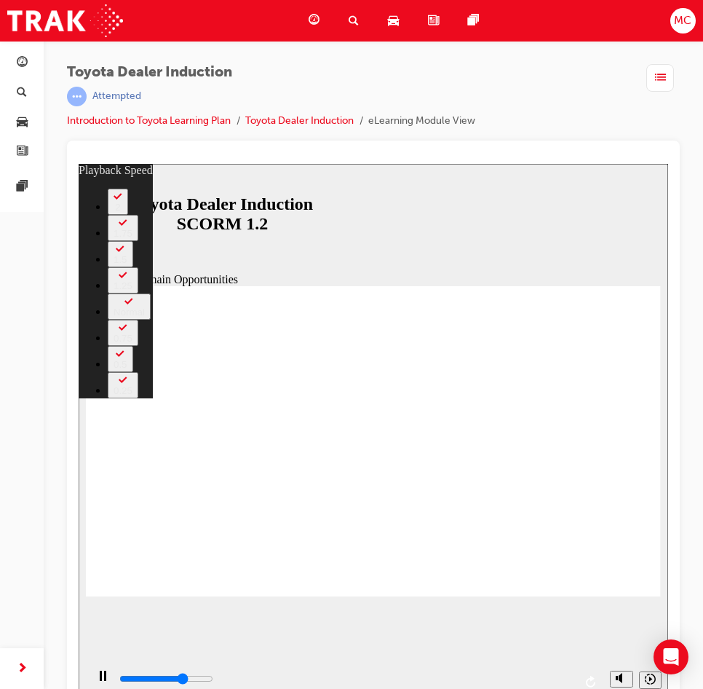
drag, startPoint x: 113, startPoint y: 567, endPoint x: 717, endPoint y: 610, distance: 605.8
click at [668, 610] on html "slide: Value Chain Opportunities Rectangle 1 playback speed 2 1.75 1.5 1.25 Nor…" at bounding box center [374, 435] width 590 height 542
type input "8500"
type input "61"
type input "8500"
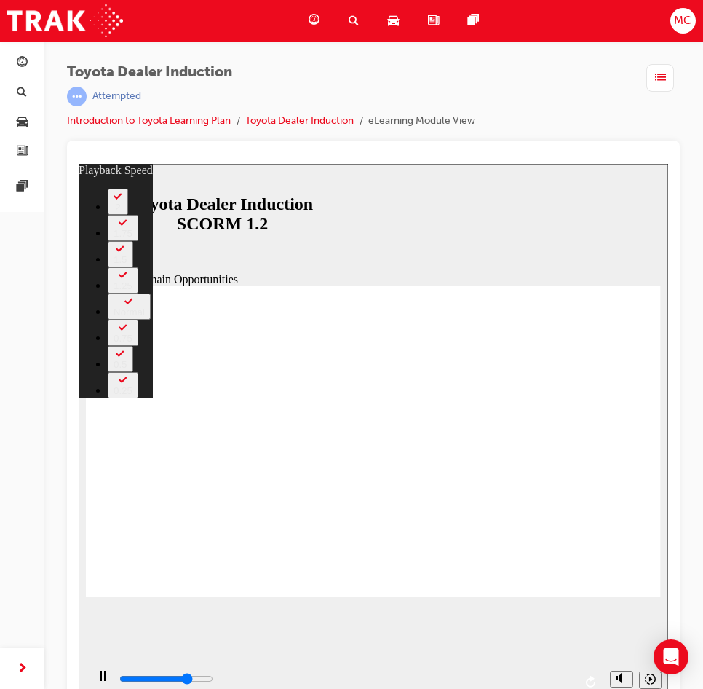
type input "61"
type input "8700"
type input "62"
type input "8700"
type input "62"
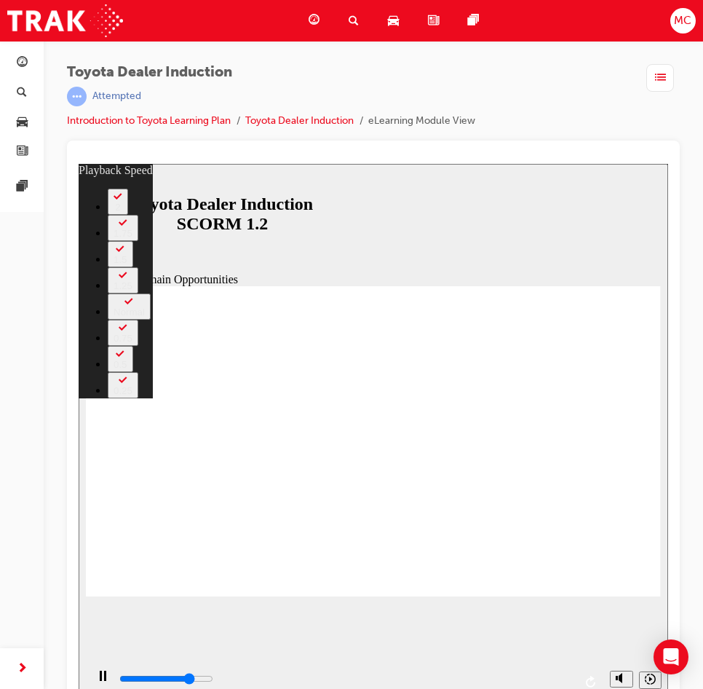
type input "8800"
type input "63"
type input "9200"
type input "64"
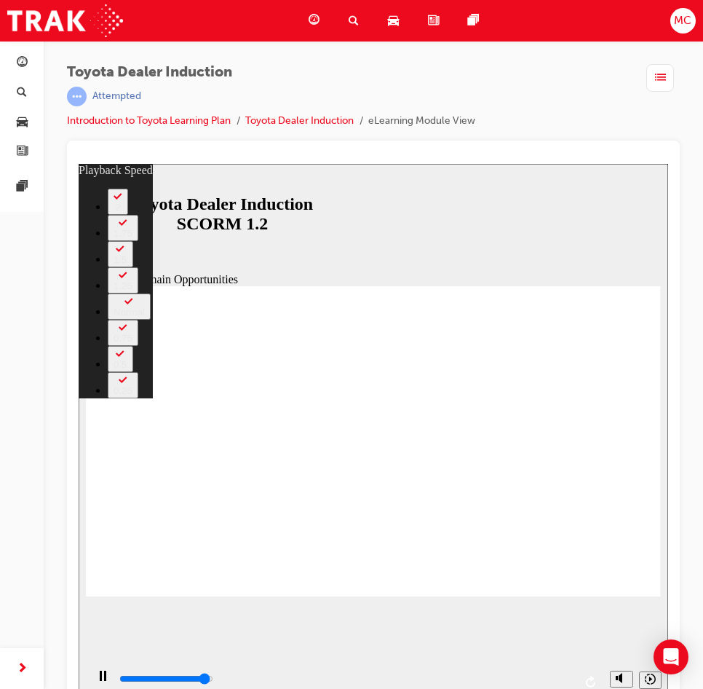
type input "11300"
type input "64"
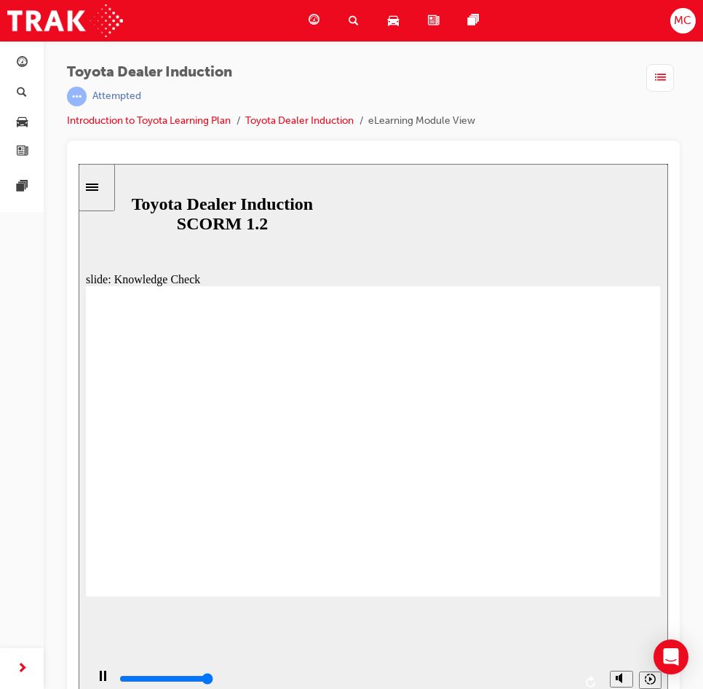
type input "5000"
radio input "true"
drag, startPoint x: 295, startPoint y: 437, endPoint x: 326, endPoint y: 430, distance: 32.0
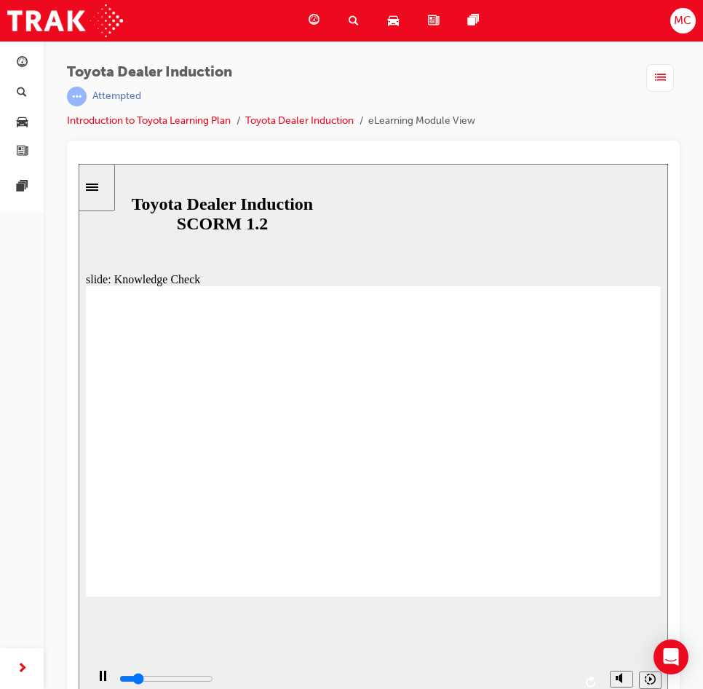
type input "1600"
radio input "true"
type input "3300"
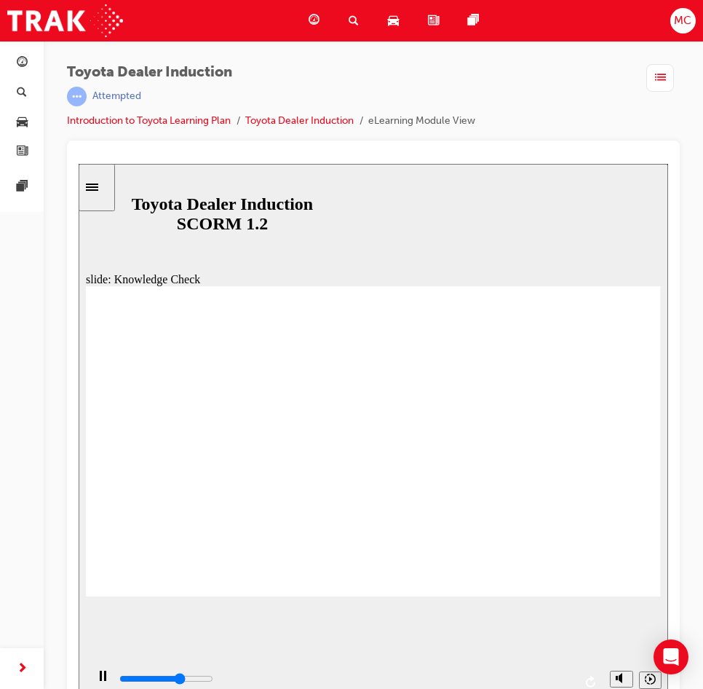
radio input "true"
type input "3800"
radio input "false"
radio input "true"
type input "5000"
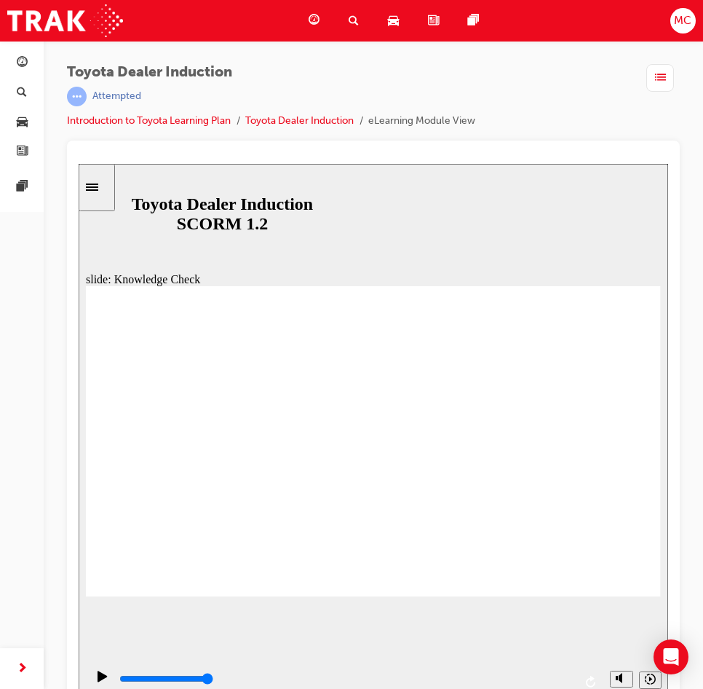
radio input "false"
radio input "true"
type input "1500"
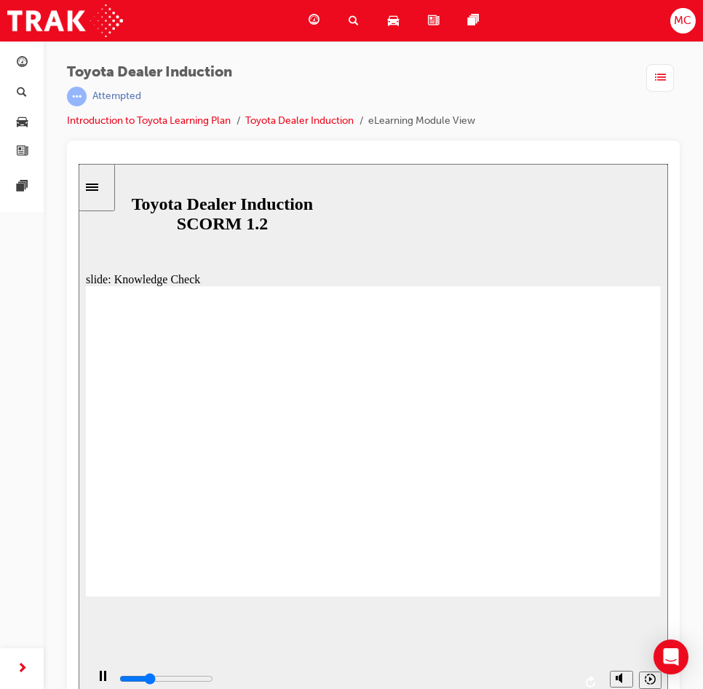
radio input "true"
drag, startPoint x: 561, startPoint y: 522, endPoint x: 571, endPoint y: 540, distance: 20.9
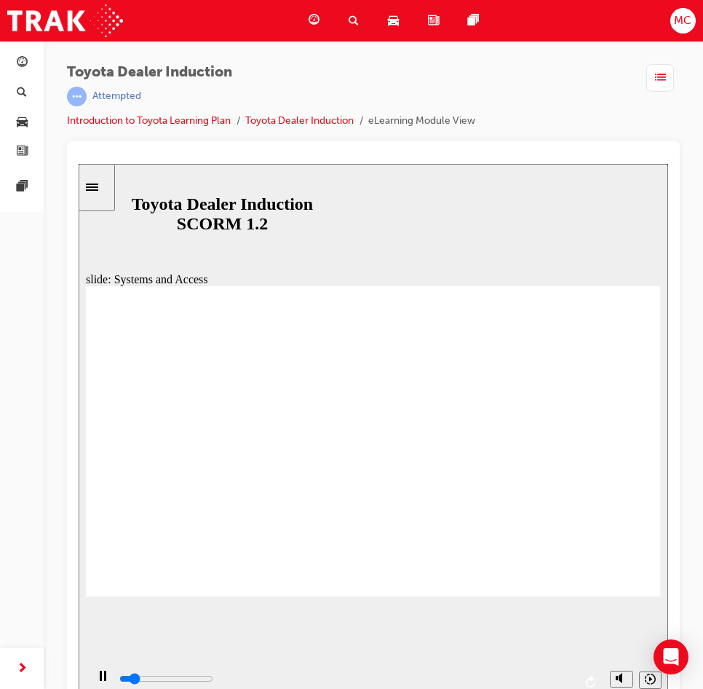
click at [402, 264] on div "slide: Systems and Access Multiply 1 Rectangle 3 Group 1 Rectangle 1 Toyota Sou…" at bounding box center [374, 435] width 590 height 542
click at [313, 265] on div "slide: Systems and Access Multiply 1 Rectangle 3 Group 1 Rectangle 1 Toyota Sou…" at bounding box center [374, 435] width 590 height 542
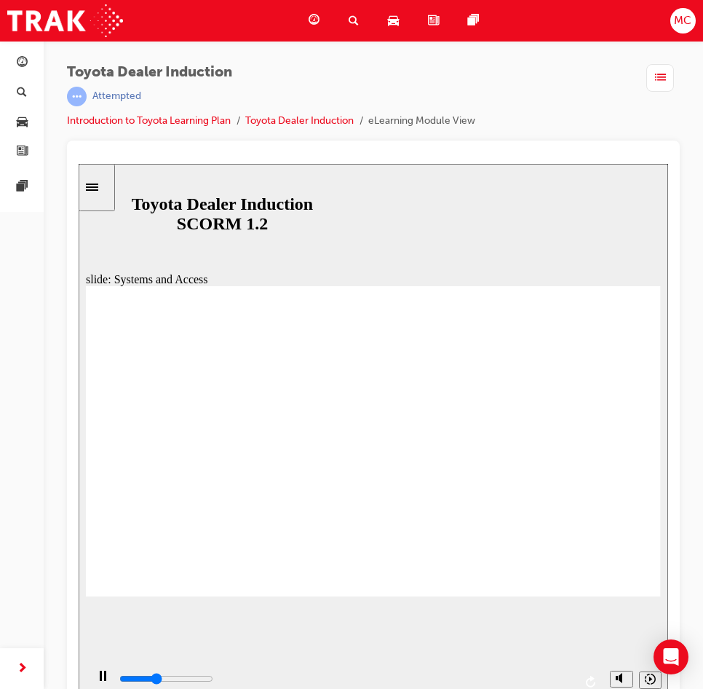
drag, startPoint x: 634, startPoint y: 267, endPoint x: 637, endPoint y: 281, distance: 14.1
click at [633, 277] on div "slide: Systems and Access Multiply 1 Rectangle 3 Group 1 Rectangle 1 Toyota Cen…" at bounding box center [374, 435] width 590 height 542
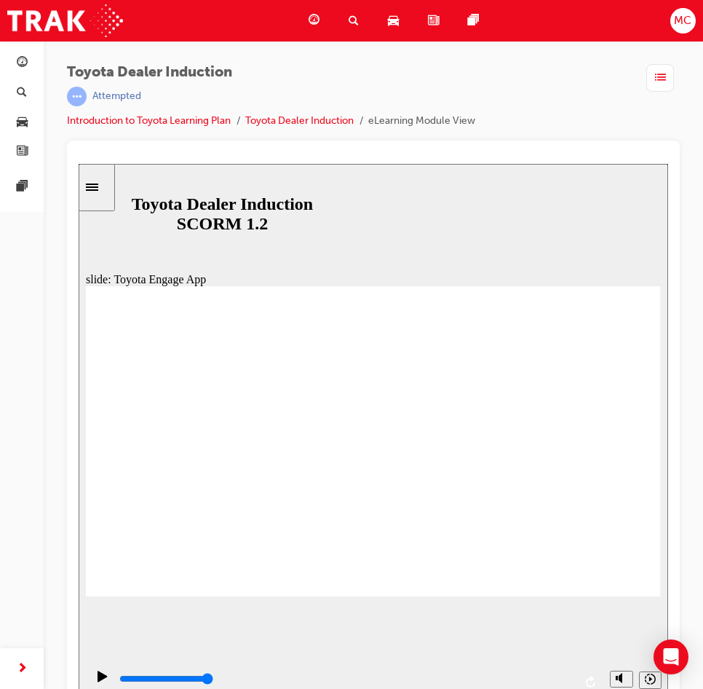
drag, startPoint x: 373, startPoint y: 494, endPoint x: 389, endPoint y: 495, distance: 16.0
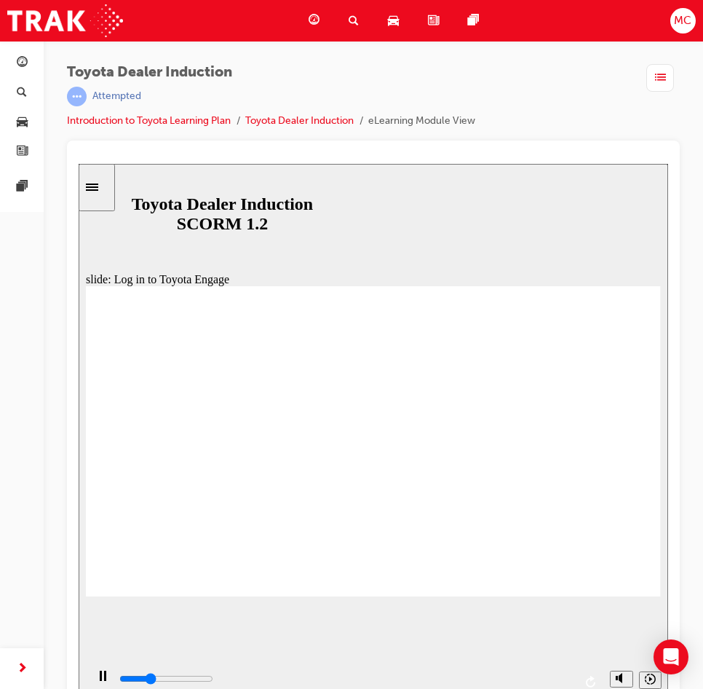
drag, startPoint x: 311, startPoint y: 680, endPoint x: 606, endPoint y: 676, distance: 295.6
click at [606, 676] on section "Playback Speed 2 1.75 1.5 1.25" at bounding box center [374, 681] width 590 height 47
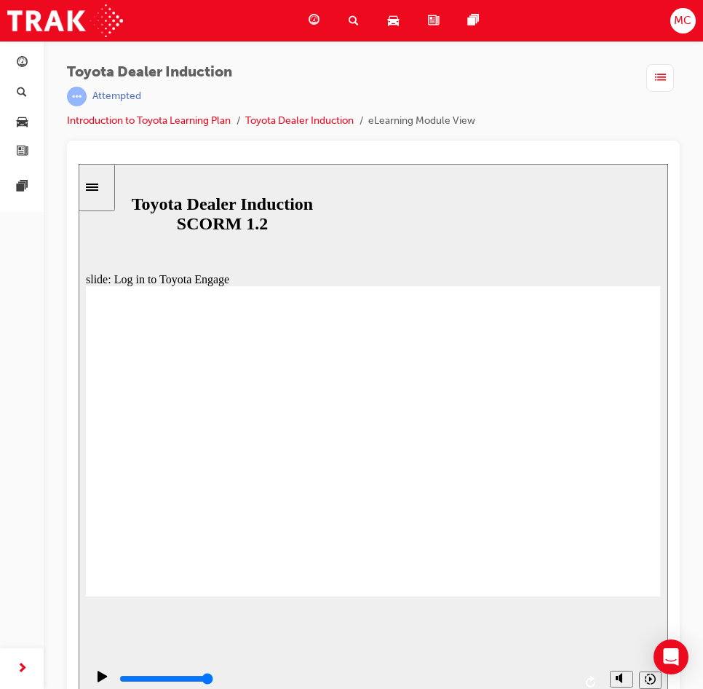
drag, startPoint x: 462, startPoint y: 438, endPoint x: 464, endPoint y: 463, distance: 24.8
drag, startPoint x: 350, startPoint y: 678, endPoint x: 573, endPoint y: 615, distance: 231.4
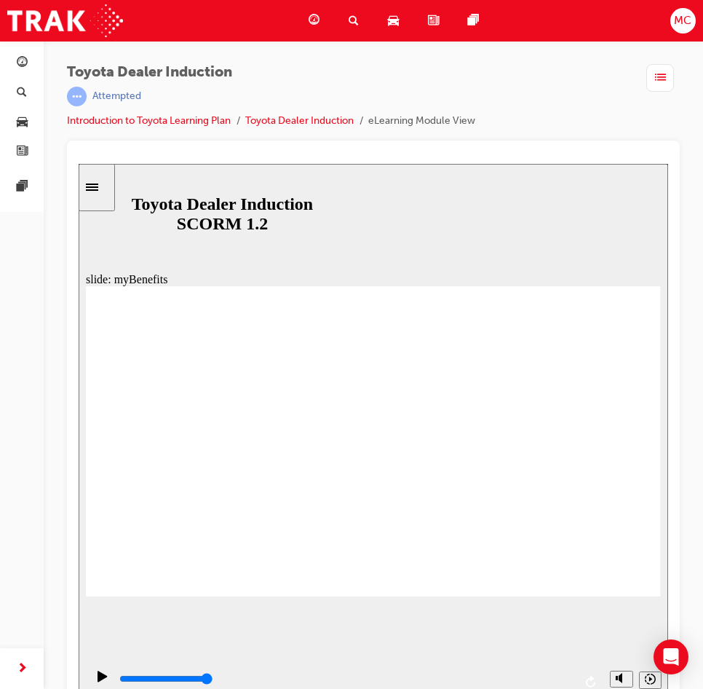
click at [598, 655] on div "slide: myBenefits Rectangle 1 myBenefits - bringing you that “Oh What a Feeling…" at bounding box center [374, 435] width 590 height 542
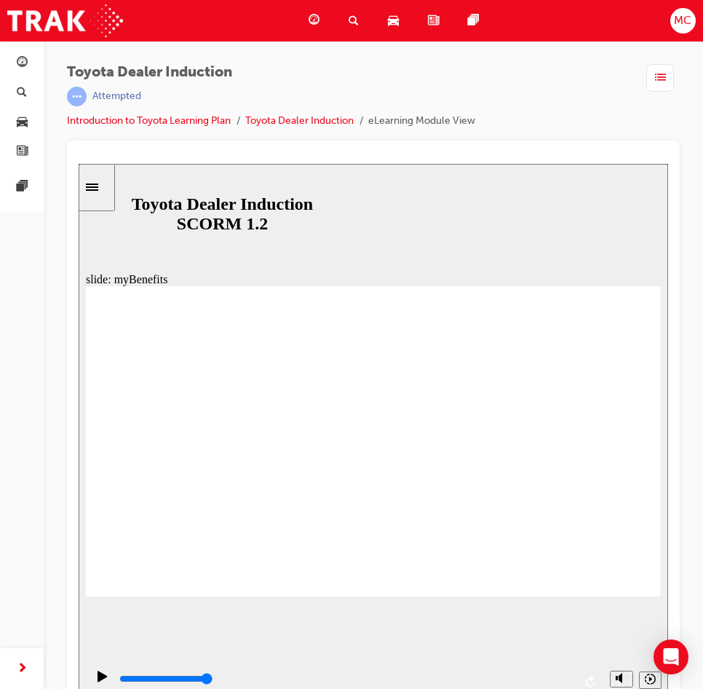
drag, startPoint x: 282, startPoint y: 673, endPoint x: 637, endPoint y: 652, distance: 355.1
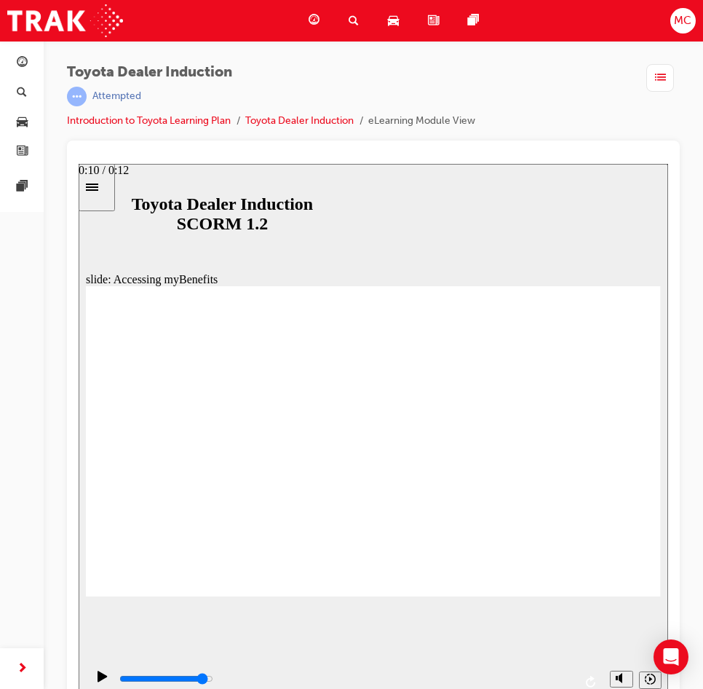
click at [567, 664] on div "playback controls" at bounding box center [344, 681] width 517 height 47
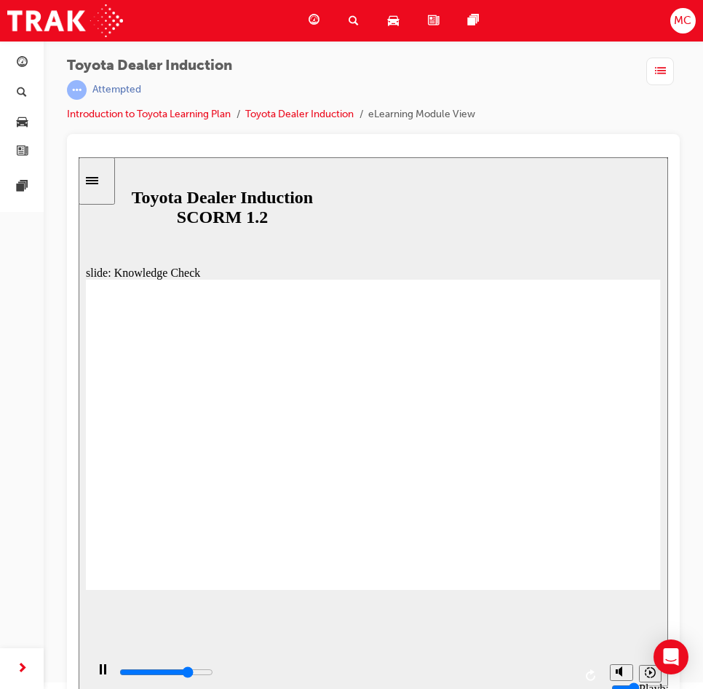
scroll to position [17, 0]
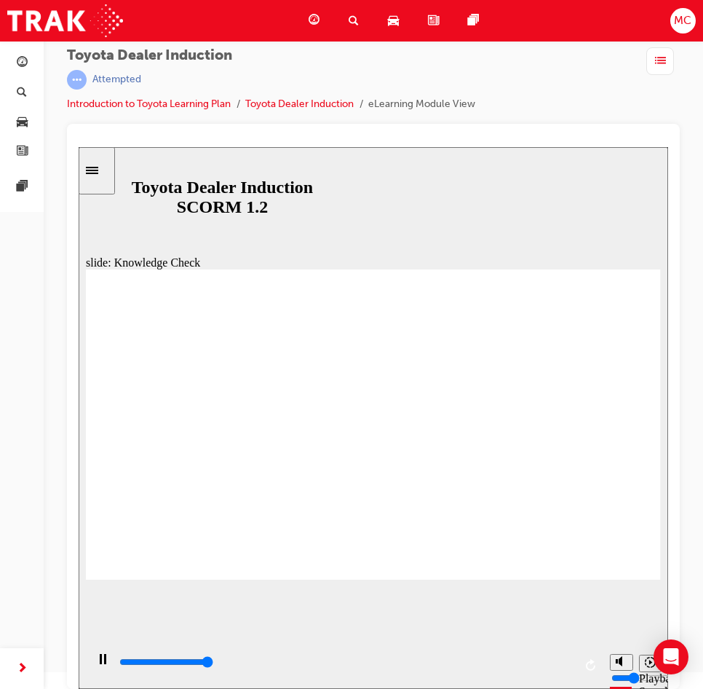
type input "5000"
type input "d"
type input "de"
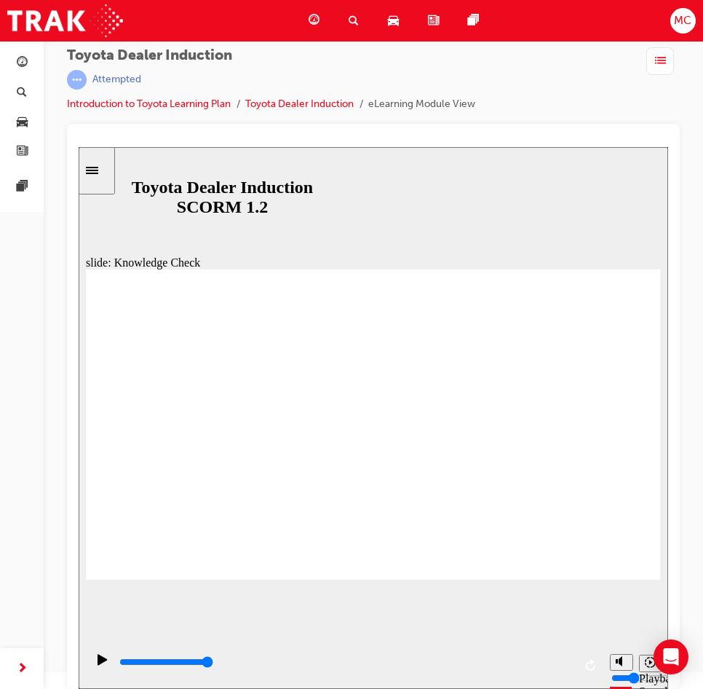
type input "de"
type input "dea"
type input "deal"
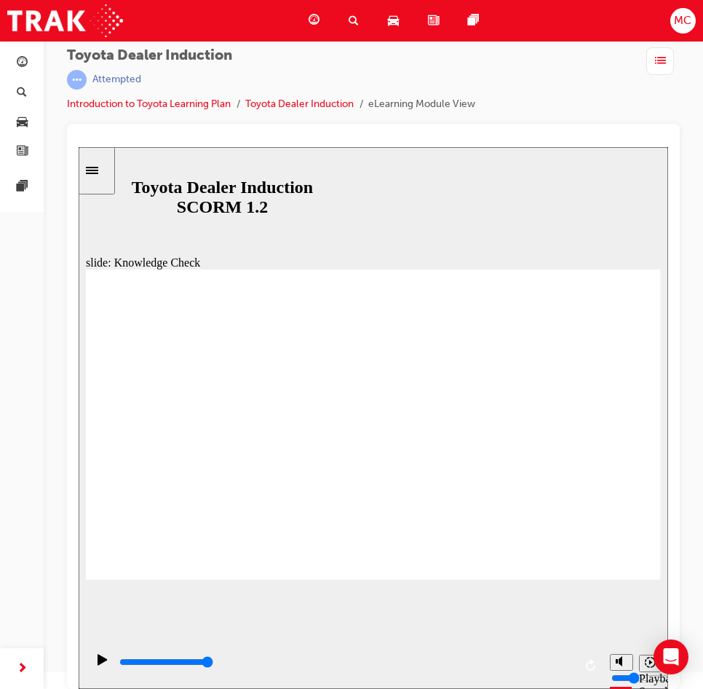
type input "dealer"
type input "dealers"
type input "dealersh"
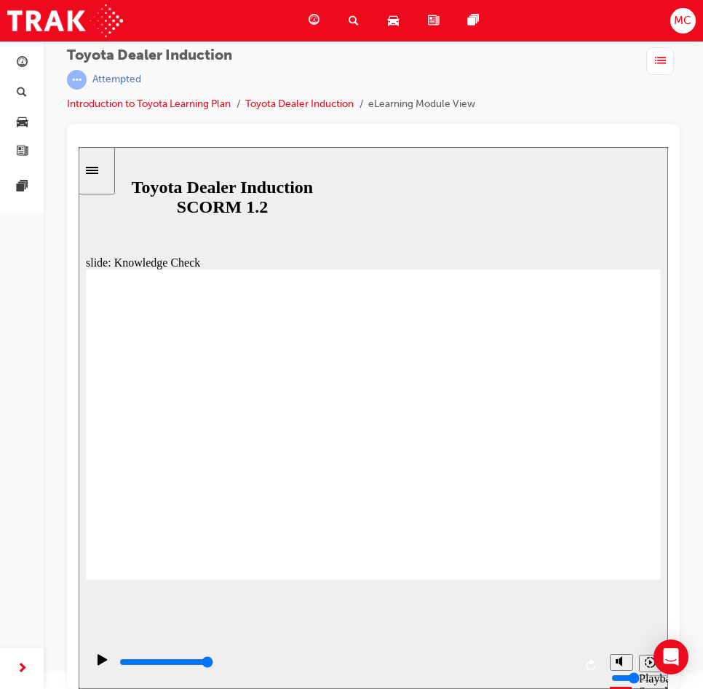
type input "dealersh"
type input "dealershi"
type input "dealership"
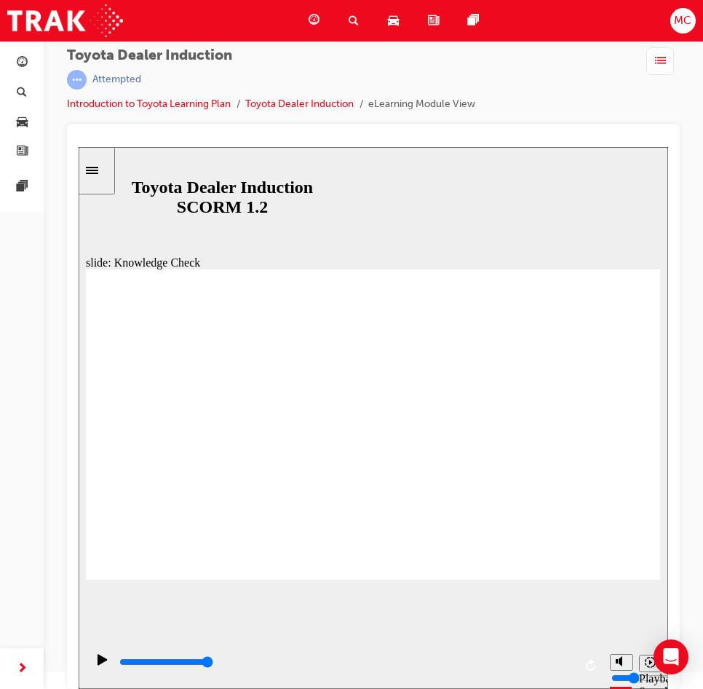
type input "dealershi"
type input "dealers"
type input "dealer"
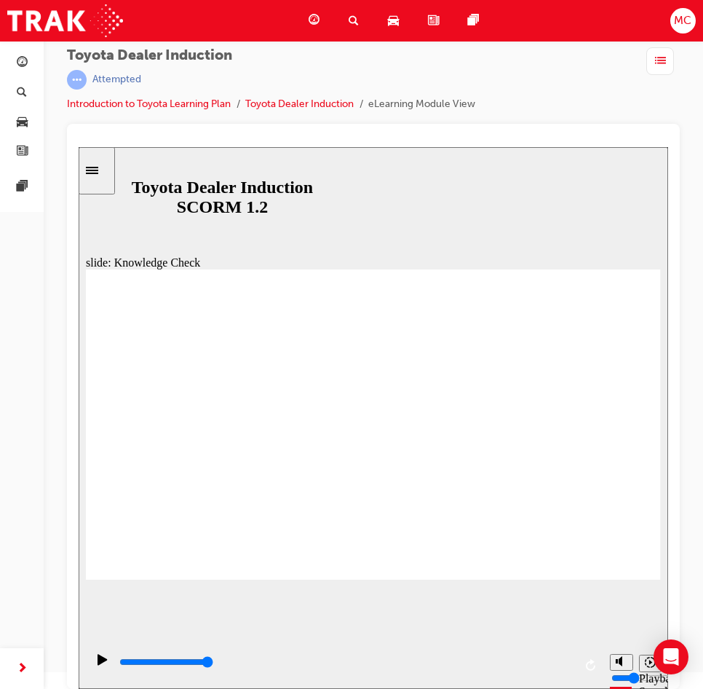
type input "dealer"
type input "deale"
type input "deal"
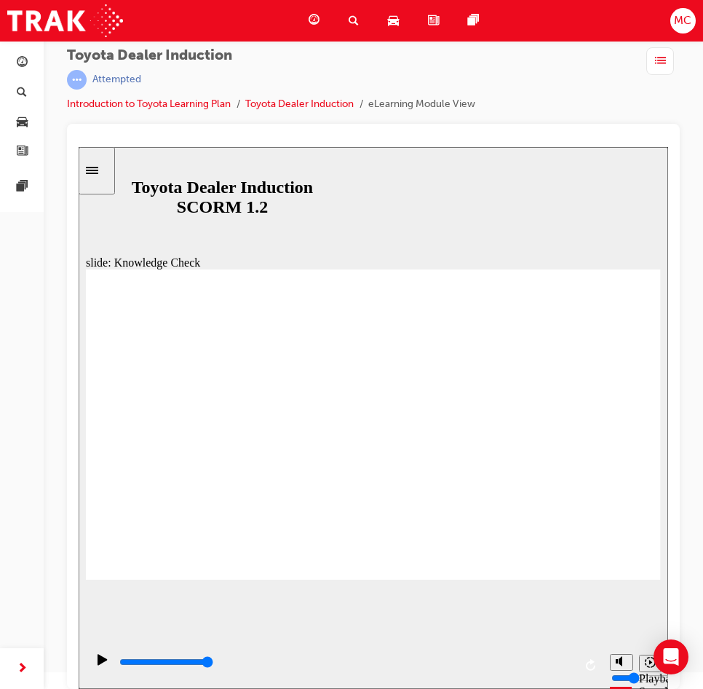
type input "de"
type input "d"
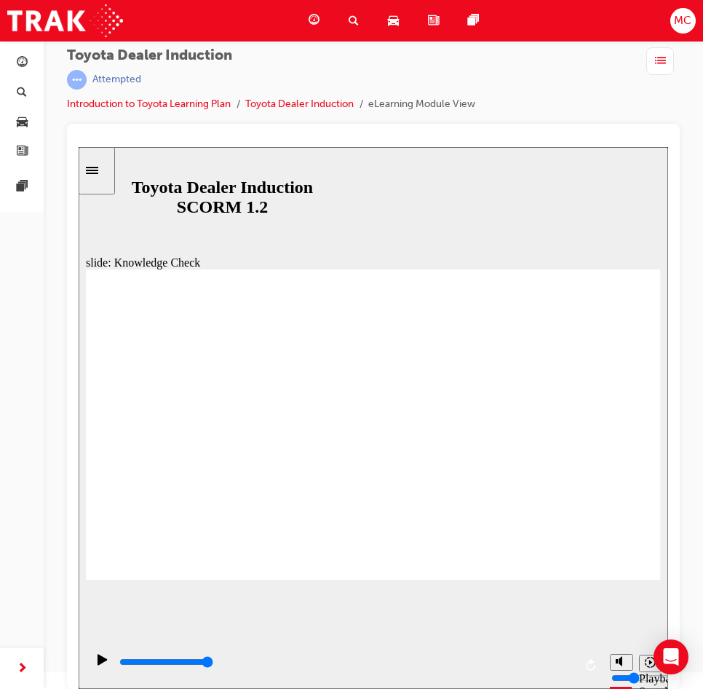
type input "d"
type input "de"
type input "dea"
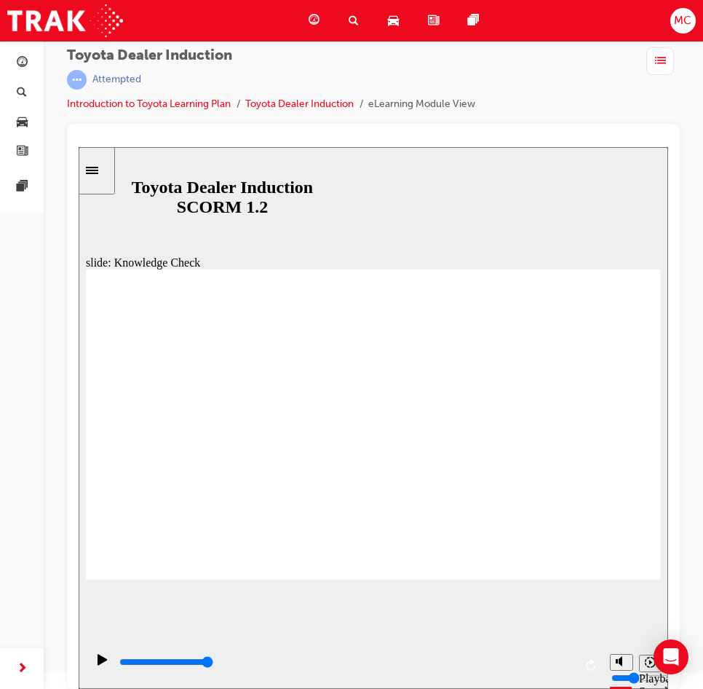
type input "deal"
type input "deale"
type input "dealer"
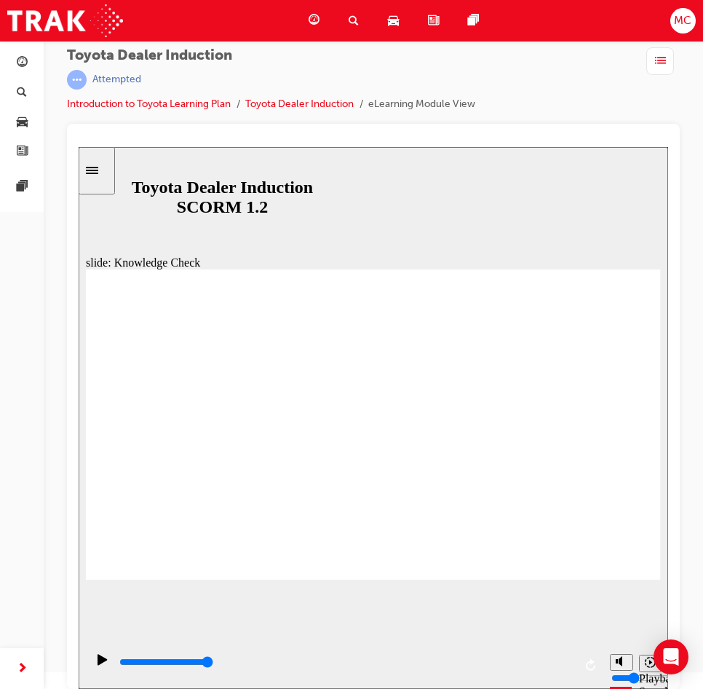
type input "dealer"
type input "dealers"
type input "dealersh"
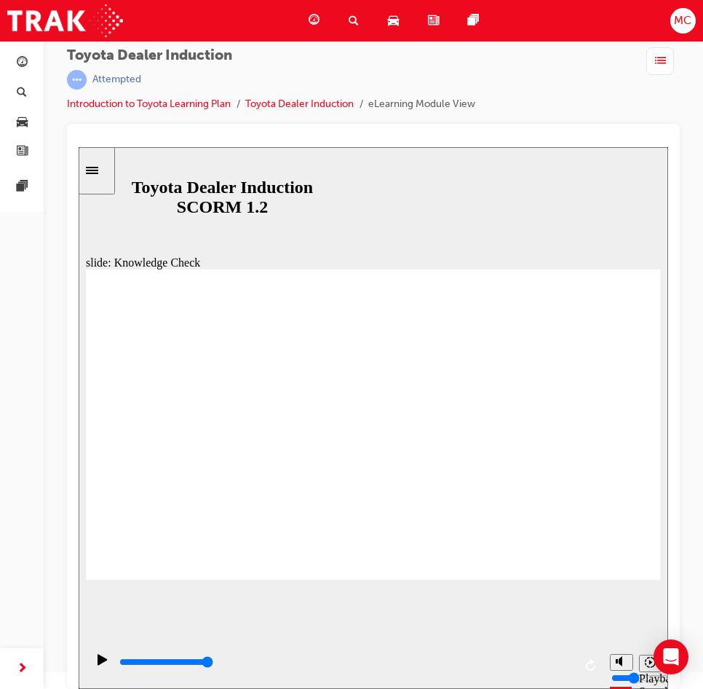
type input "dealershi"
type input "dealership"
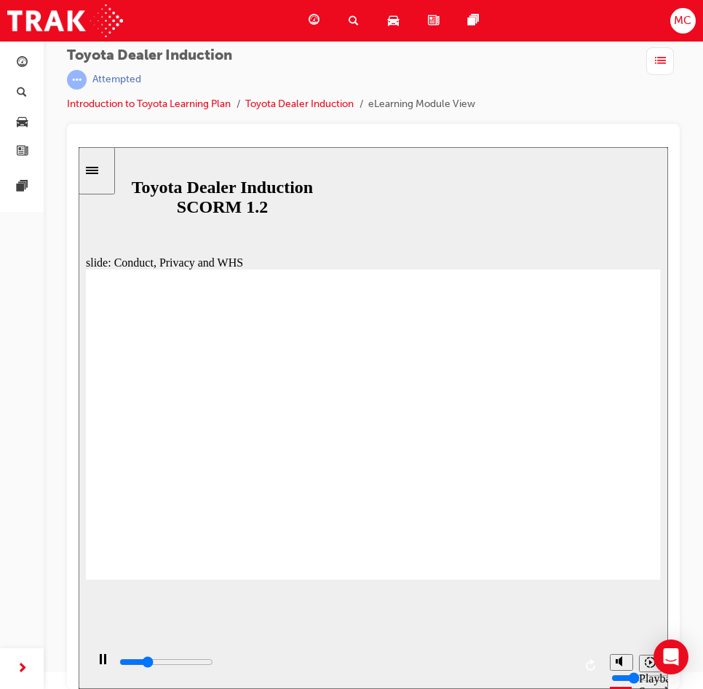
type input "800"
type input "dealership"
drag, startPoint x: 309, startPoint y: 440, endPoint x: 58, endPoint y: 435, distance: 250.5
click at [79, 435] on html "slide: Knowledge Check Rectangle 1 BACK BACK SUBMIT SUBMIT Knowledge Check Fill…" at bounding box center [374, 418] width 590 height 542
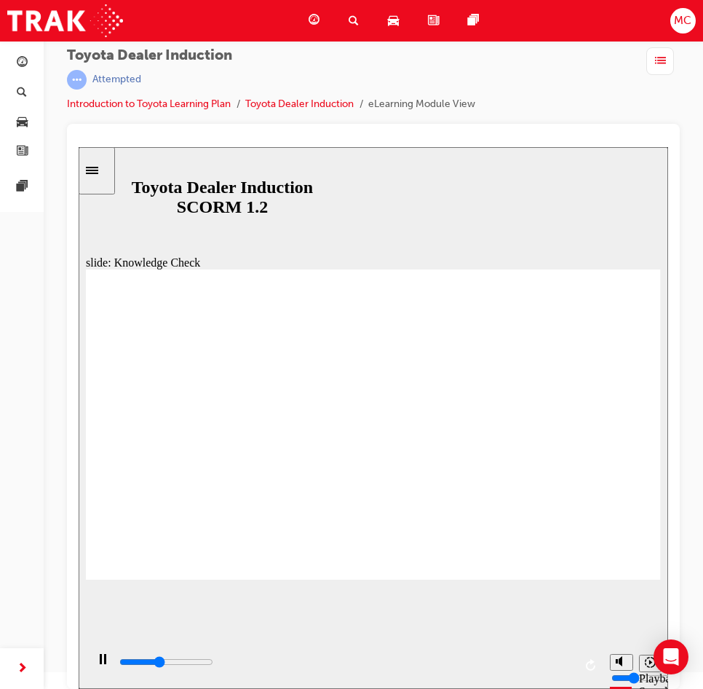
type input "2100"
type input "de"
type input "2500"
type input "d"
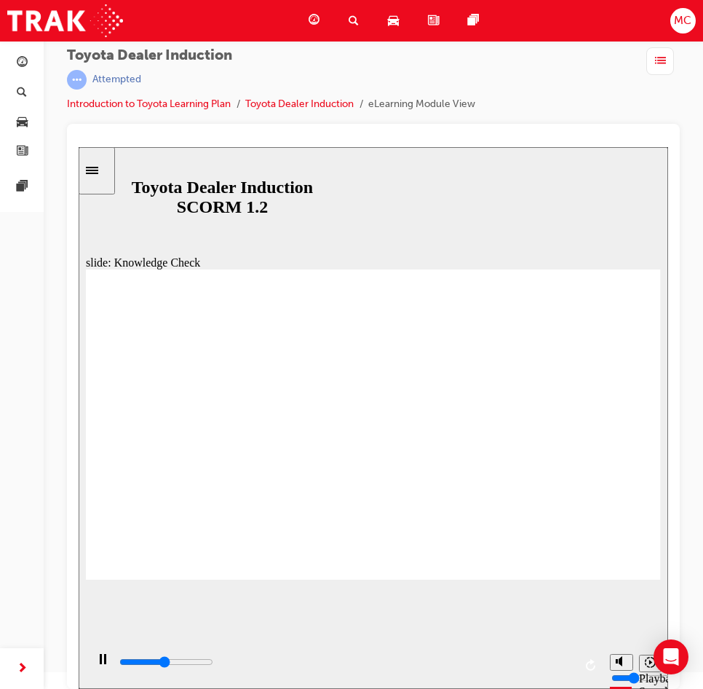
type input "d"
type input "2600"
type input "3200"
type input "t"
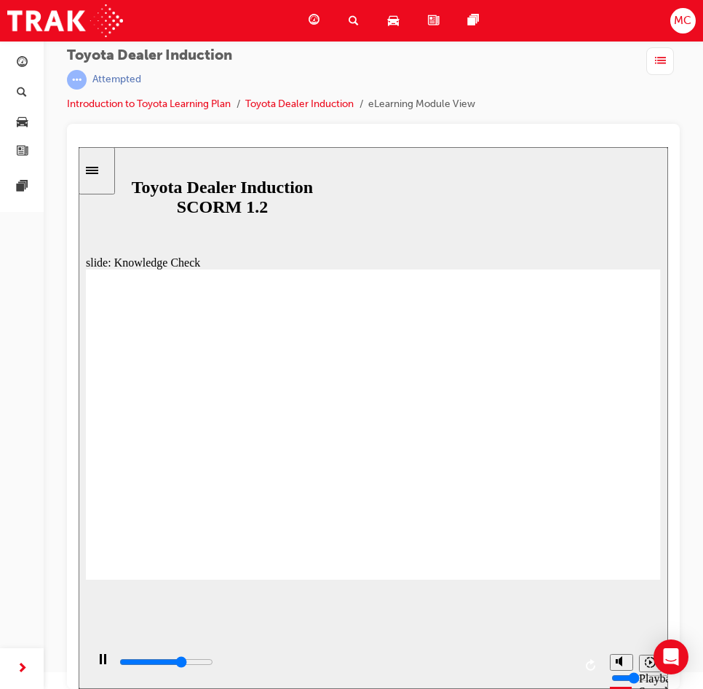
type input "3400"
type input "to"
type input "4000"
type input "too"
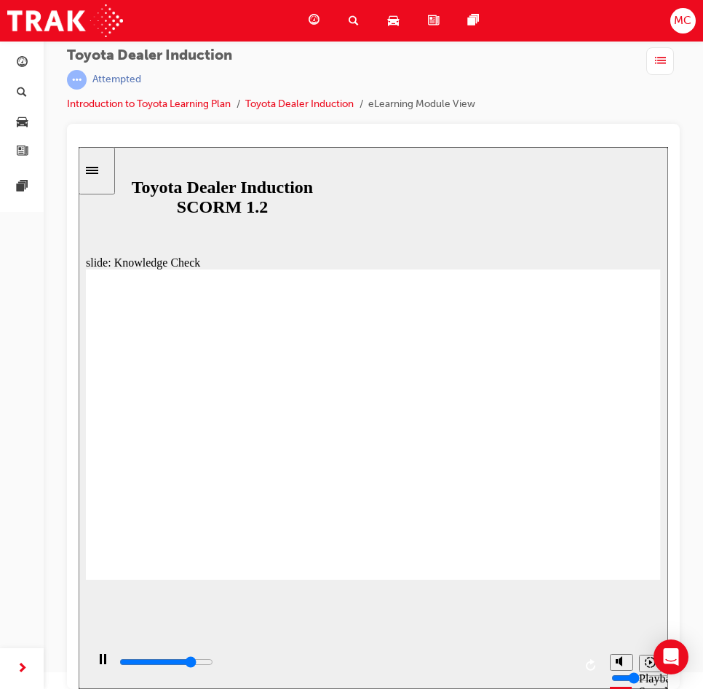
type input "too"
type input "4300"
type input "to"
type input "4500"
type input "toy"
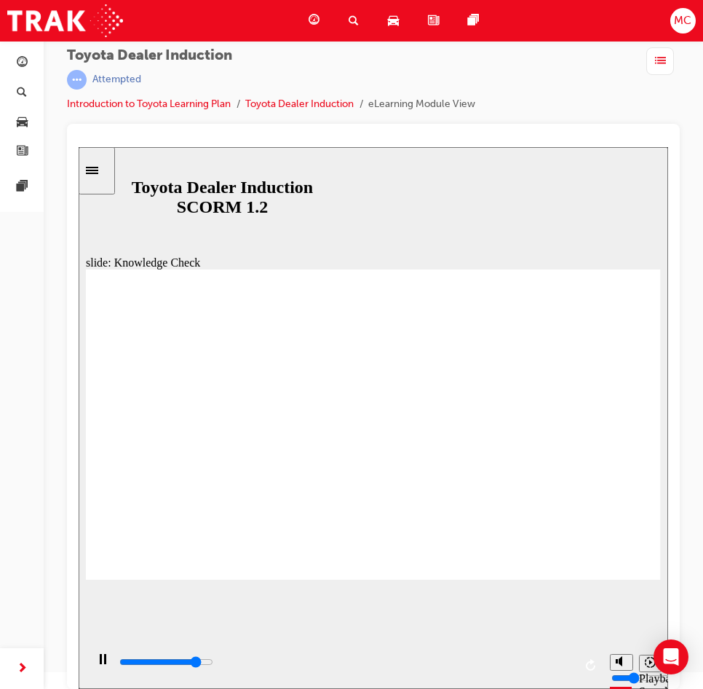
type input "toy"
type input "5000"
type input "toyo"
type input "toyot"
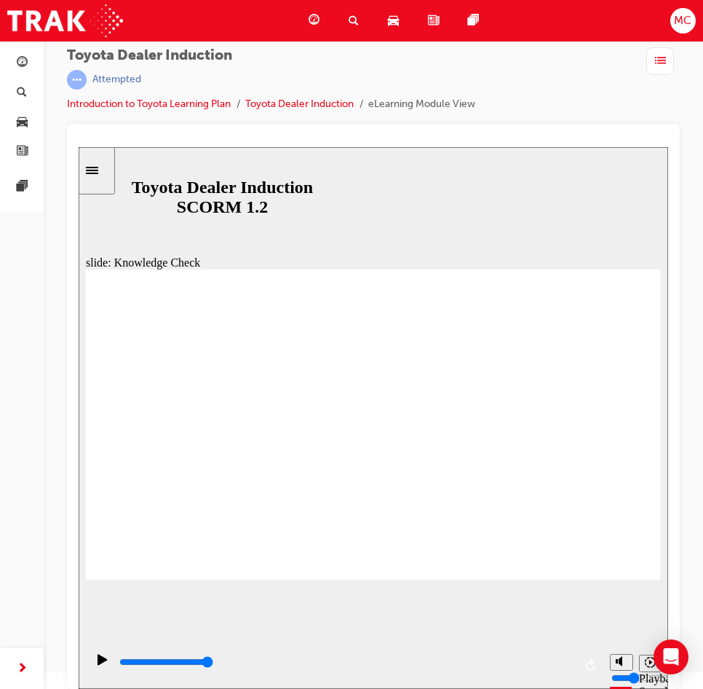
type input "toyot"
type input "toyota"
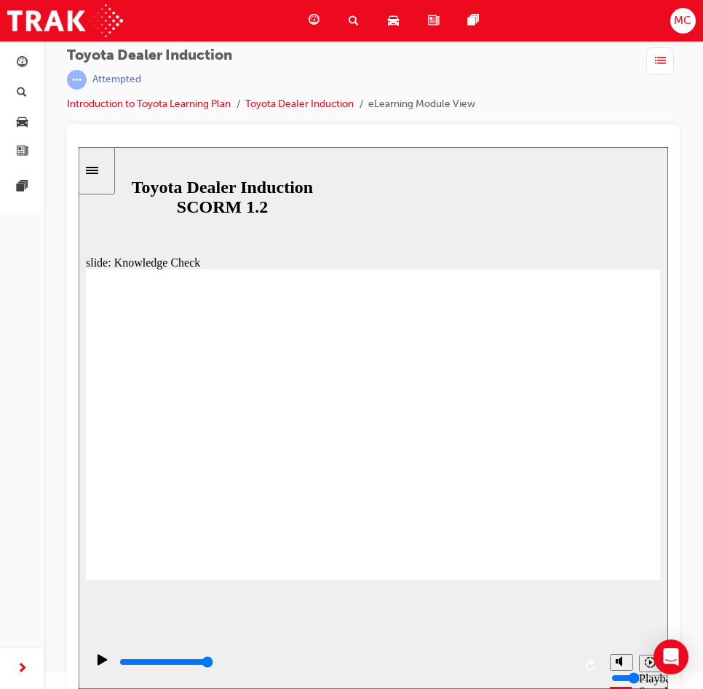
type input "toyota a"
type input "toyota anm"
type input "toyota an"
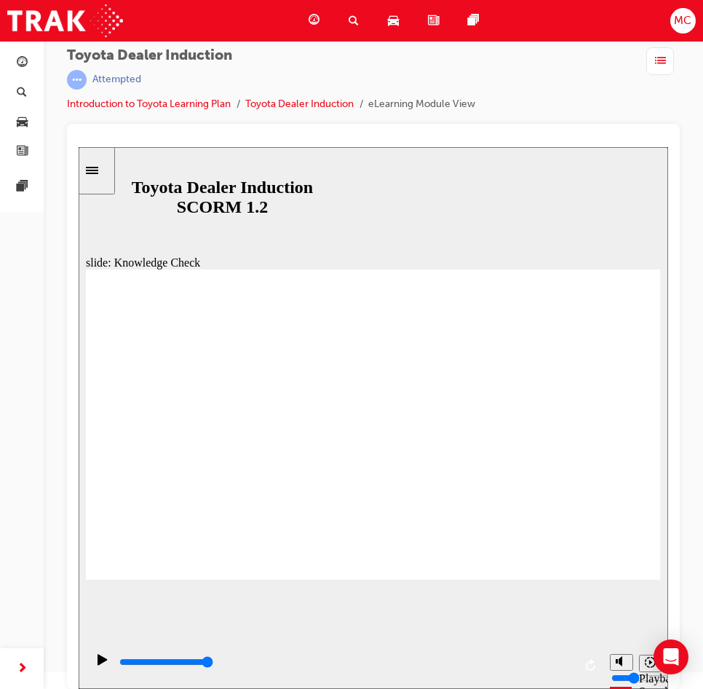
type input "toyota an"
type input "toyota a"
type input "toyota e"
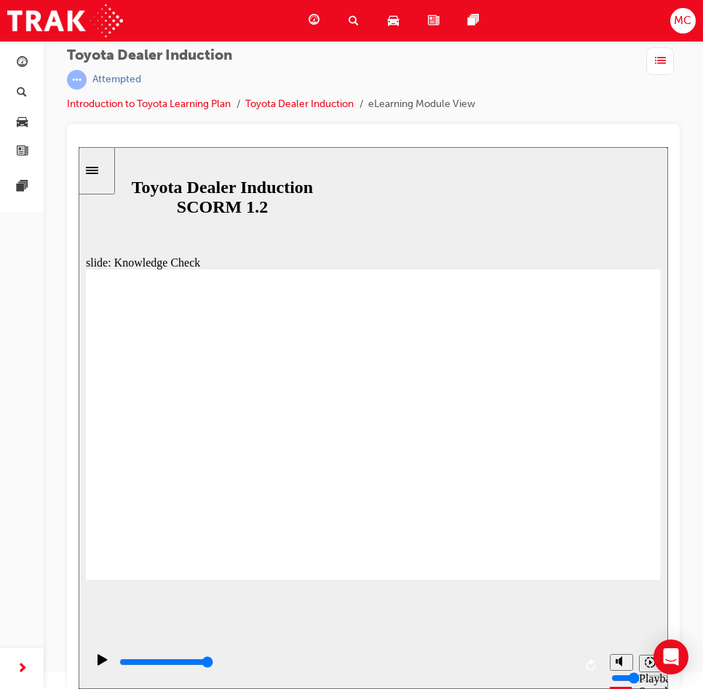
type input "toyota en"
type input "toyota eng"
type input "toyota enga"
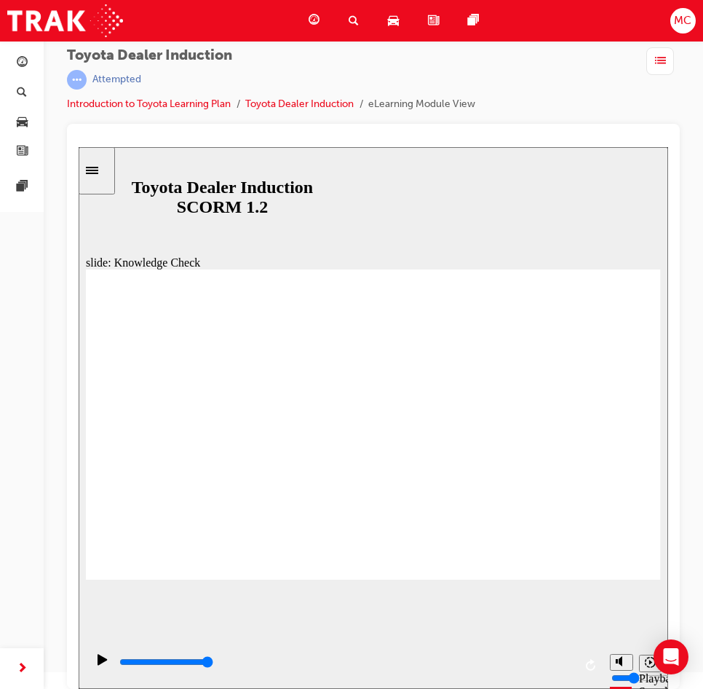
type input "toyota enga"
type input "toyota engag"
type input "toyota engage"
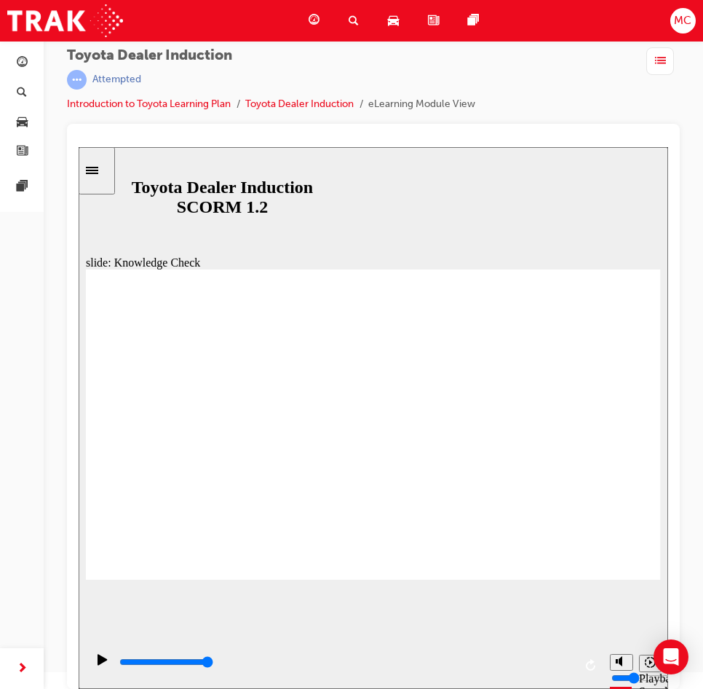
type input "toyota engage"
type input "toyota engage a"
type input "toyota engage ap"
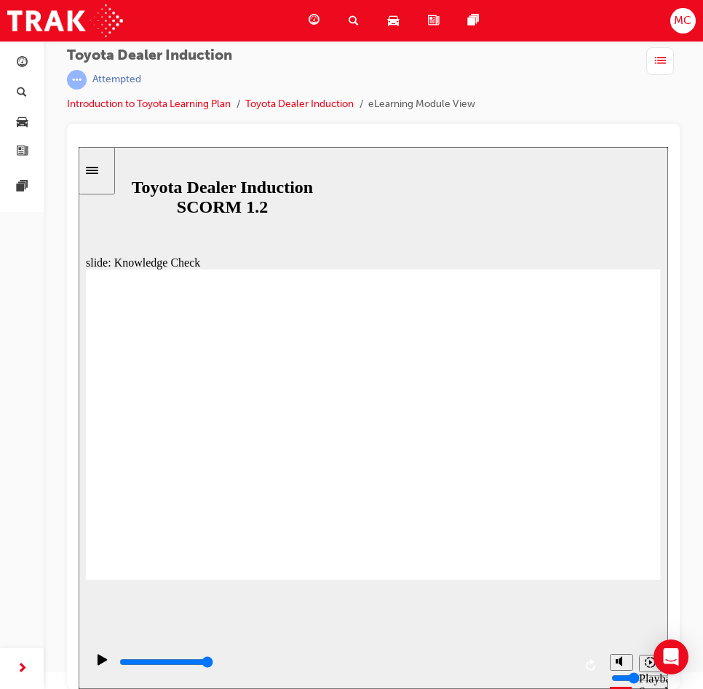
type input "toyota engage ap"
type input "toyota engage app"
drag, startPoint x: 165, startPoint y: 662, endPoint x: 598, endPoint y: 660, distance: 433.2
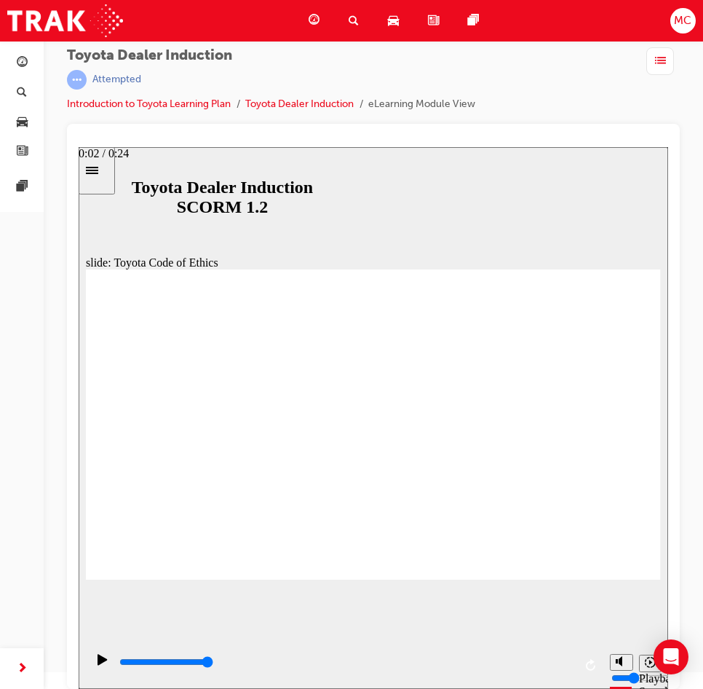
click at [598, 671] on div "playback controls" at bounding box center [344, 664] width 517 height 47
drag, startPoint x: 160, startPoint y: 665, endPoint x: 595, endPoint y: 660, distance: 434.7
click at [594, 665] on div "playback controls" at bounding box center [344, 664] width 517 height 47
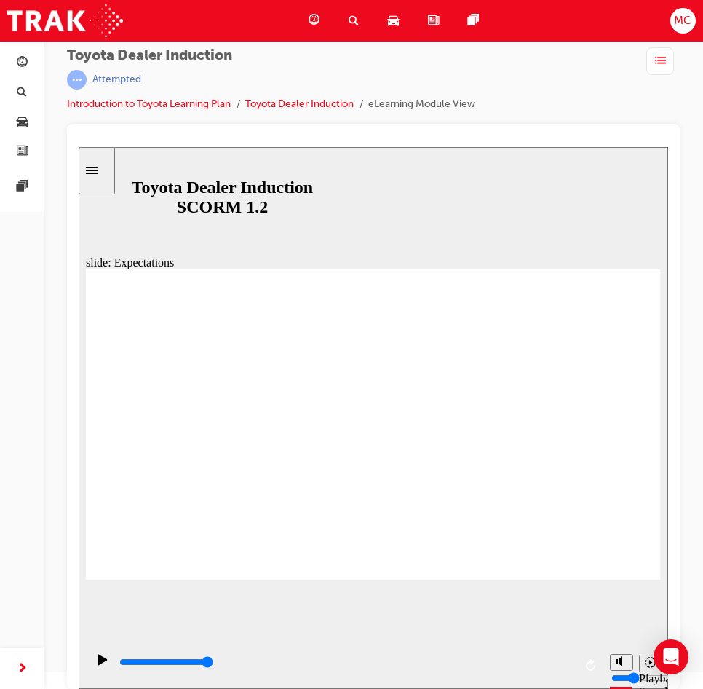
click at [98, 657] on icon "Play (Ctrl+Alt+P)" at bounding box center [103, 660] width 10 height 12
click at [99, 665] on icon "Play (Ctrl+Alt+P)" at bounding box center [102, 659] width 9 height 11
drag, startPoint x: 557, startPoint y: 665, endPoint x: 609, endPoint y: 665, distance: 52.4
click at [609, 665] on section "Playback Speed 2 1.75 1.5 1.25" at bounding box center [374, 664] width 590 height 47
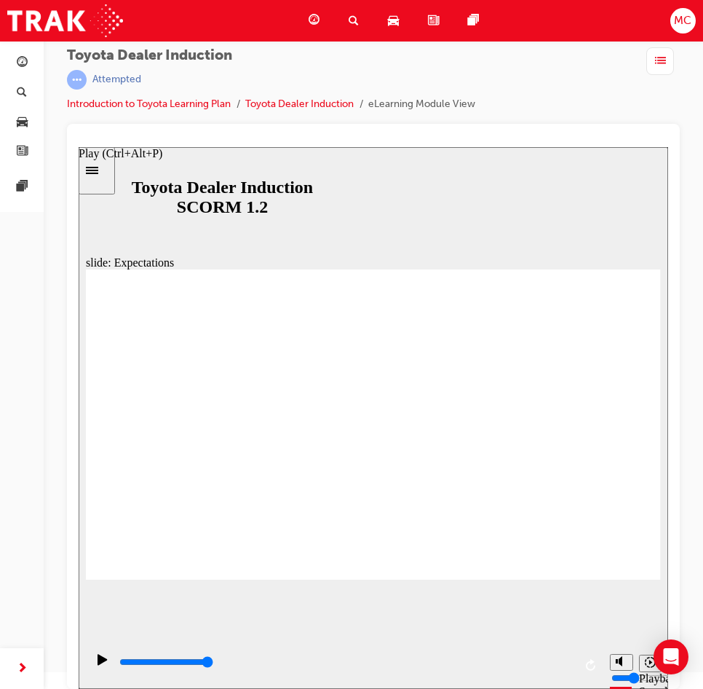
click at [90, 665] on div "Play (Ctrl+Alt+P)" at bounding box center [102, 666] width 25 height 25
drag, startPoint x: 251, startPoint y: 661, endPoint x: 436, endPoint y: 651, distance: 185.2
click at [405, 657] on div "playback controls" at bounding box center [346, 665] width 456 height 22
drag, startPoint x: 513, startPoint y: 666, endPoint x: 522, endPoint y: 665, distance: 8.9
click at [520, 665] on div "playback controls" at bounding box center [346, 662] width 456 height 16
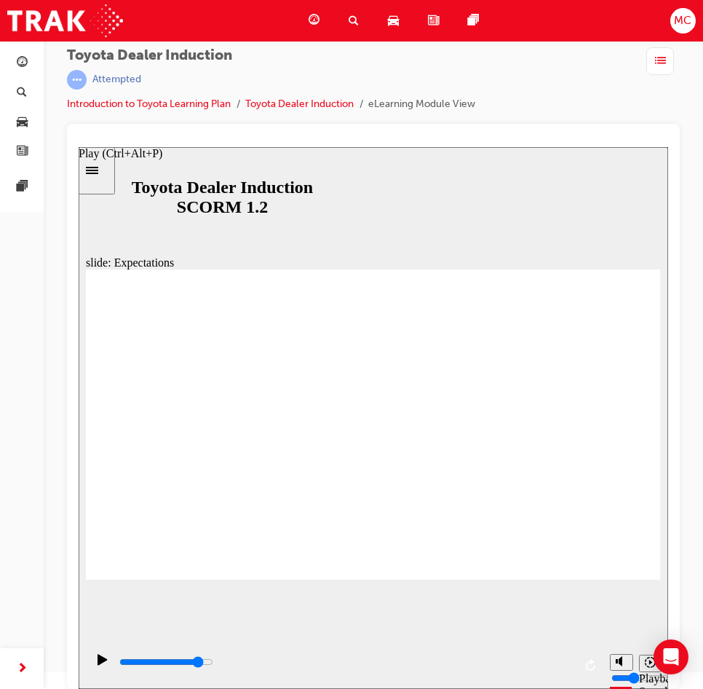
click at [98, 660] on icon "Play (Ctrl+Alt+P)" at bounding box center [103, 660] width 10 height 12
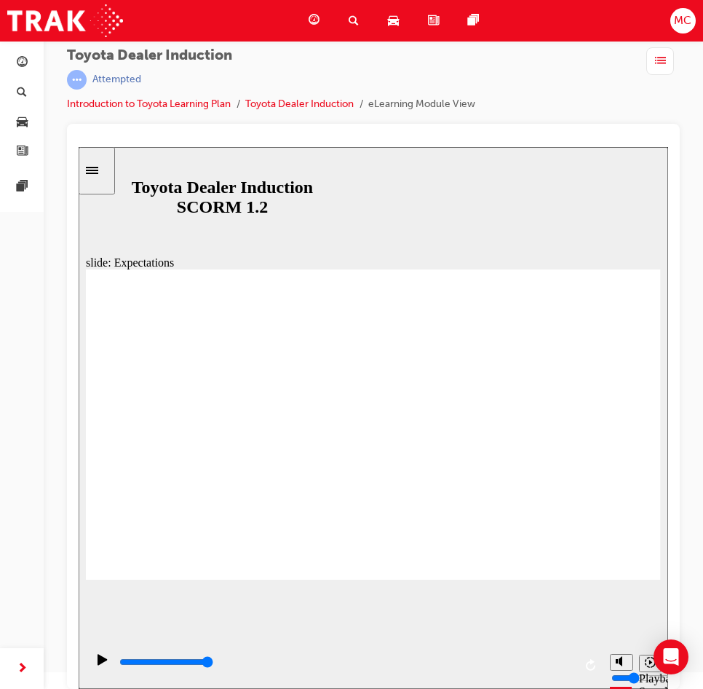
drag, startPoint x: 175, startPoint y: 663, endPoint x: 573, endPoint y: 661, distance: 397.5
click at [568, 668] on div "playback controls" at bounding box center [346, 662] width 456 height 16
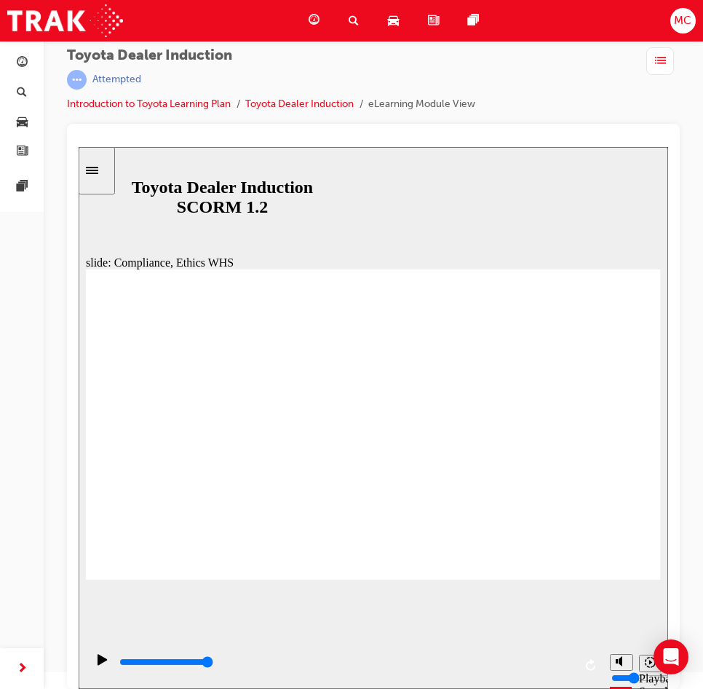
type input "3200"
checkbox input "true"
type input "4700"
checkbox input "true"
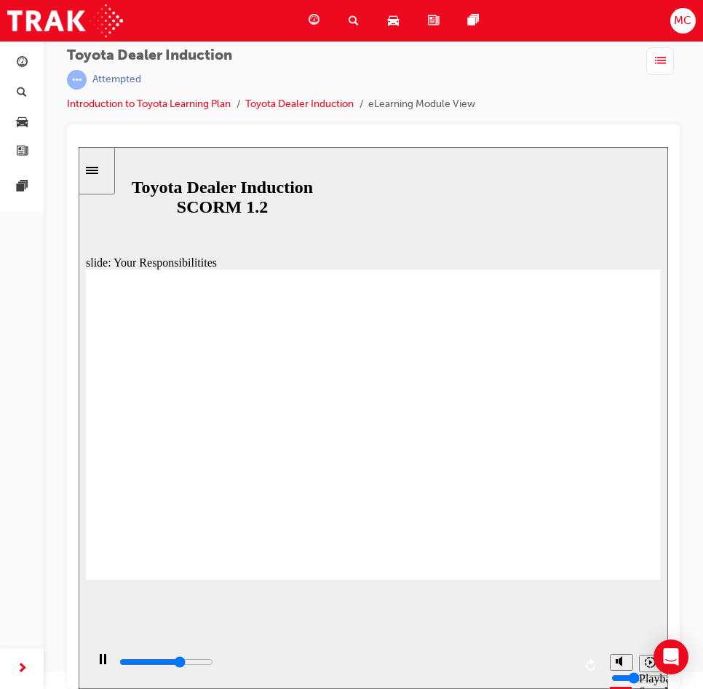
type input "5700"
checkbox input "true"
type input "6500"
checkbox input "true"
type input "7000"
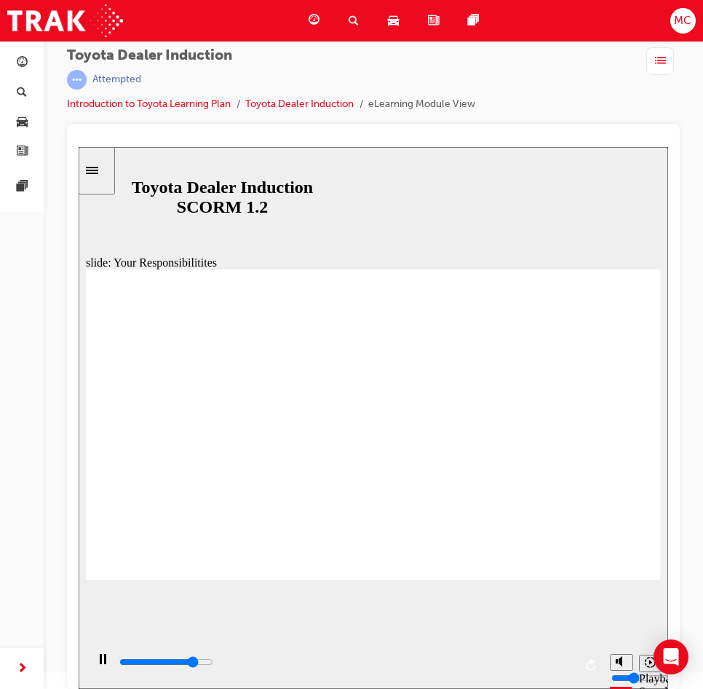
checkbox input "false"
drag, startPoint x: 130, startPoint y: 532, endPoint x: 131, endPoint y: 541, distance: 8.9
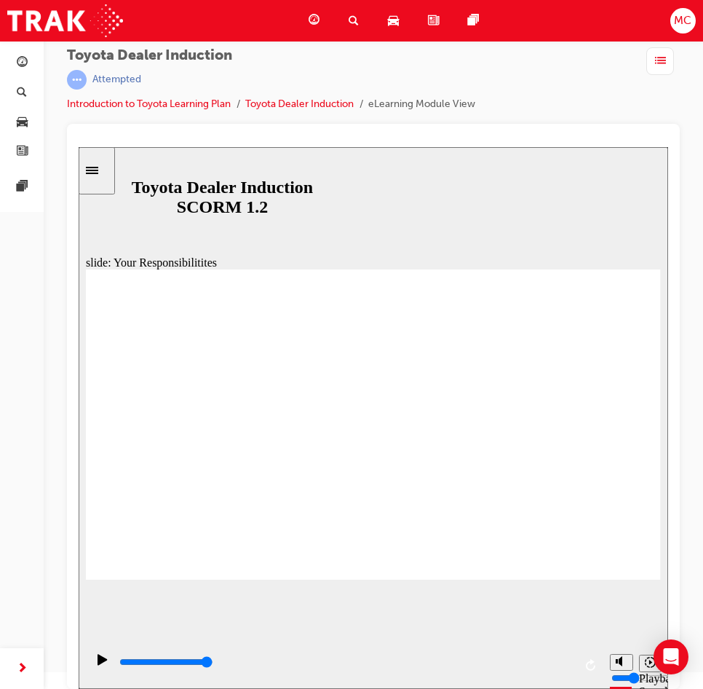
drag, startPoint x: 170, startPoint y: 660, endPoint x: 637, endPoint y: 641, distance: 467.0
click at [654, 666] on section "Playback Speed 2 1.75 1.5 1.25" at bounding box center [374, 664] width 590 height 47
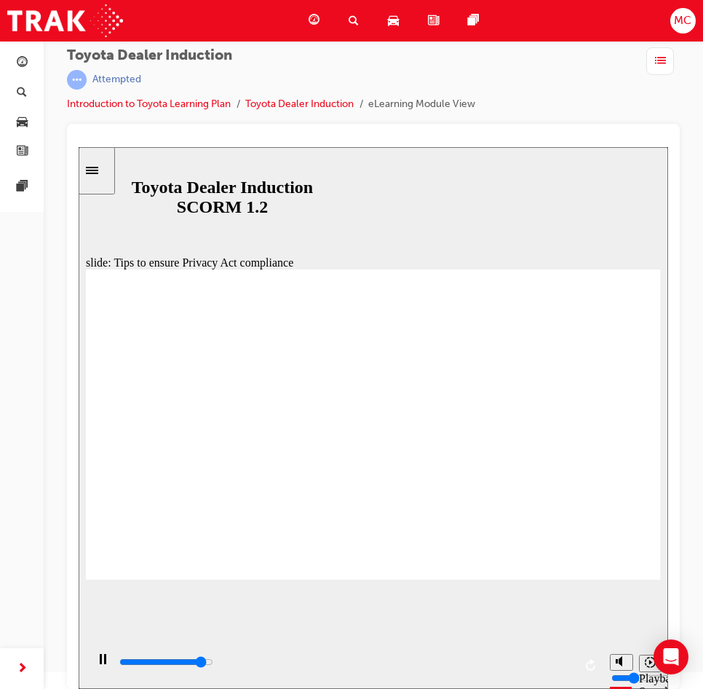
drag, startPoint x: 173, startPoint y: 661, endPoint x: 591, endPoint y: 646, distance: 418.1
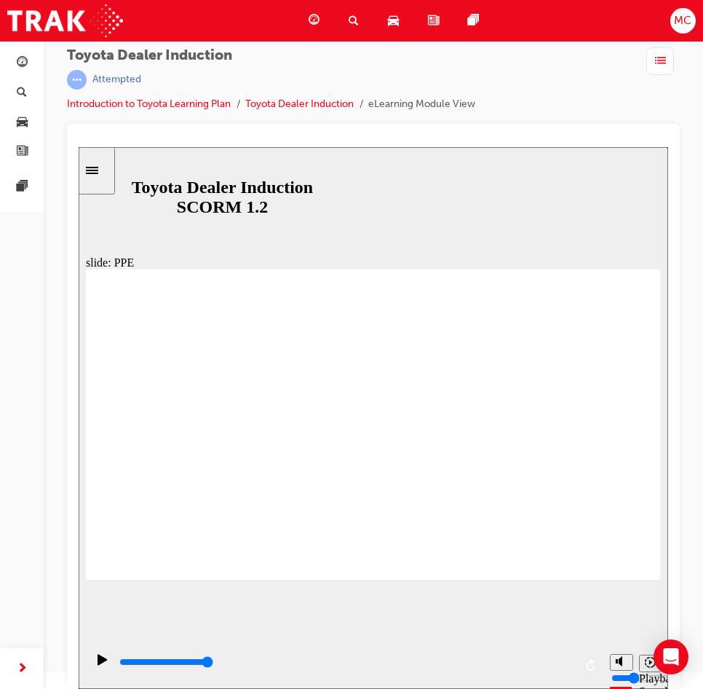
click at [588, 649] on div "playback controls" at bounding box center [344, 664] width 517 height 47
drag, startPoint x: 336, startPoint y: 661, endPoint x: 569, endPoint y: 659, distance: 232.2
click at [563, 662] on div "playback controls" at bounding box center [346, 662] width 456 height 16
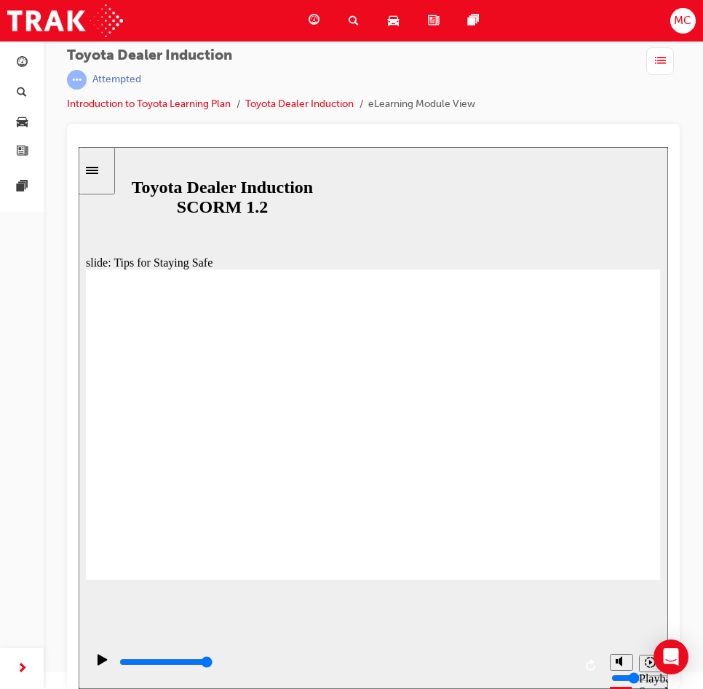
drag, startPoint x: 398, startPoint y: 480, endPoint x: 392, endPoint y: 474, distance: 8.8
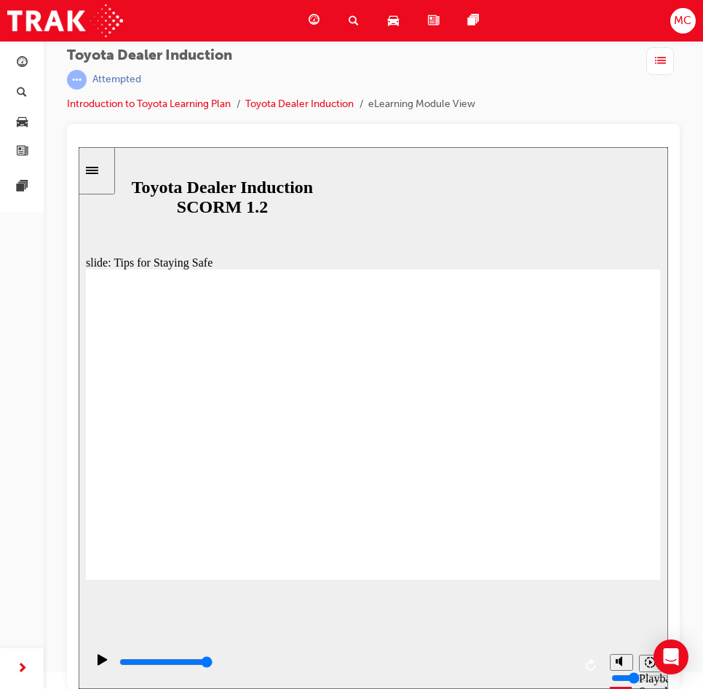
drag, startPoint x: 425, startPoint y: 445, endPoint x: 422, endPoint y: 438, distance: 7.8
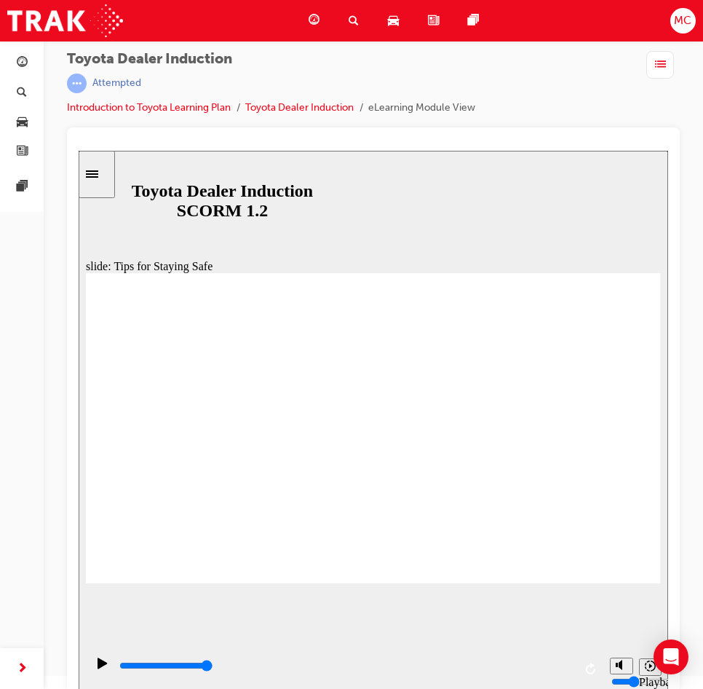
scroll to position [17, 0]
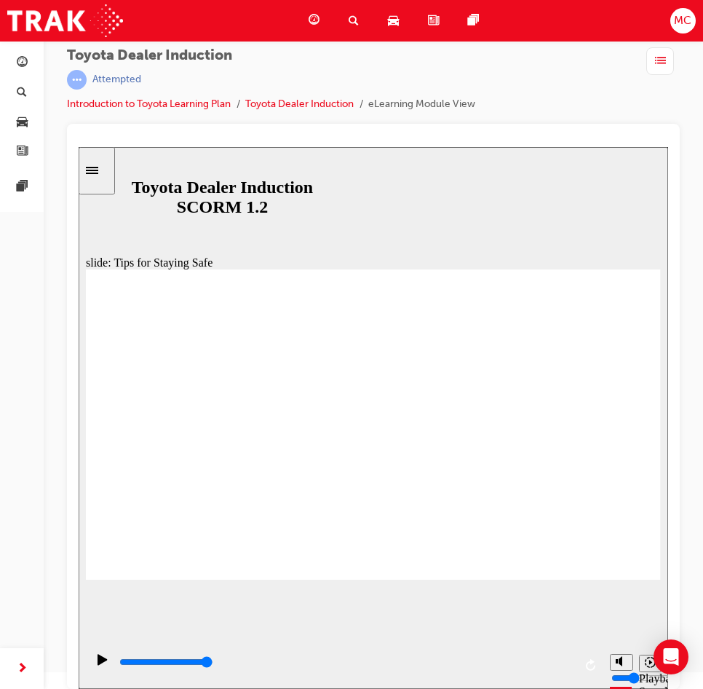
drag, startPoint x: 402, startPoint y: 474, endPoint x: 411, endPoint y: 461, distance: 15.7
drag, startPoint x: 400, startPoint y: 477, endPoint x: 316, endPoint y: 489, distance: 85.4
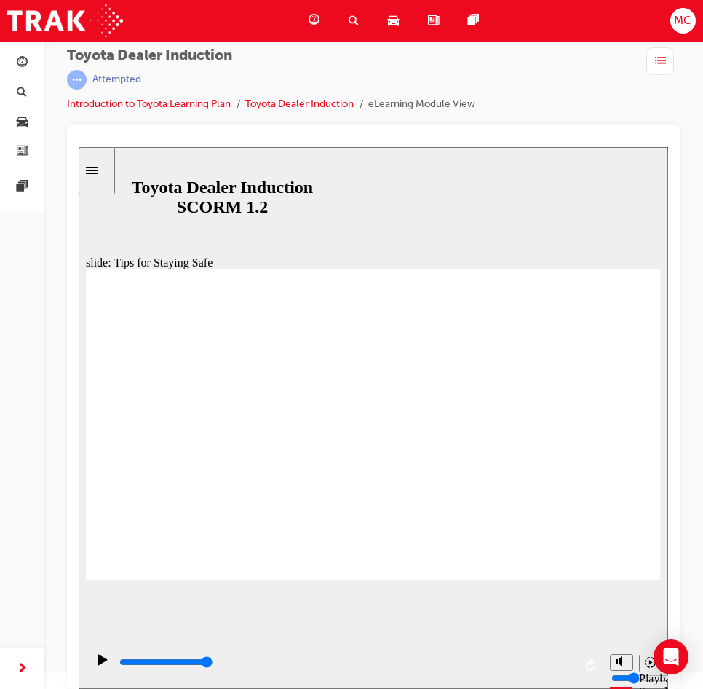
drag, startPoint x: 301, startPoint y: 497, endPoint x: 315, endPoint y: 496, distance: 13.9
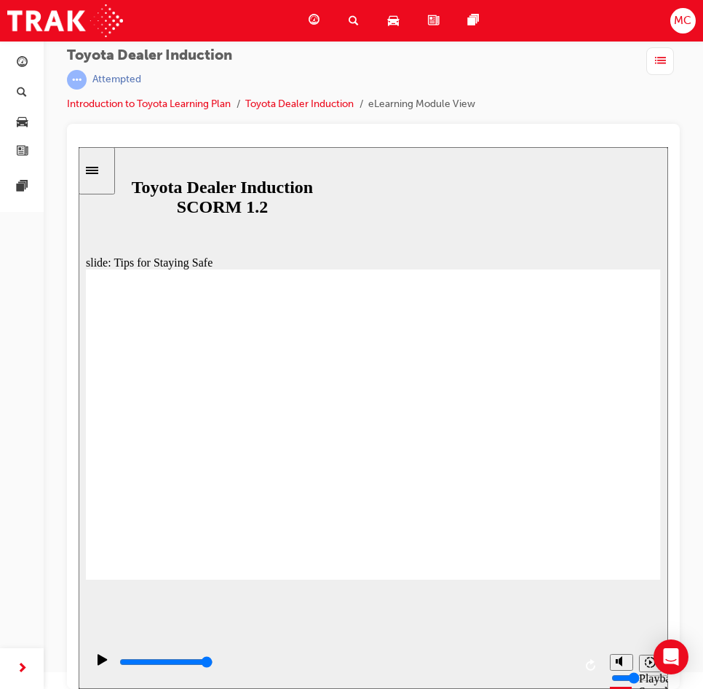
drag, startPoint x: 307, startPoint y: 451, endPoint x: 353, endPoint y: 457, distance: 46.3
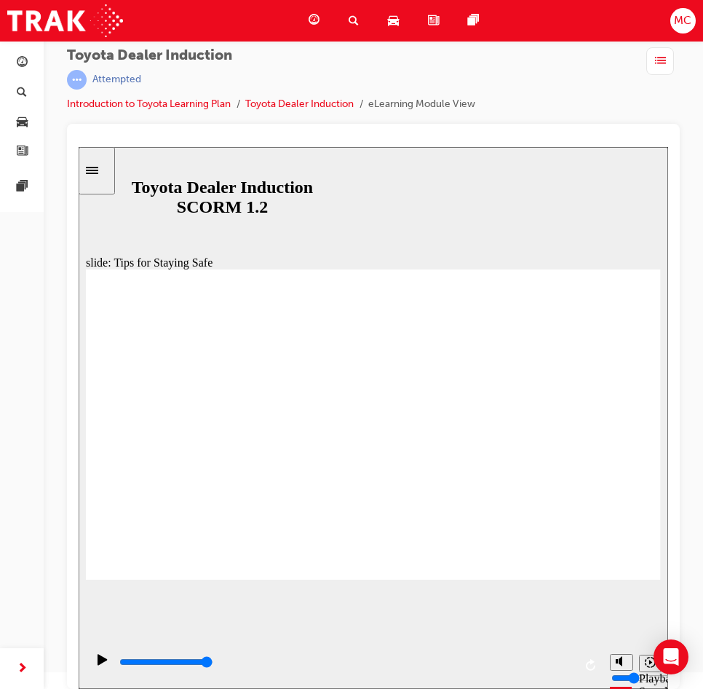
drag, startPoint x: 355, startPoint y: 454, endPoint x: 288, endPoint y: 458, distance: 67.8
drag, startPoint x: 335, startPoint y: 405, endPoint x: 266, endPoint y: 429, distance: 73.2
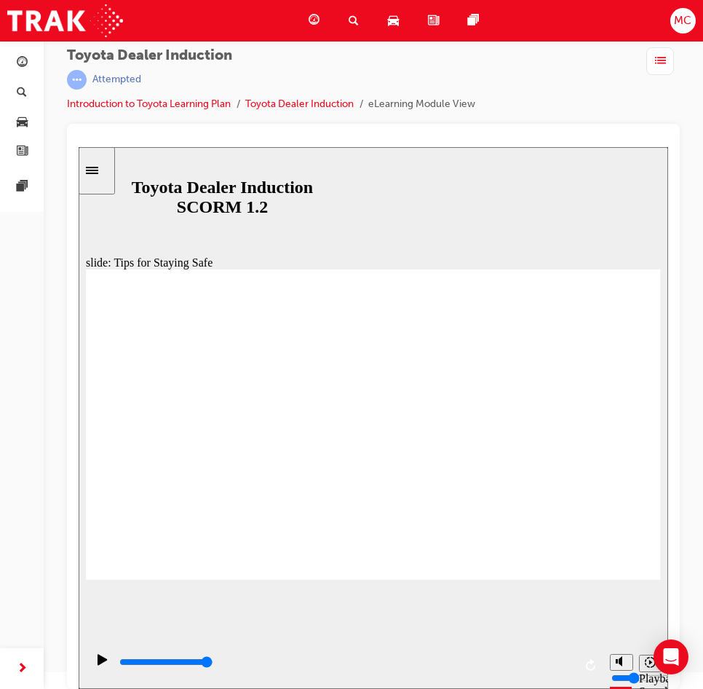
drag, startPoint x: 290, startPoint y: 463, endPoint x: 116, endPoint y: 456, distance: 174.1
click at [79, 462] on html "slide: Tips for Staying Safe Rectangle 1 Keep exits, and walkways clear. plant …" at bounding box center [374, 418] width 590 height 542
drag, startPoint x: 411, startPoint y: 462, endPoint x: 555, endPoint y: 455, distance: 144.3
drag, startPoint x: 215, startPoint y: 471, endPoint x: 3, endPoint y: 447, distance: 213.9
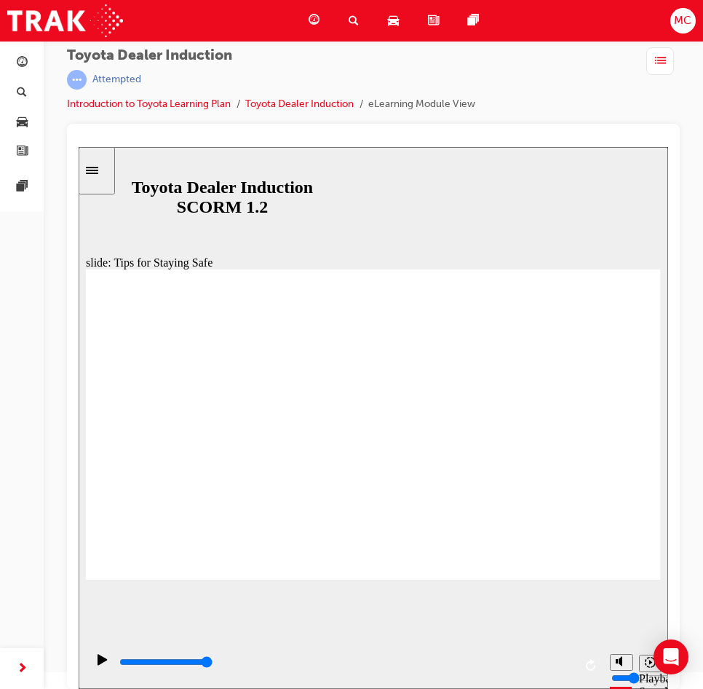
click at [79, 447] on html "slide: Tips for Staying Safe Rectangle 1 Keep exits, and walkways clear. plant …" at bounding box center [374, 418] width 590 height 542
drag, startPoint x: 328, startPoint y: 465, endPoint x: 387, endPoint y: 515, distance: 77.0
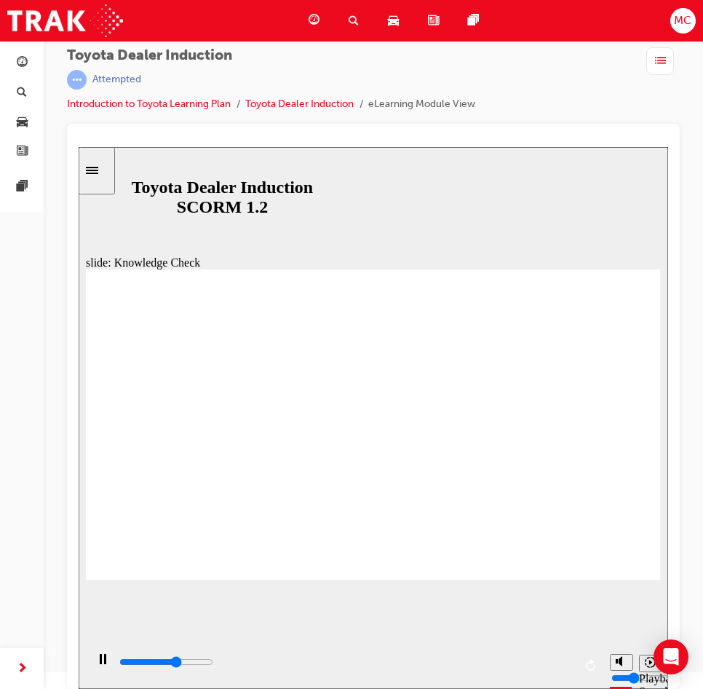
type input "3100"
checkbox input "true"
type input "3700"
checkbox input "true"
type input "5000"
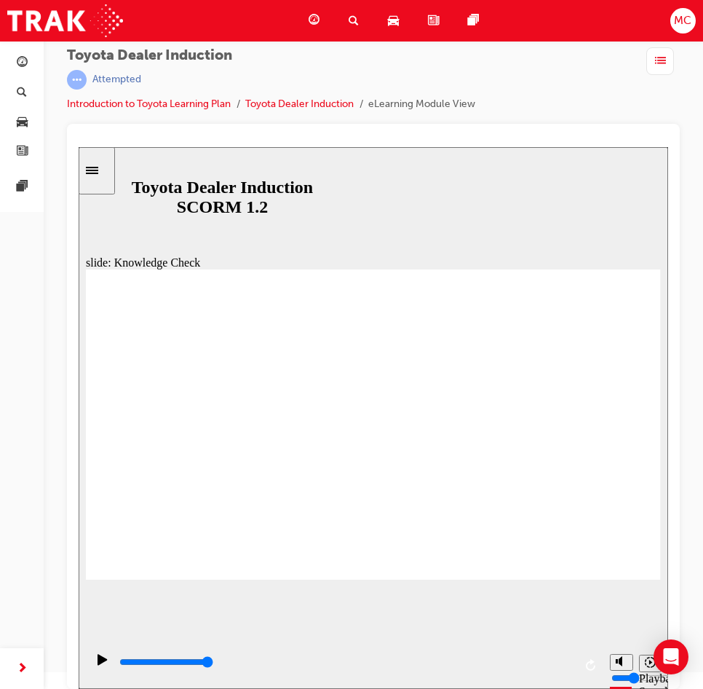
checkbox input "true"
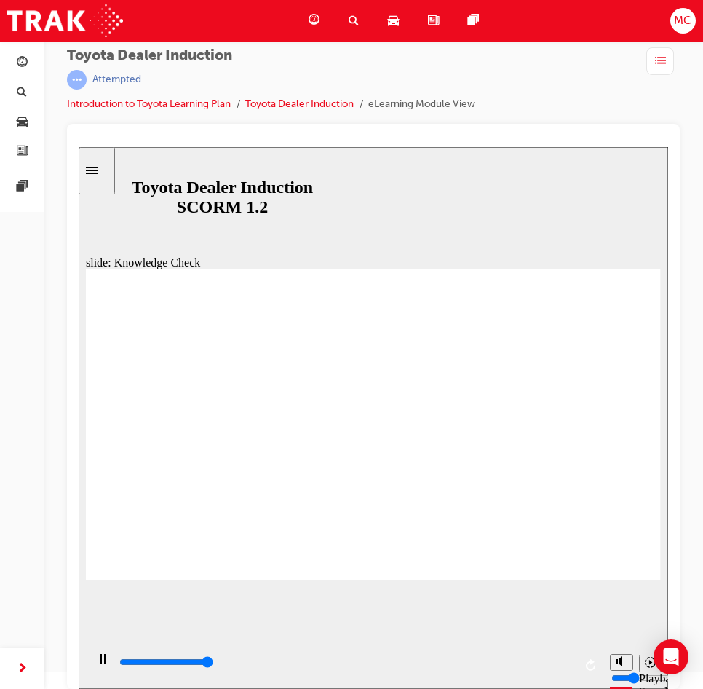
type input "5000"
radio input "true"
type input "4000"
checkbox input "true"
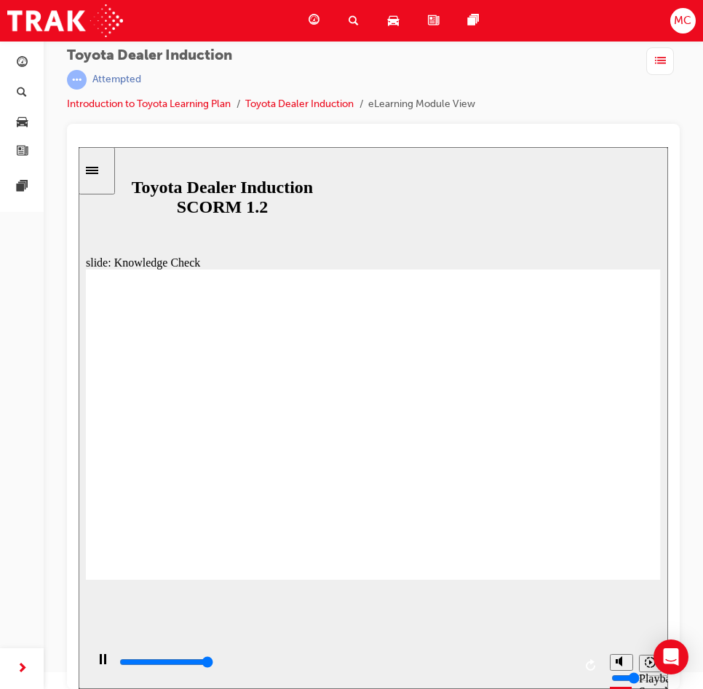
type input "5000"
checkbox input "true"
drag, startPoint x: 376, startPoint y: 489, endPoint x: 405, endPoint y: 483, distance: 29.6
checkbox input "true"
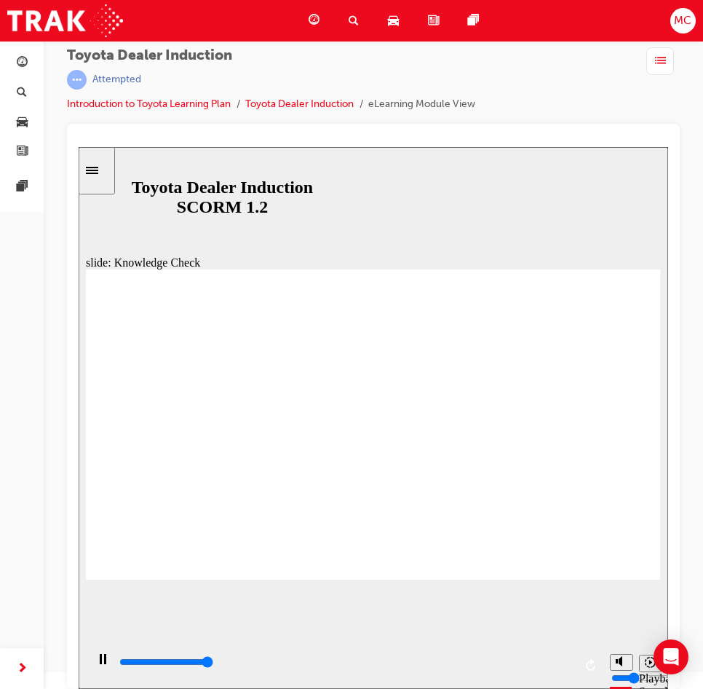
type input "5000"
checkbox input "true"
checkbox input "false"
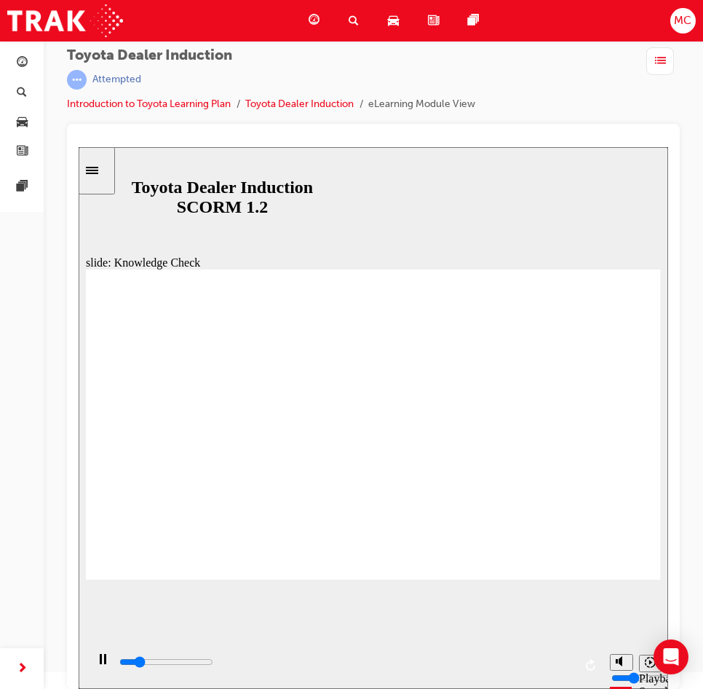
drag, startPoint x: 307, startPoint y: 438, endPoint x: 304, endPoint y: 393, distance: 44.6
type input "1000"
checkbox input "true"
drag, startPoint x: 361, startPoint y: 505, endPoint x: 492, endPoint y: 427, distance: 152.4
type input "2400"
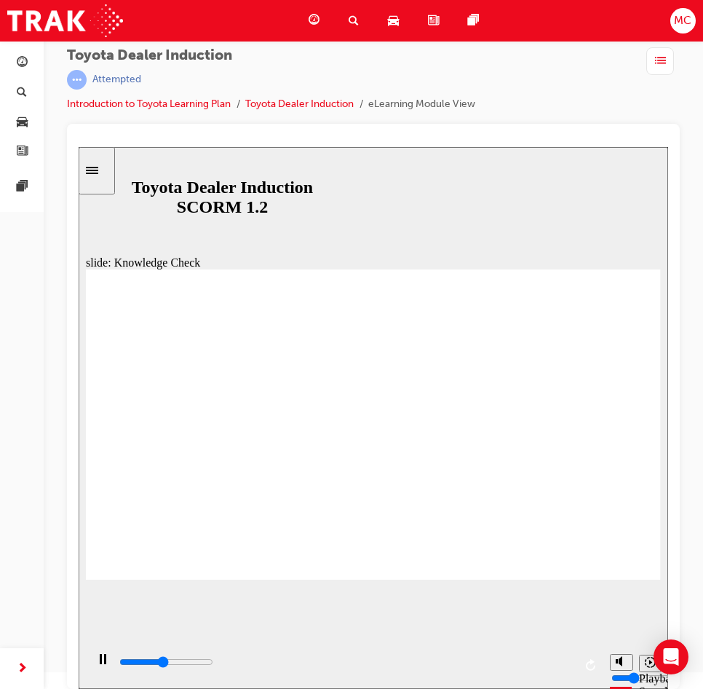
checkbox input "true"
drag, startPoint x: 111, startPoint y: 539, endPoint x: 124, endPoint y: 544, distance: 13.1
type input "5000"
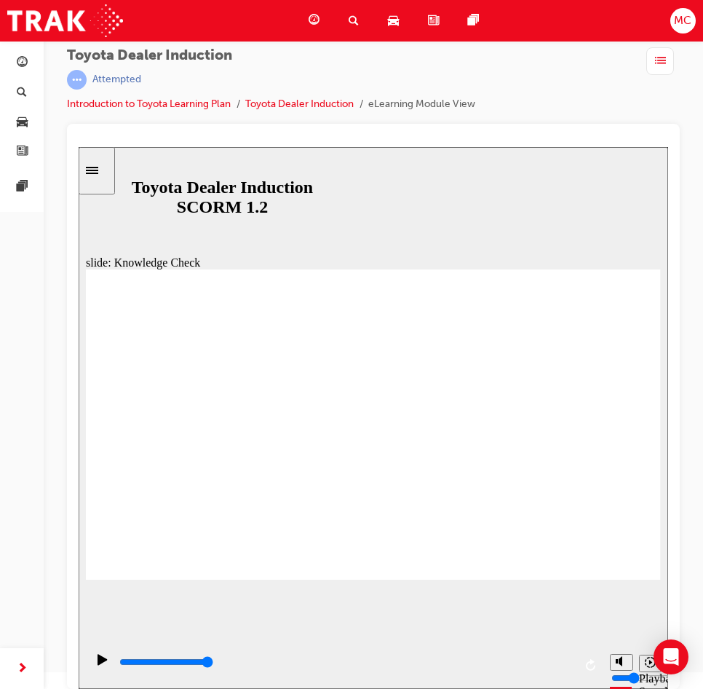
drag, startPoint x: 323, startPoint y: 418, endPoint x: 320, endPoint y: 433, distance: 15.6
checkbox input "true"
drag, startPoint x: 315, startPoint y: 475, endPoint x: 317, endPoint y: 491, distance: 15.4
checkbox input "true"
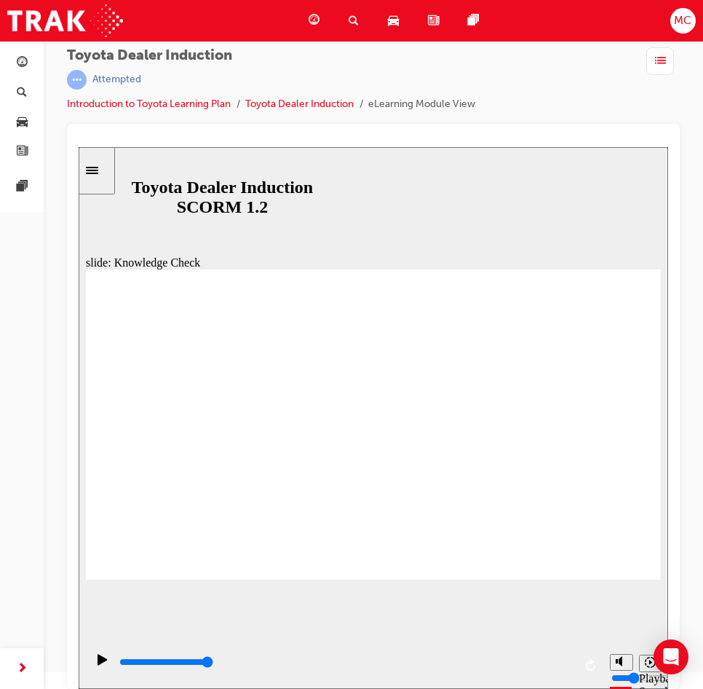
checkbox input "true"
drag, startPoint x: 438, startPoint y: 665, endPoint x: 644, endPoint y: 660, distance: 206.1
click at [644, 662] on section "Playback Speed 2 1.75 1.5 1.25" at bounding box center [374, 664] width 590 height 47
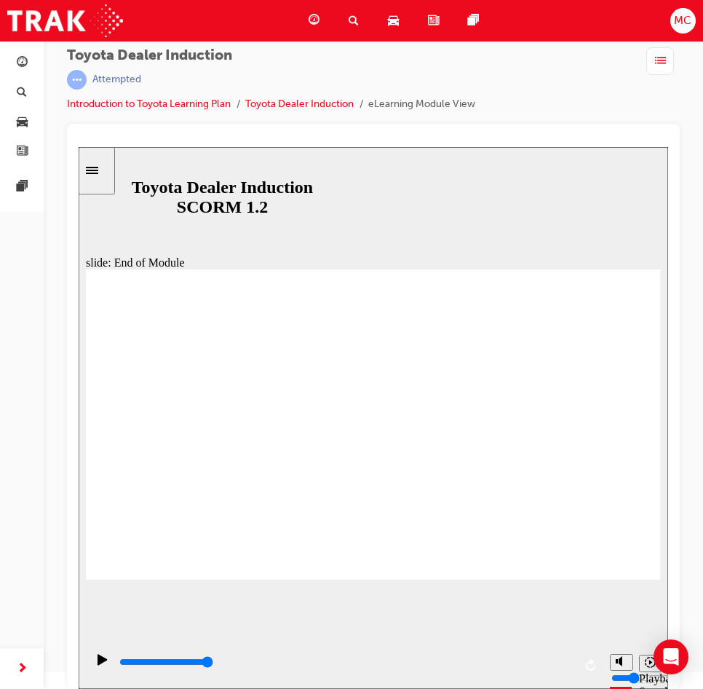
drag, startPoint x: 357, startPoint y: 660, endPoint x: 664, endPoint y: 667, distance: 307.3
click at [664, 667] on section "Playback Speed 2 1.75 1.5 1.25" at bounding box center [374, 664] width 590 height 47
type input "9900"
click at [26, 92] on span "search-icon" at bounding box center [22, 93] width 10 height 13
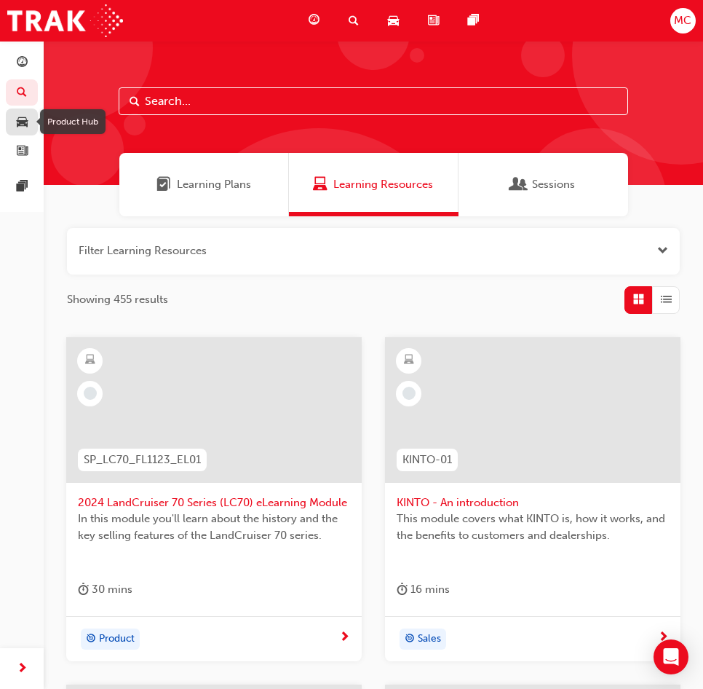
click at [25, 122] on span "car-icon" at bounding box center [22, 122] width 11 height 13
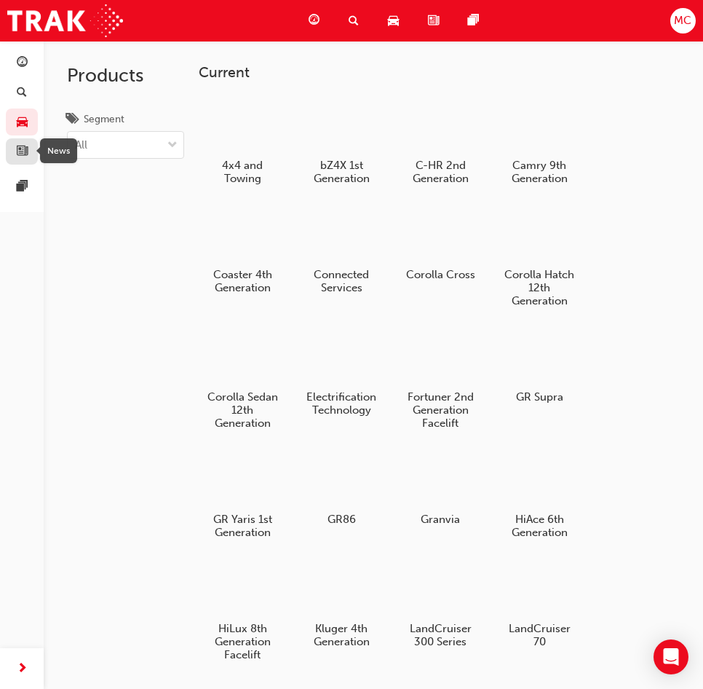
click at [24, 149] on span "news-icon" at bounding box center [22, 152] width 11 height 13
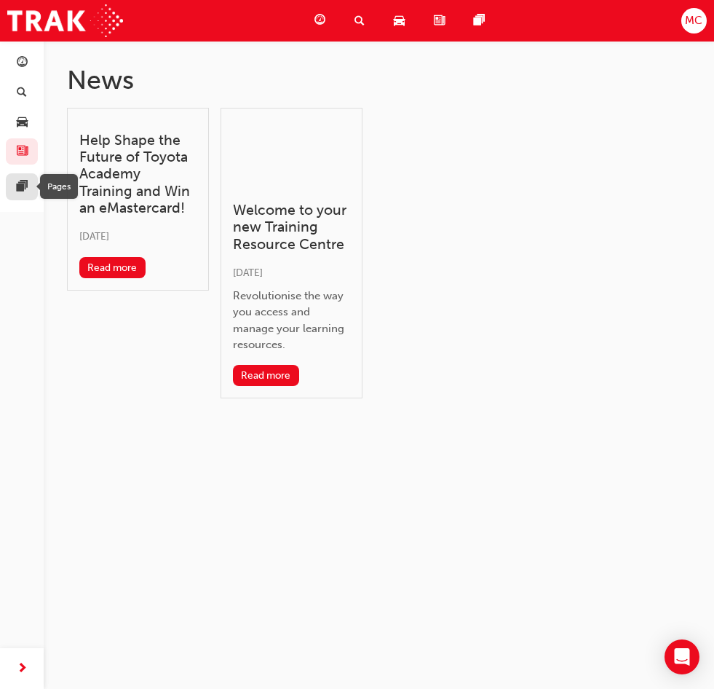
click at [20, 185] on span "pages-icon" at bounding box center [22, 187] width 11 height 13
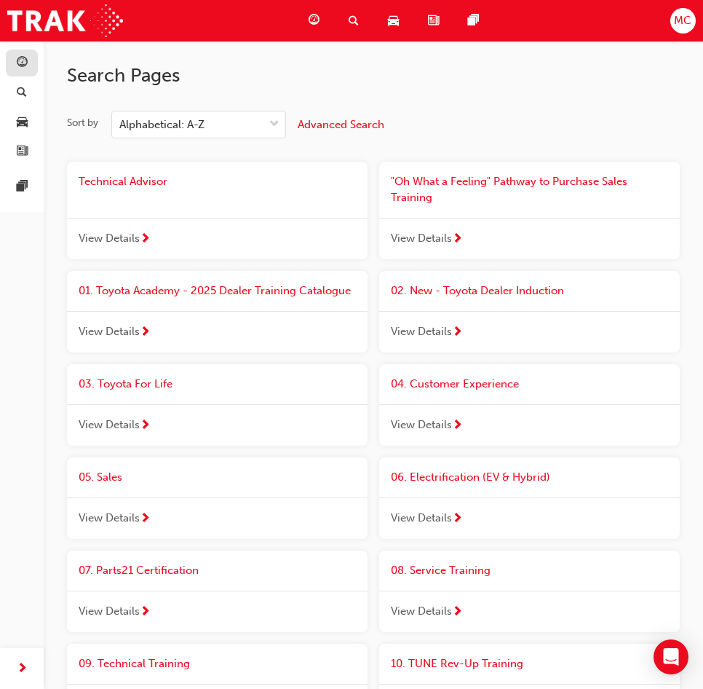
click at [26, 73] on link "button" at bounding box center [22, 63] width 32 height 27
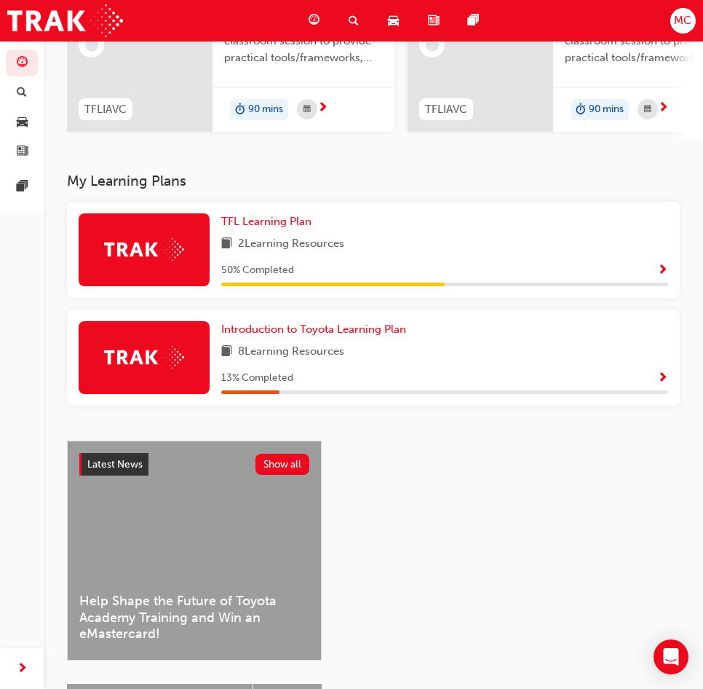
scroll to position [291, 0]
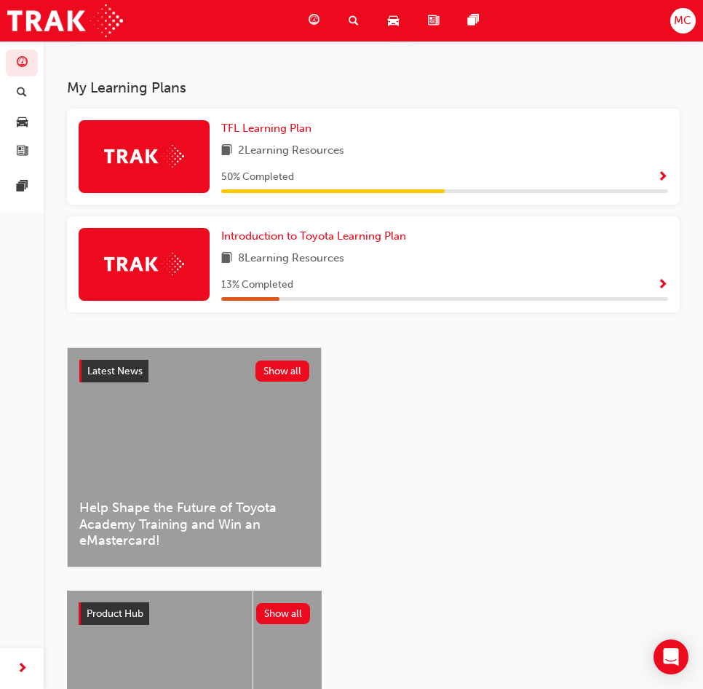
click at [662, 180] on span "Show Progress" at bounding box center [662, 177] width 11 height 13
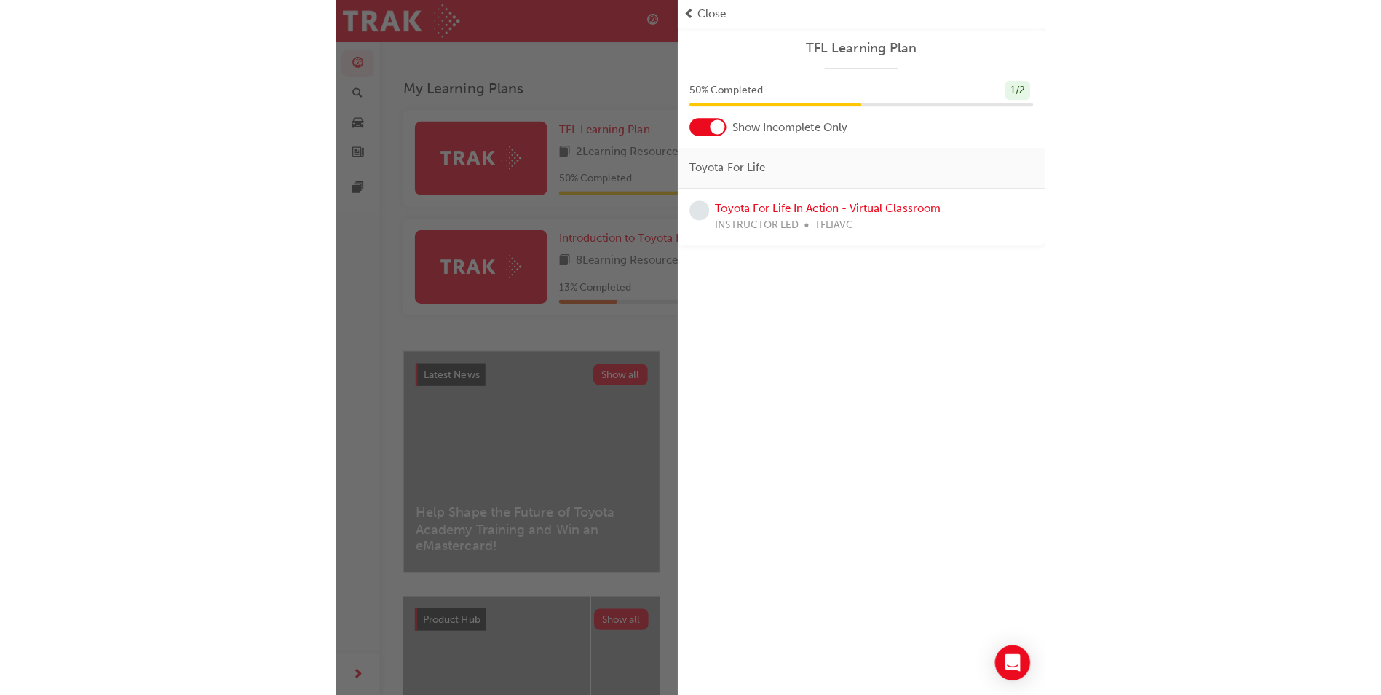
scroll to position [175, 0]
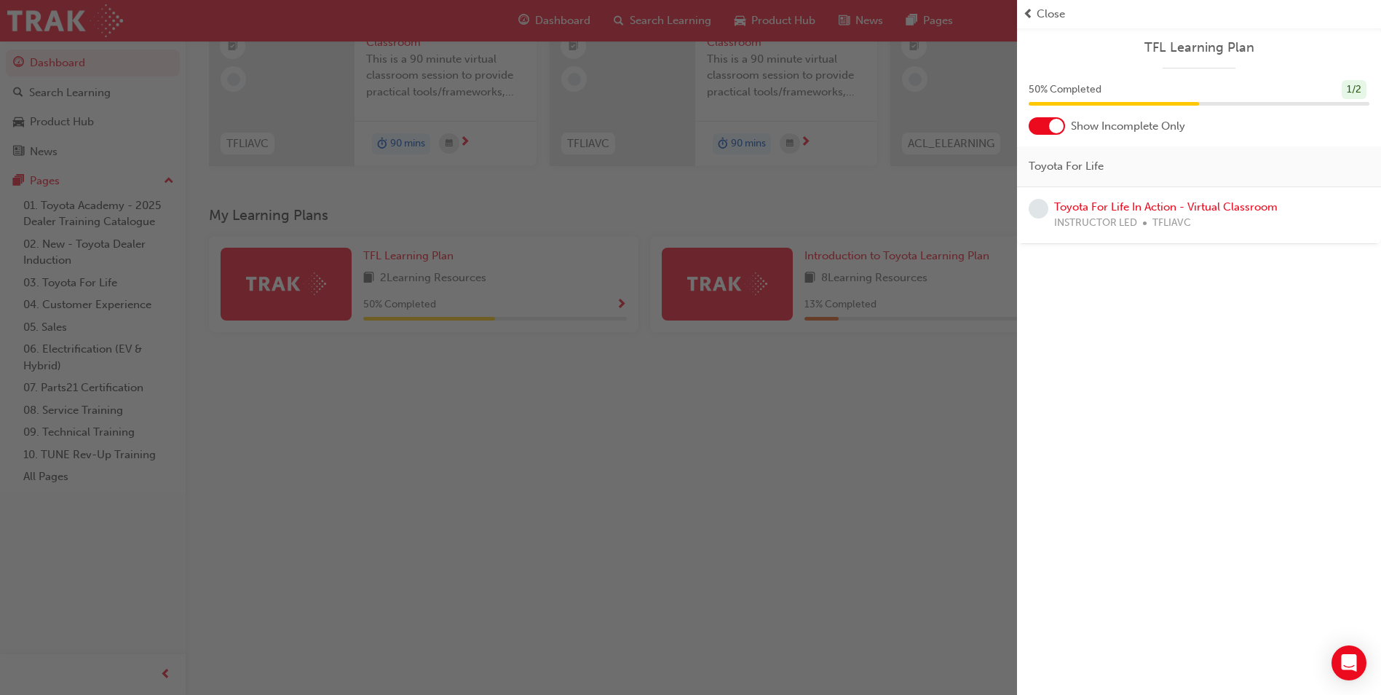
click at [642, 413] on div "button" at bounding box center [508, 347] width 1017 height 695
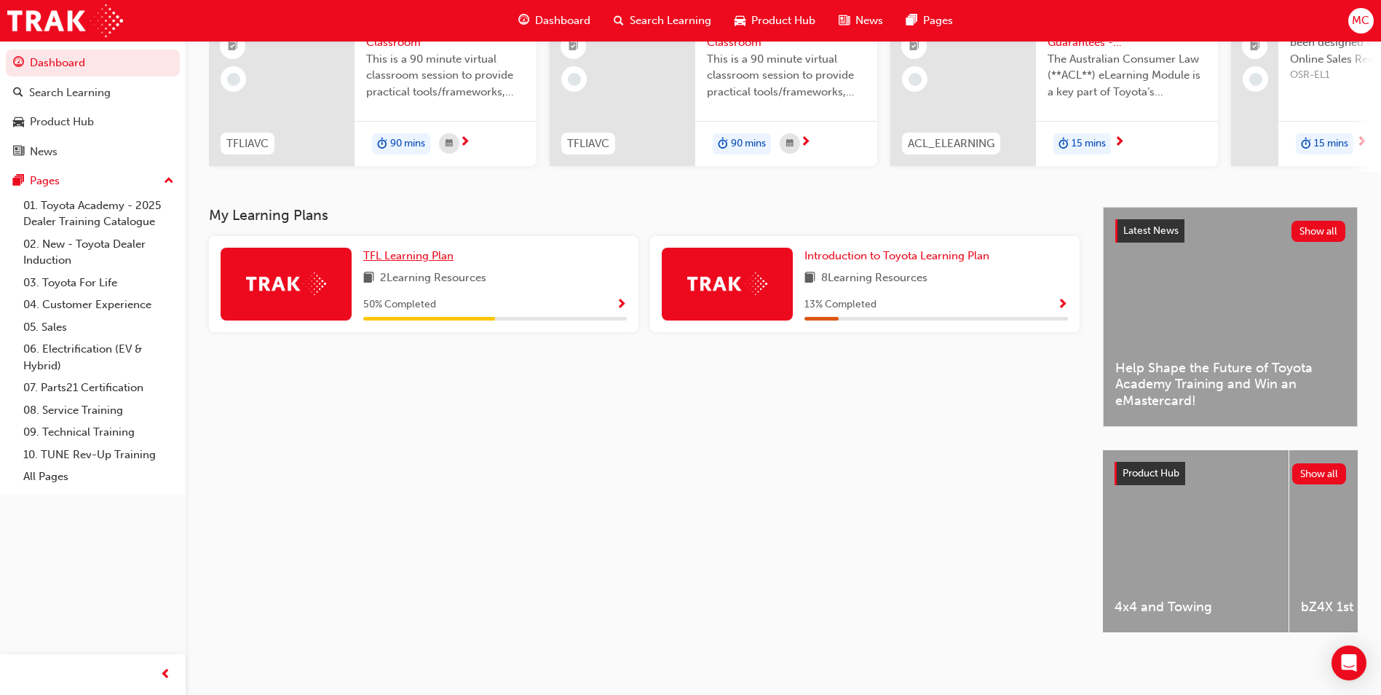
click at [401, 253] on span "TFL Learning Plan" at bounding box center [408, 255] width 90 height 13
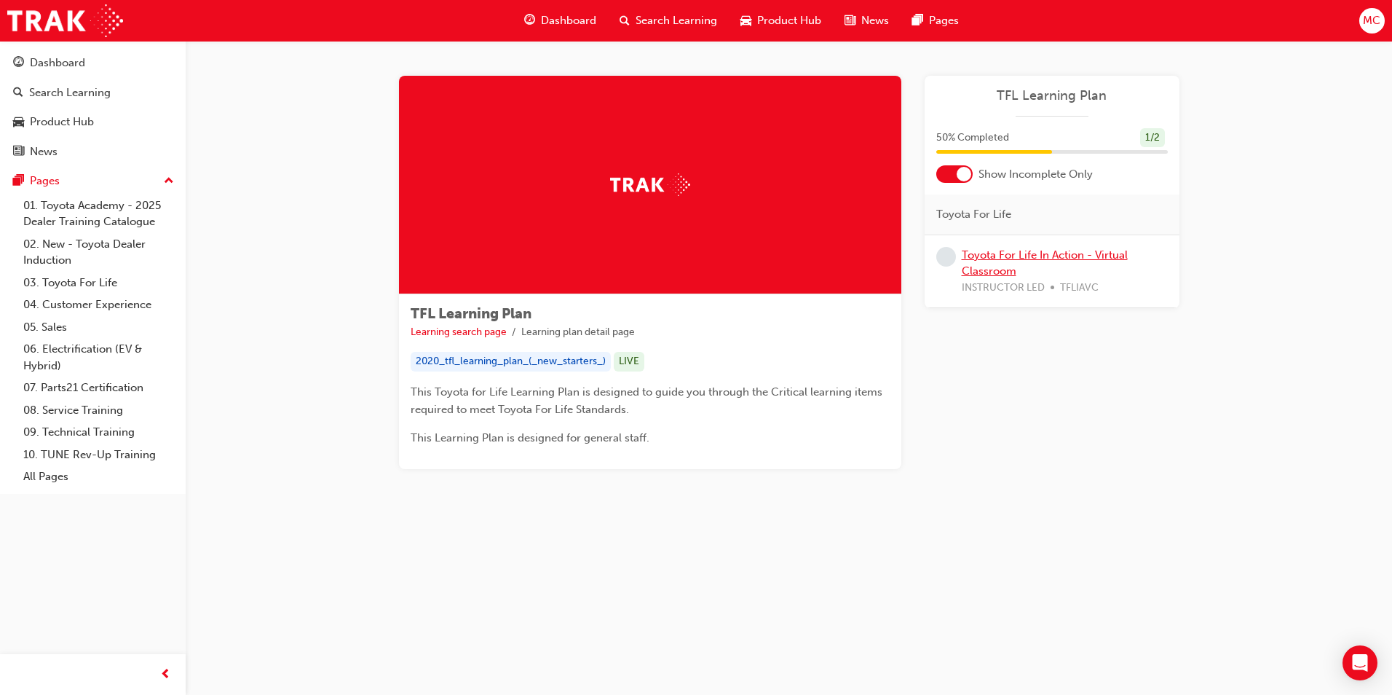
click at [703, 260] on link "Toyota For Life In Action - Virtual Classroom" at bounding box center [1045, 263] width 166 height 30
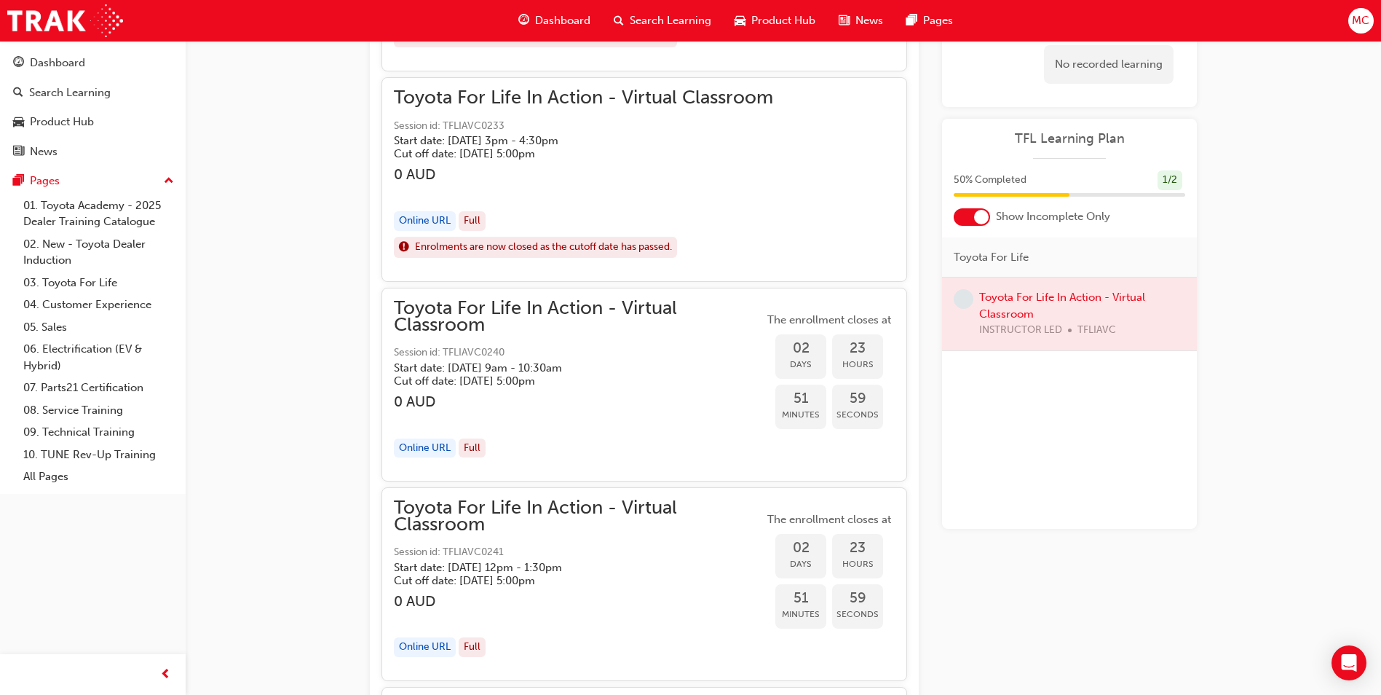
scroll to position [1522, 0]
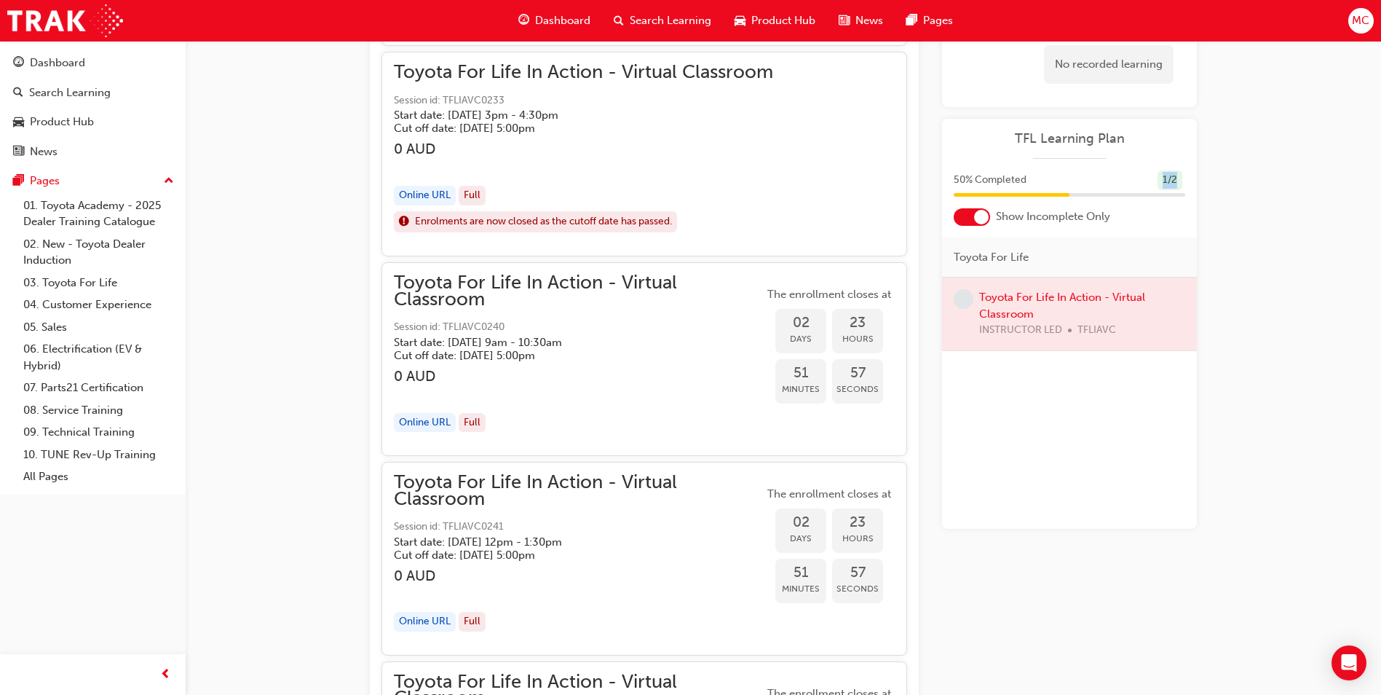
drag, startPoint x: 1161, startPoint y: 178, endPoint x: 1188, endPoint y: 178, distance: 26.9
click at [703, 178] on div "50 % Completed 1 / 2" at bounding box center [1069, 189] width 255 height 38
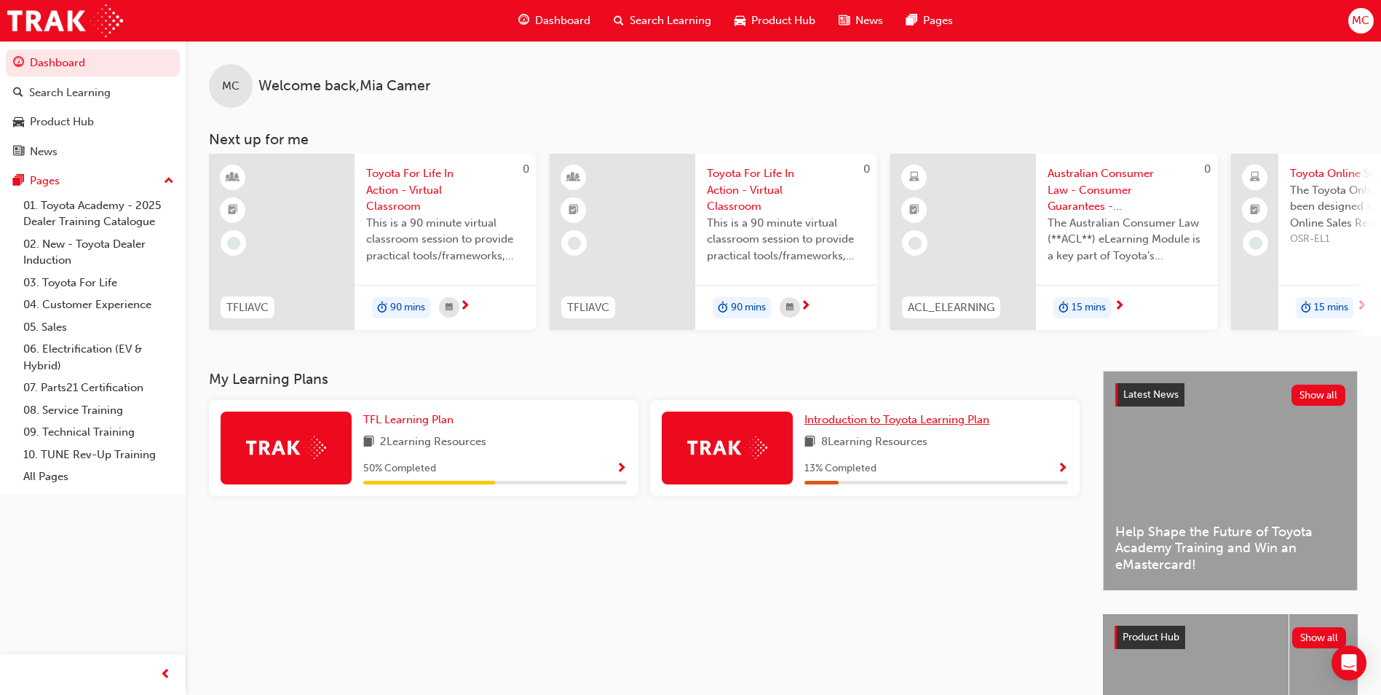
click at [703, 425] on span "Introduction to Toyota Learning Plan" at bounding box center [896, 419] width 185 height 13
click at [397, 420] on span "TFL Learning Plan" at bounding box center [408, 419] width 90 height 13
click at [423, 423] on span "TFL Learning Plan" at bounding box center [408, 419] width 90 height 13
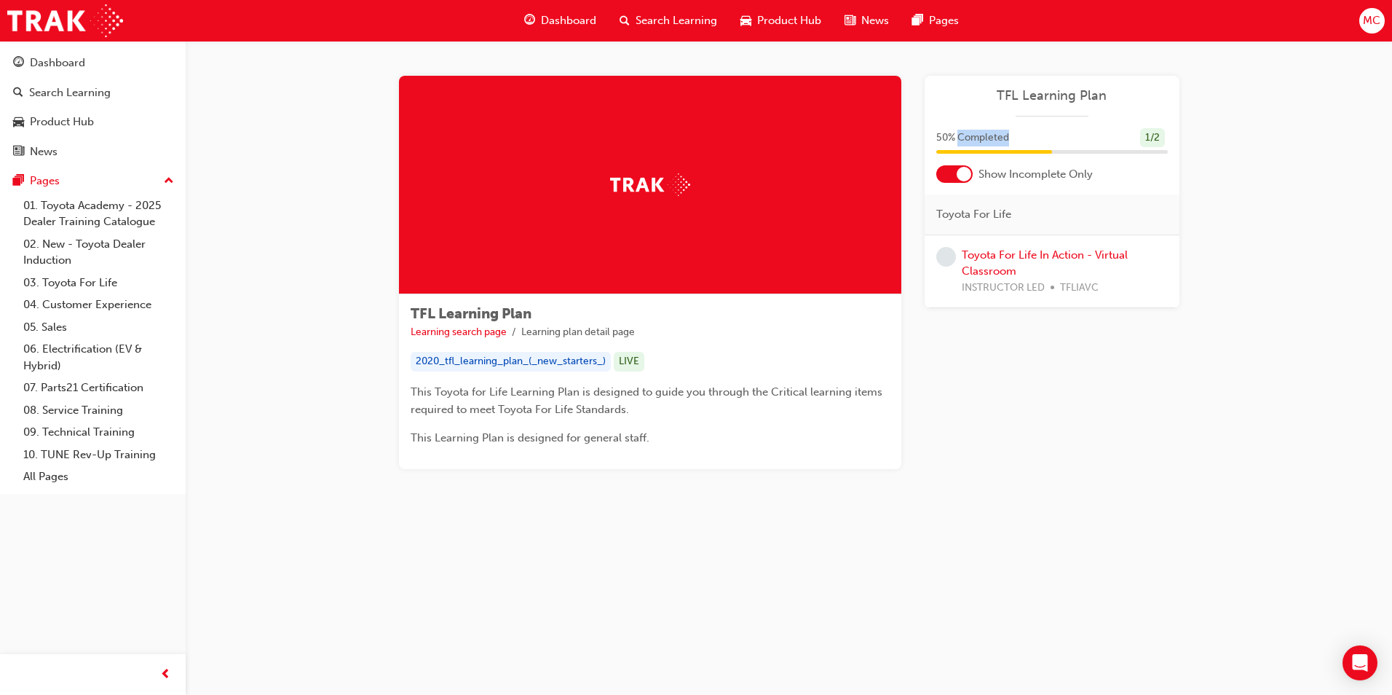
drag, startPoint x: 957, startPoint y: 135, endPoint x: 1037, endPoint y: 135, distance: 80.1
click at [703, 135] on div "50 % Completed 1 / 2" at bounding box center [1052, 138] width 232 height 20
